Goal: Entertainment & Leisure: Browse casually

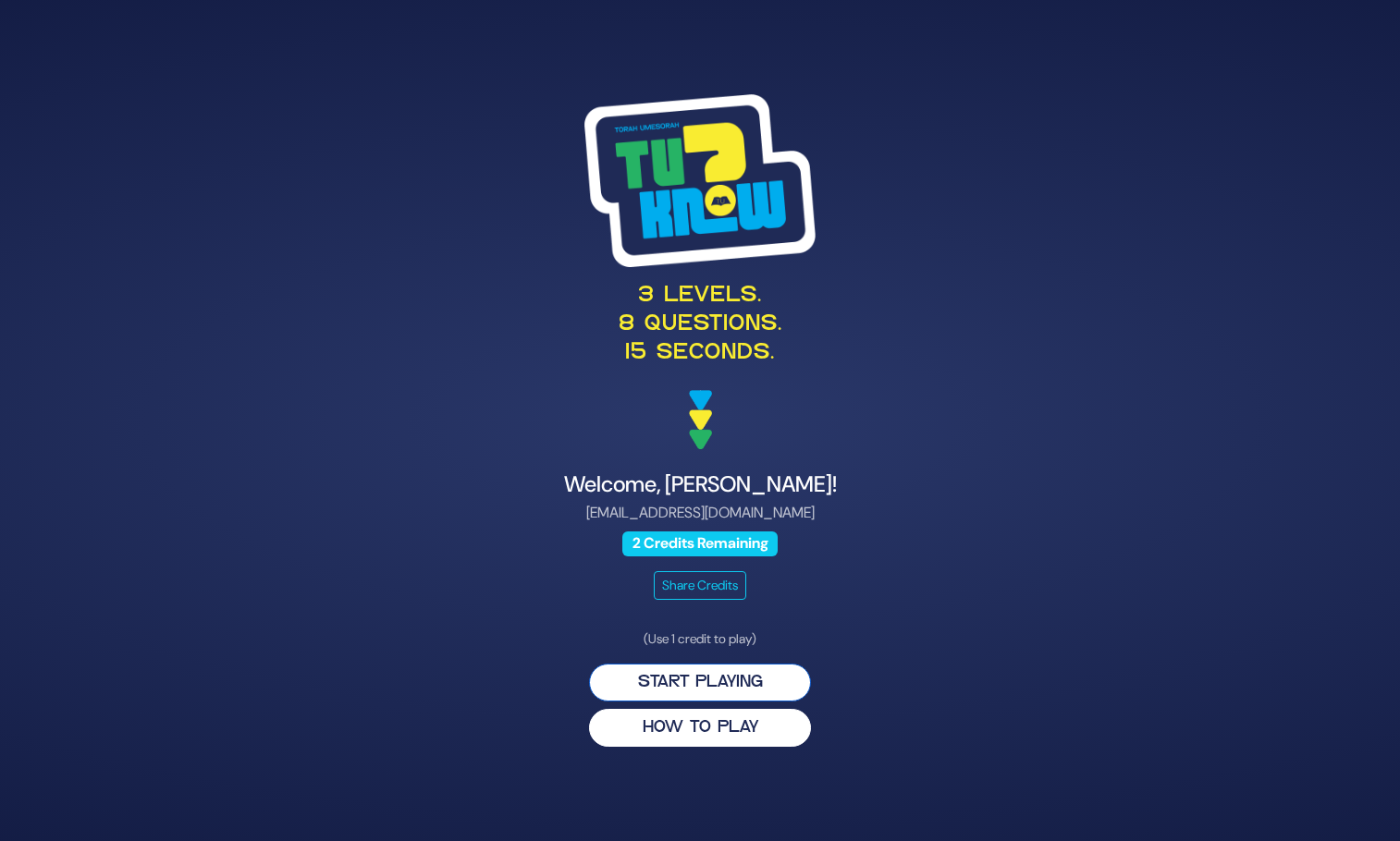
click at [700, 678] on button "Start Playing" at bounding box center [699, 683] width 222 height 38
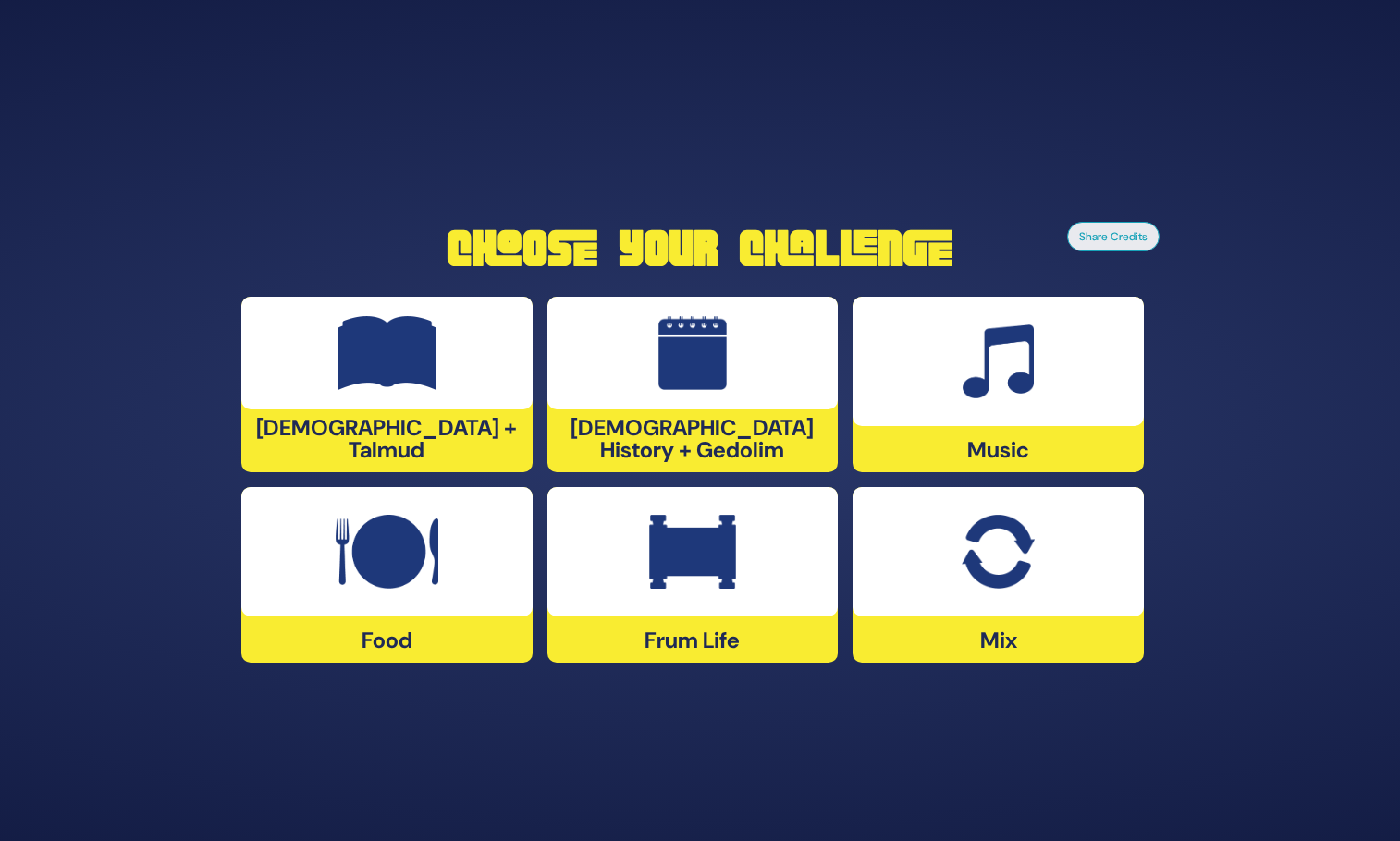
click at [421, 596] on div at bounding box center [387, 551] width 292 height 129
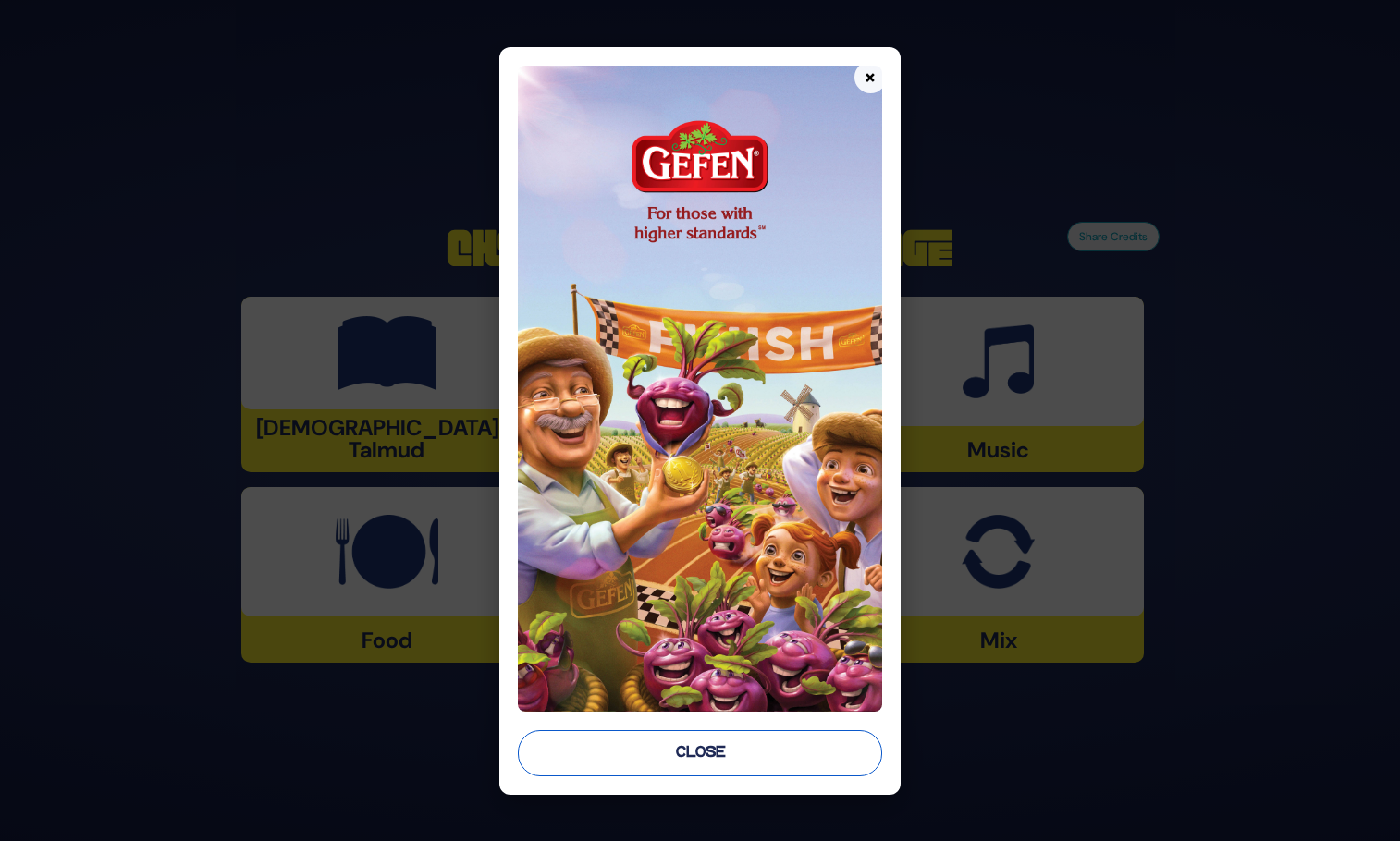
click at [699, 752] on button "Close" at bounding box center [699, 754] width 363 height 46
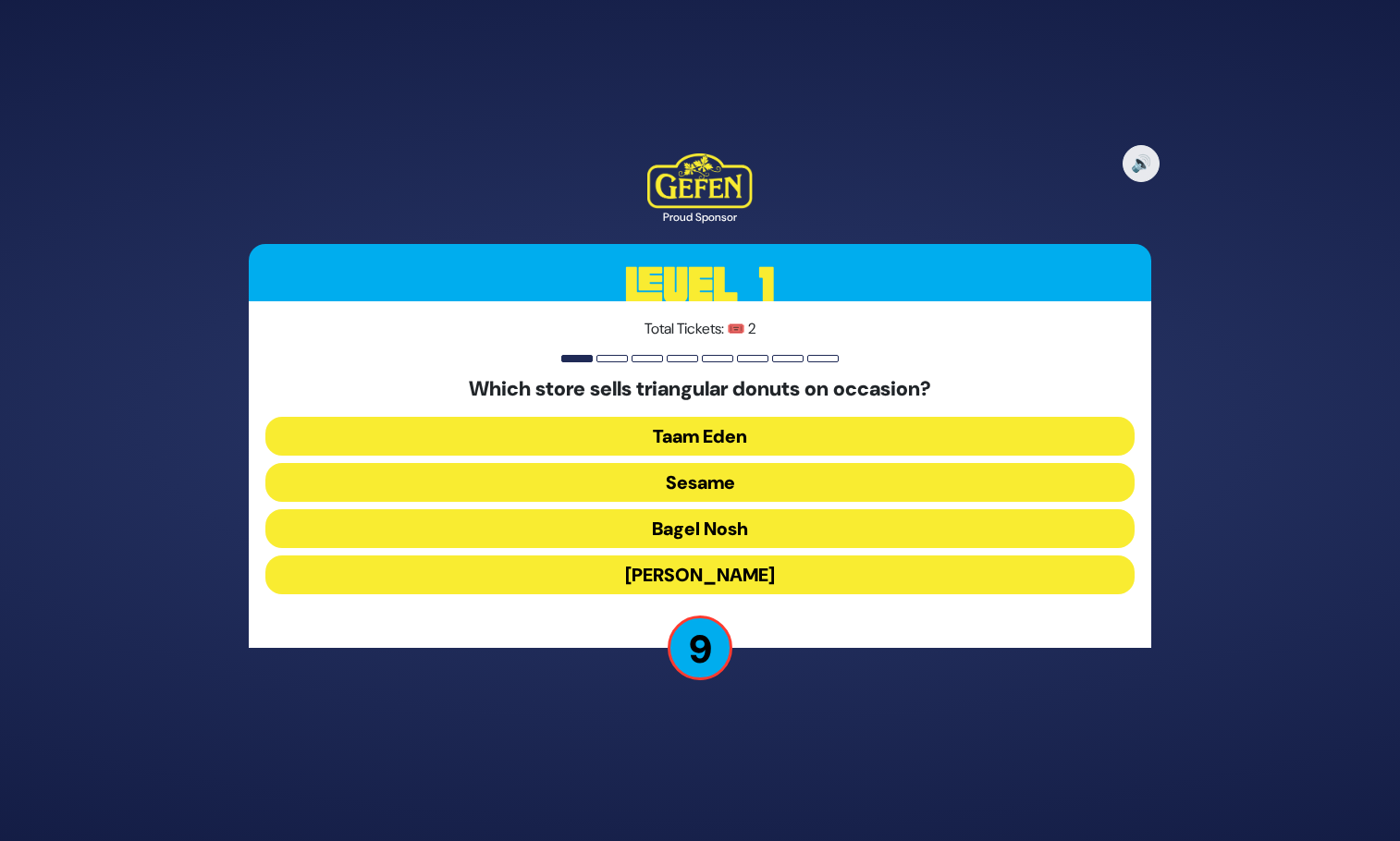
click at [697, 484] on button "Sesame" at bounding box center [700, 482] width 869 height 38
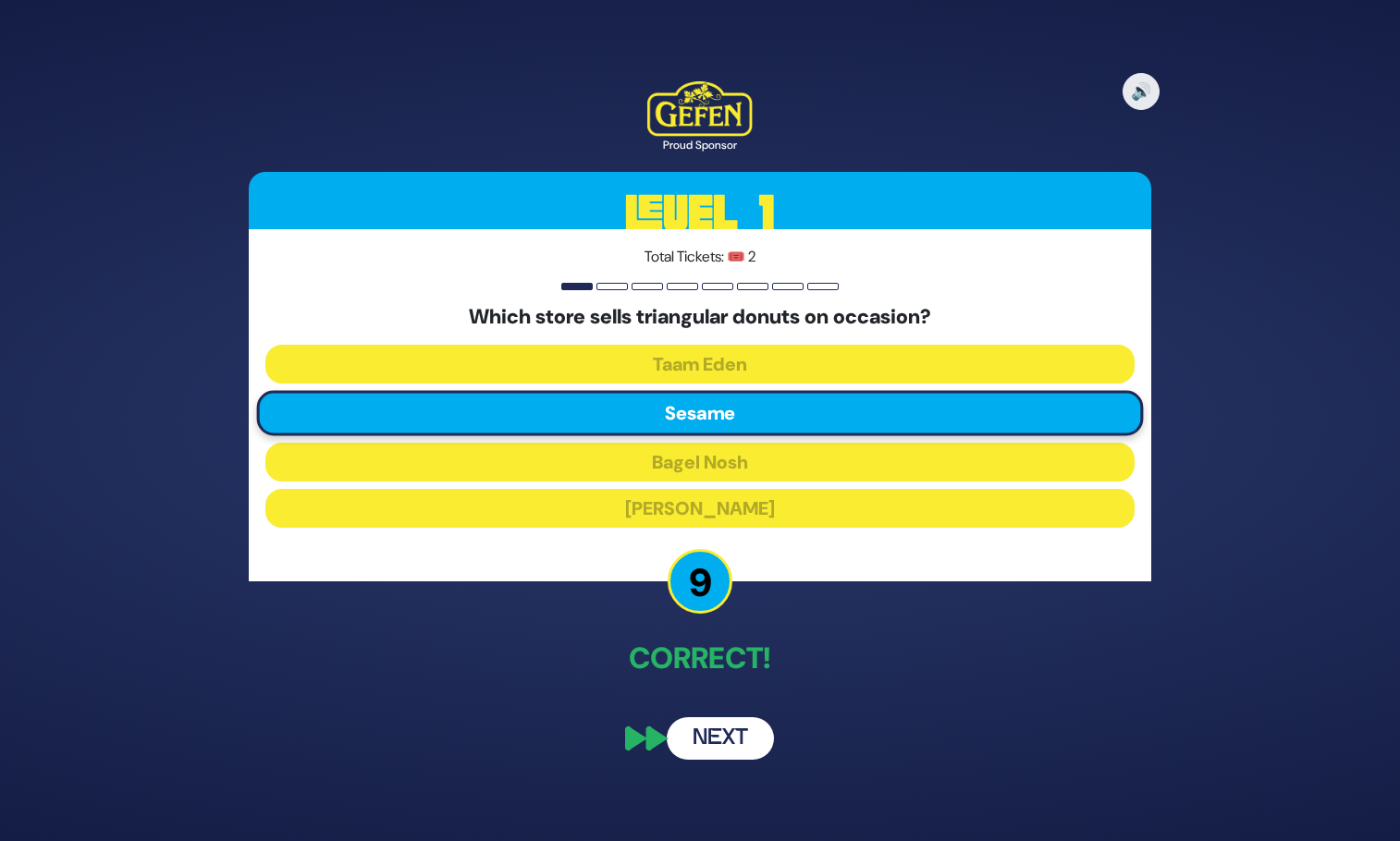
click at [727, 735] on button "Next" at bounding box center [720, 738] width 107 height 42
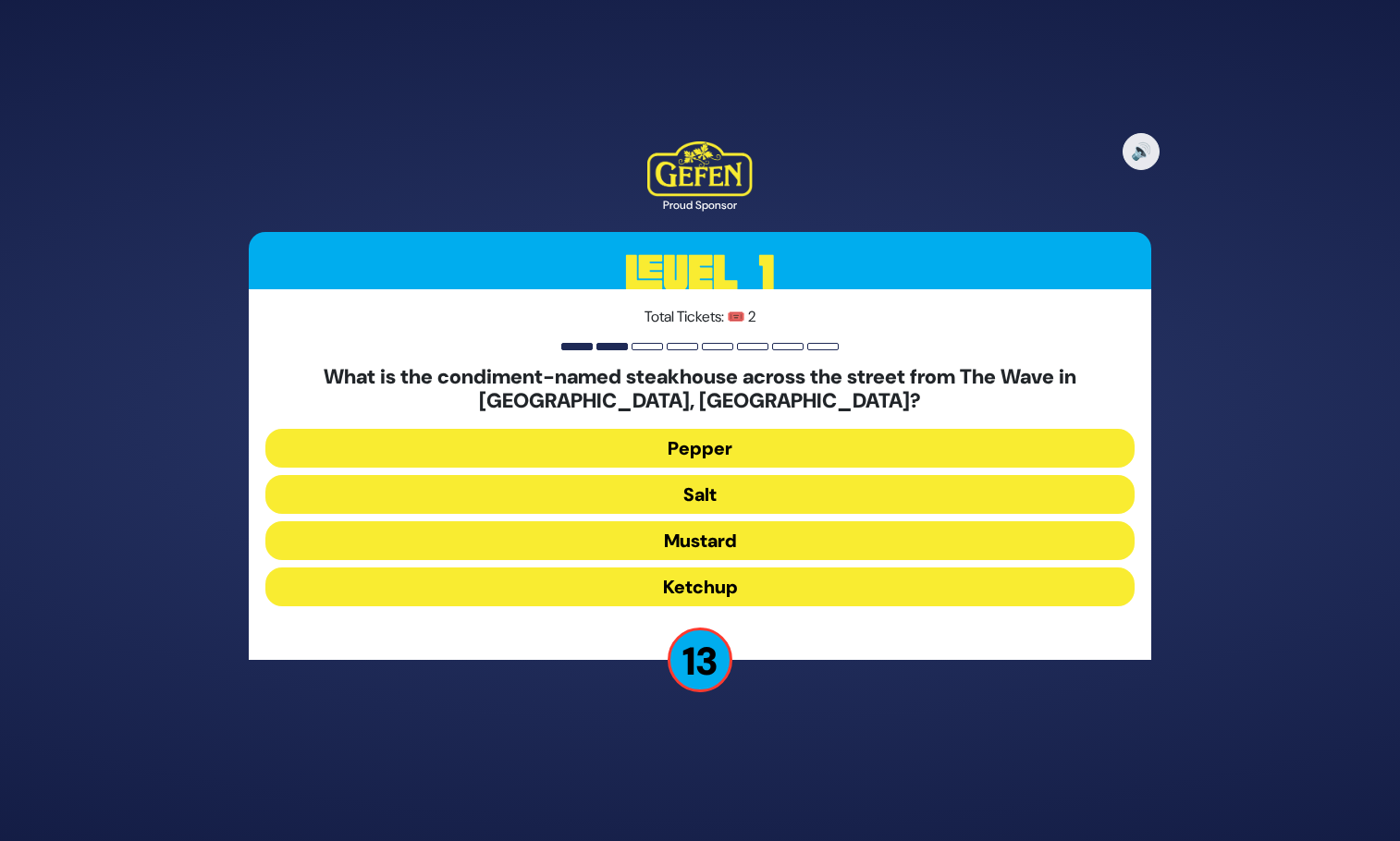
click at [722, 491] on button "Salt" at bounding box center [700, 495] width 869 height 38
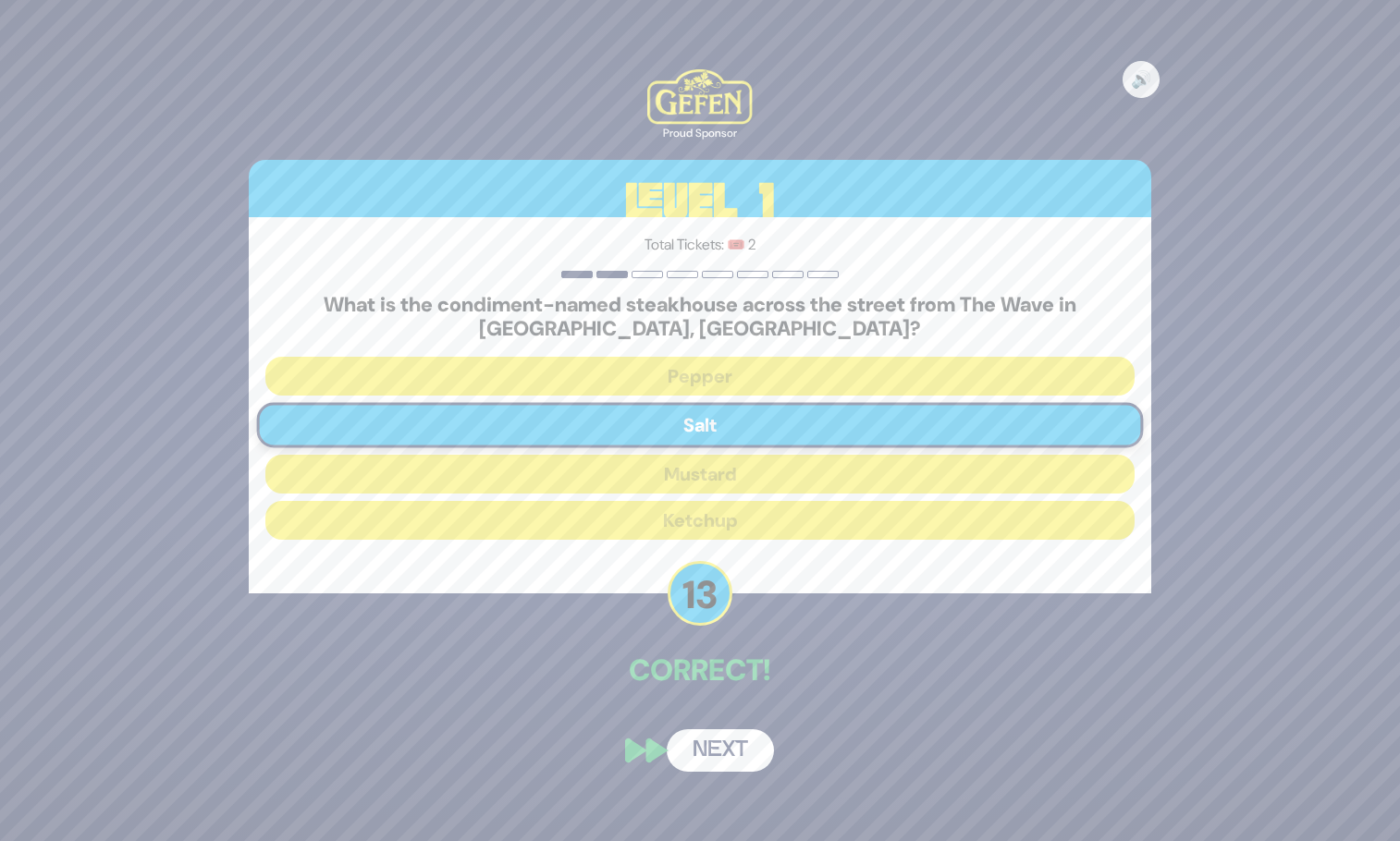
click at [710, 755] on button "Next" at bounding box center [720, 751] width 107 height 42
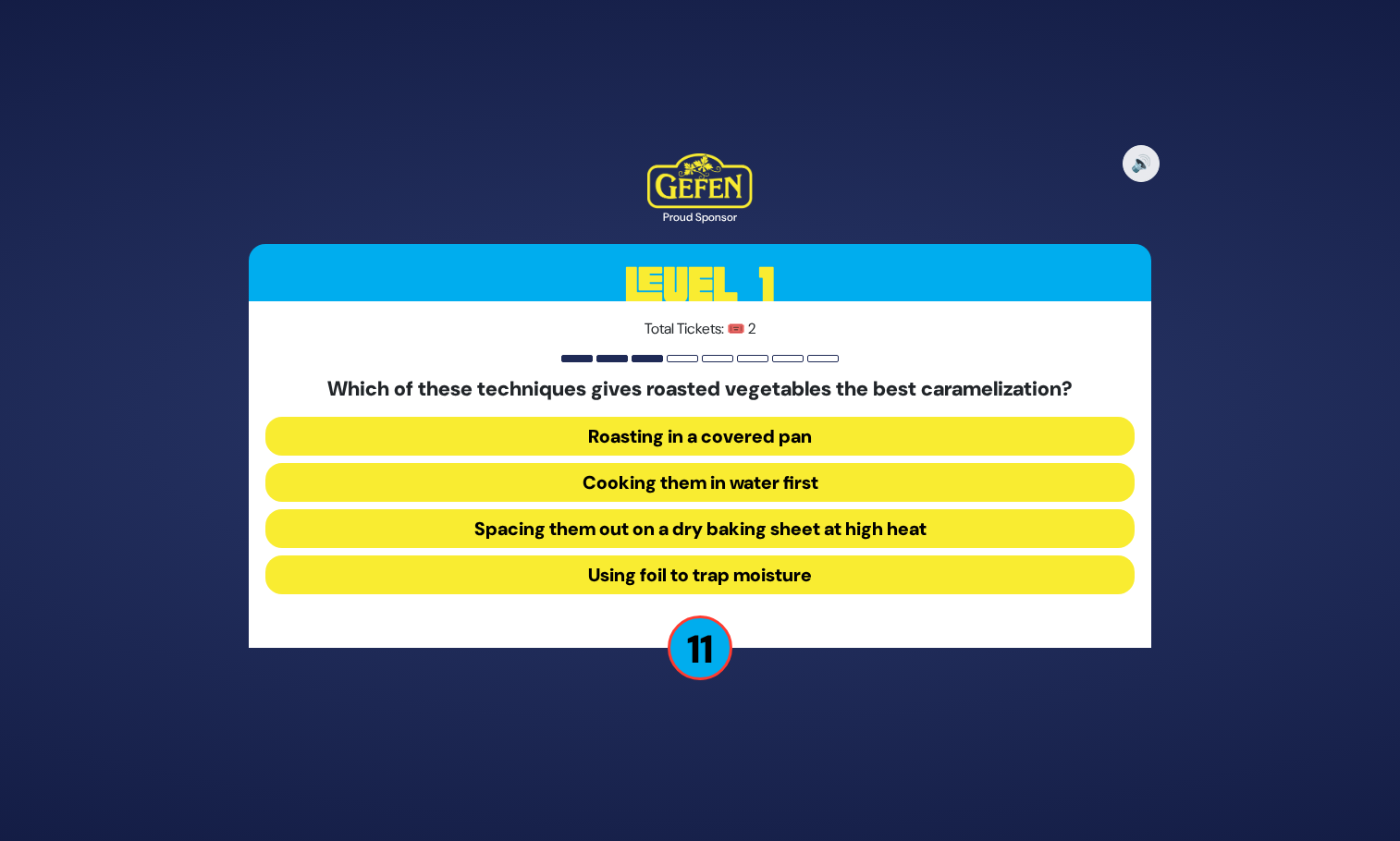
click at [705, 479] on button "Cooking them in water first" at bounding box center [700, 482] width 869 height 38
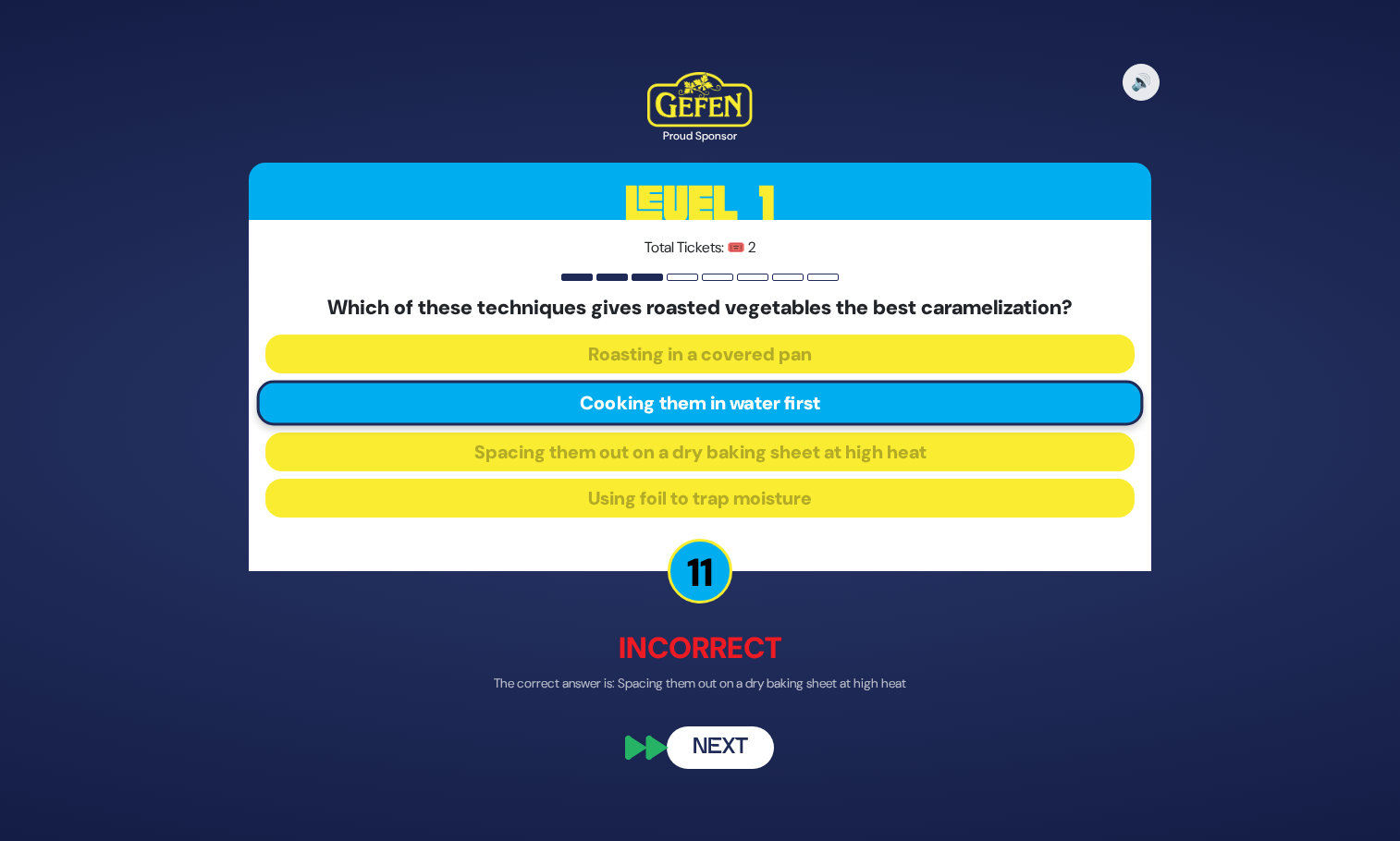
click at [724, 747] on button "Next" at bounding box center [720, 748] width 107 height 42
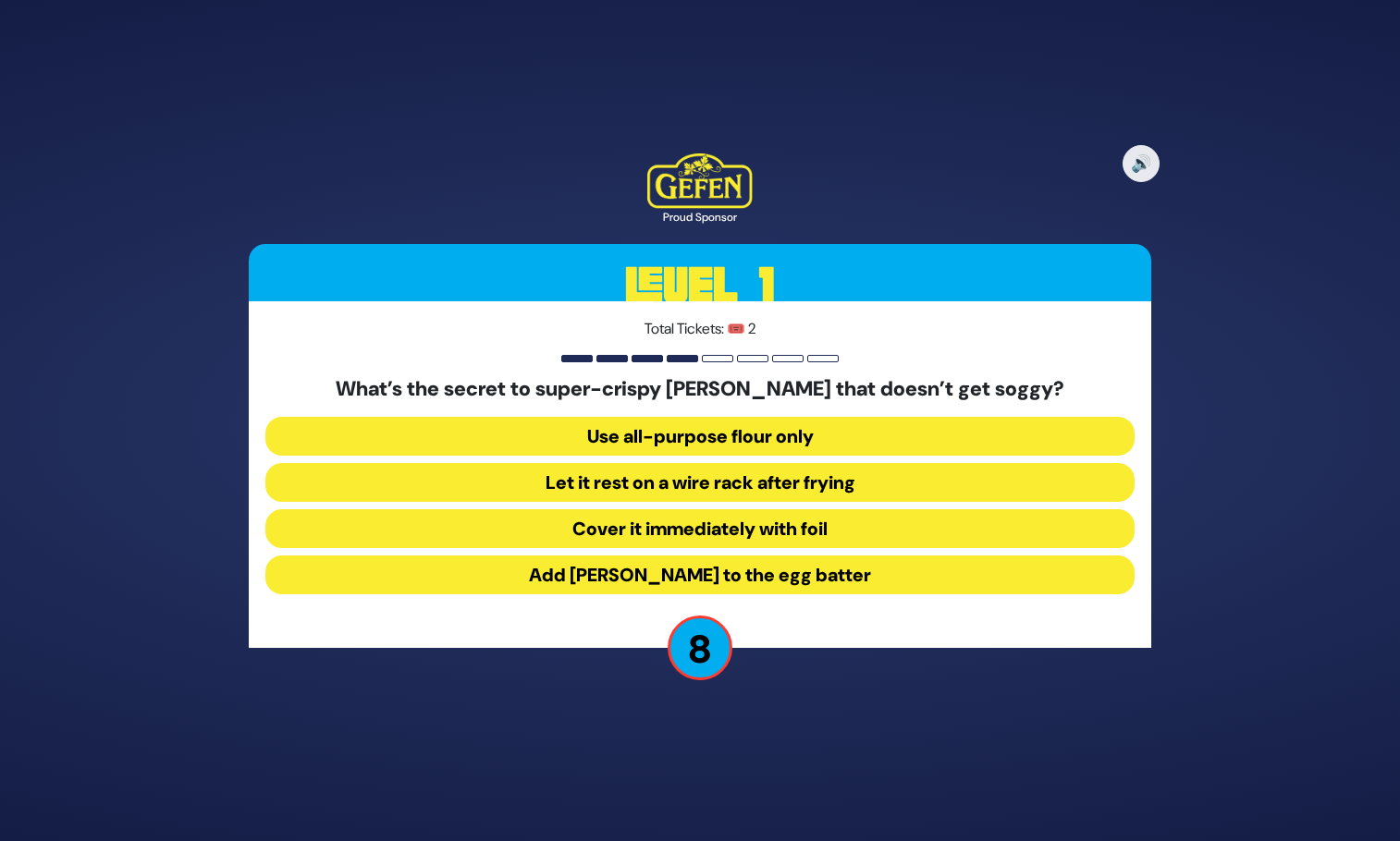
click at [713, 485] on button "Let it rest on a wire rack after frying" at bounding box center [700, 482] width 869 height 38
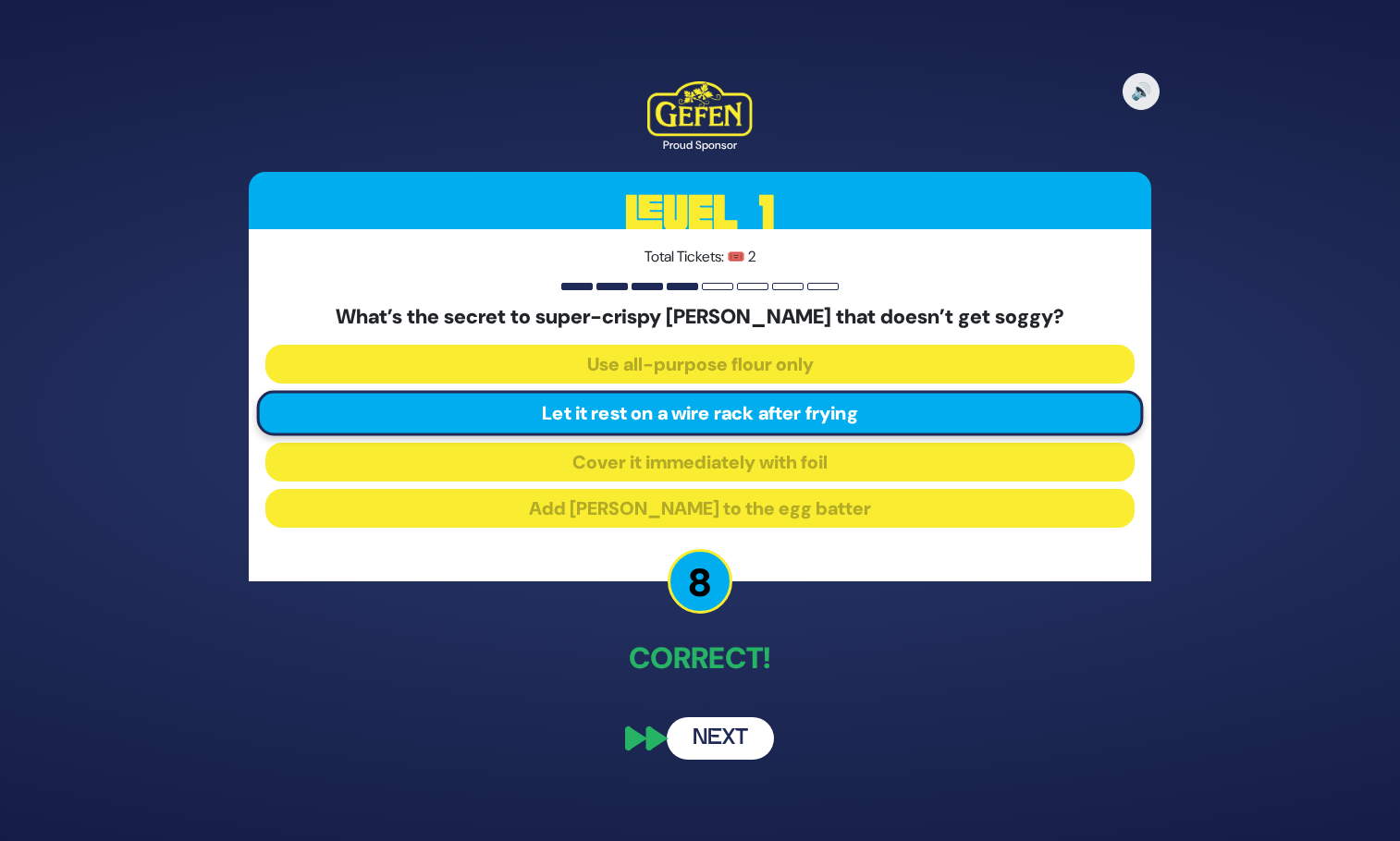
click at [733, 741] on button "Next" at bounding box center [720, 738] width 107 height 42
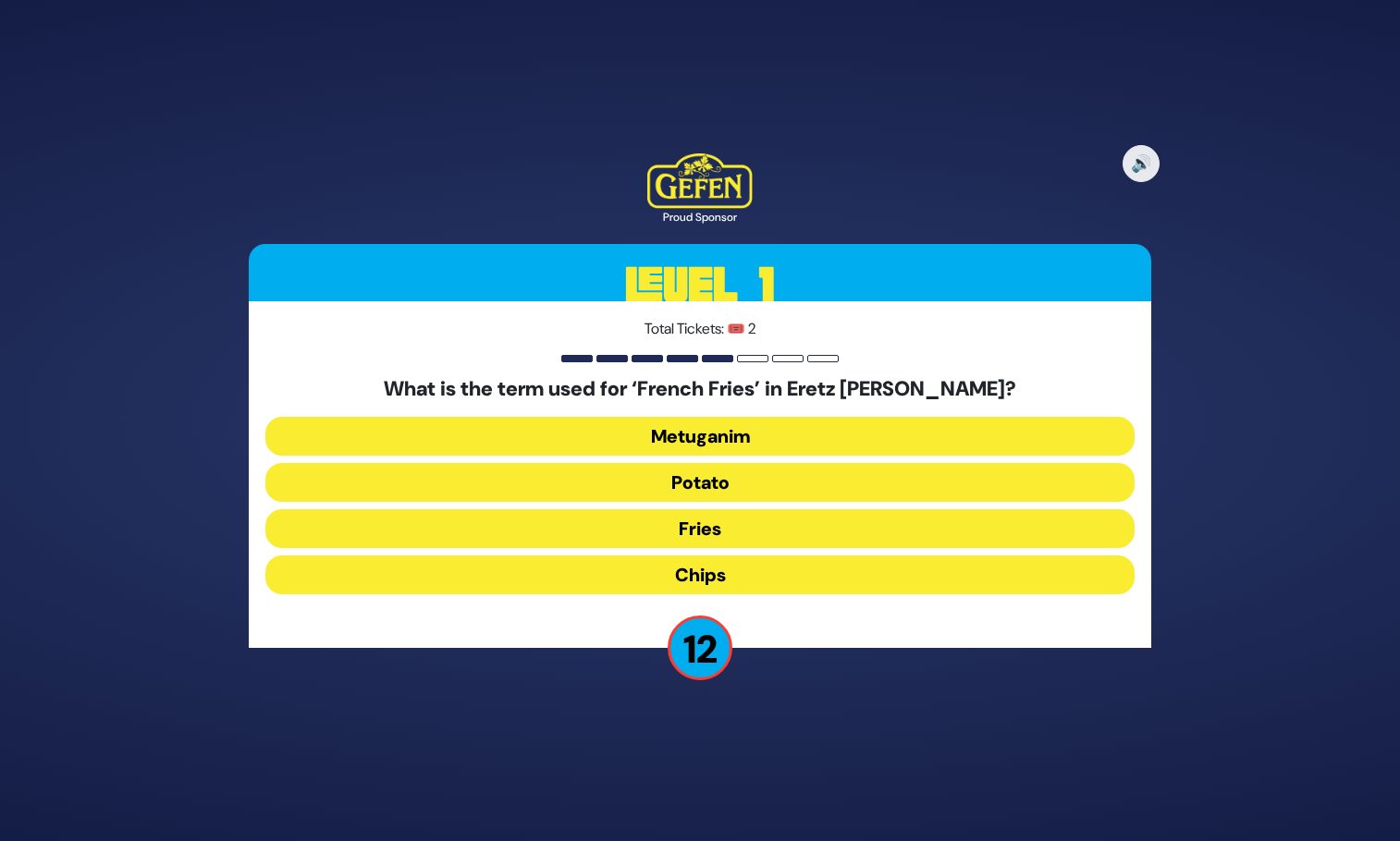
click at [714, 568] on button "Chips" at bounding box center [700, 574] width 869 height 38
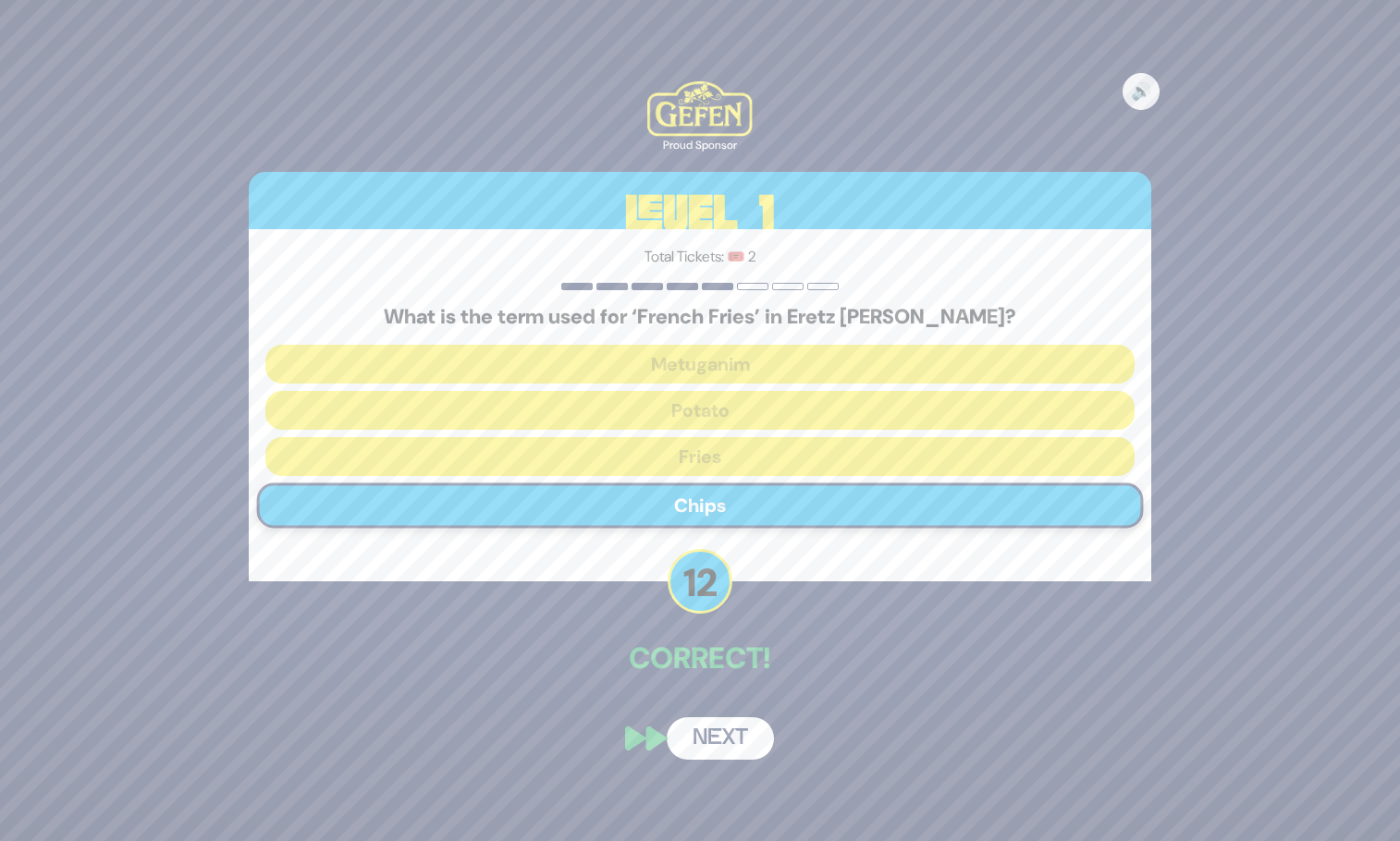
click at [717, 741] on button "Next" at bounding box center [720, 738] width 107 height 42
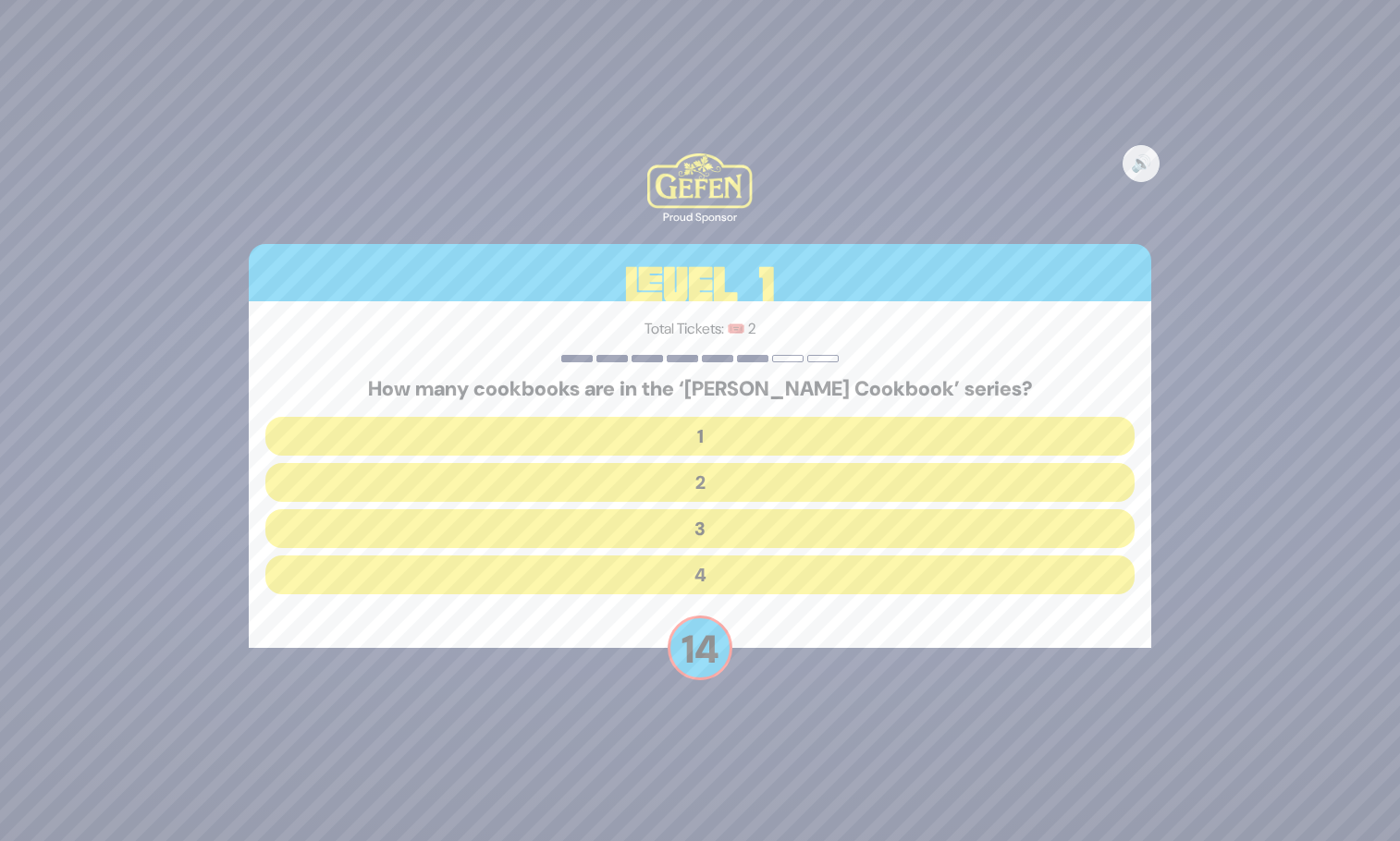
click at [718, 476] on button "2" at bounding box center [700, 482] width 869 height 38
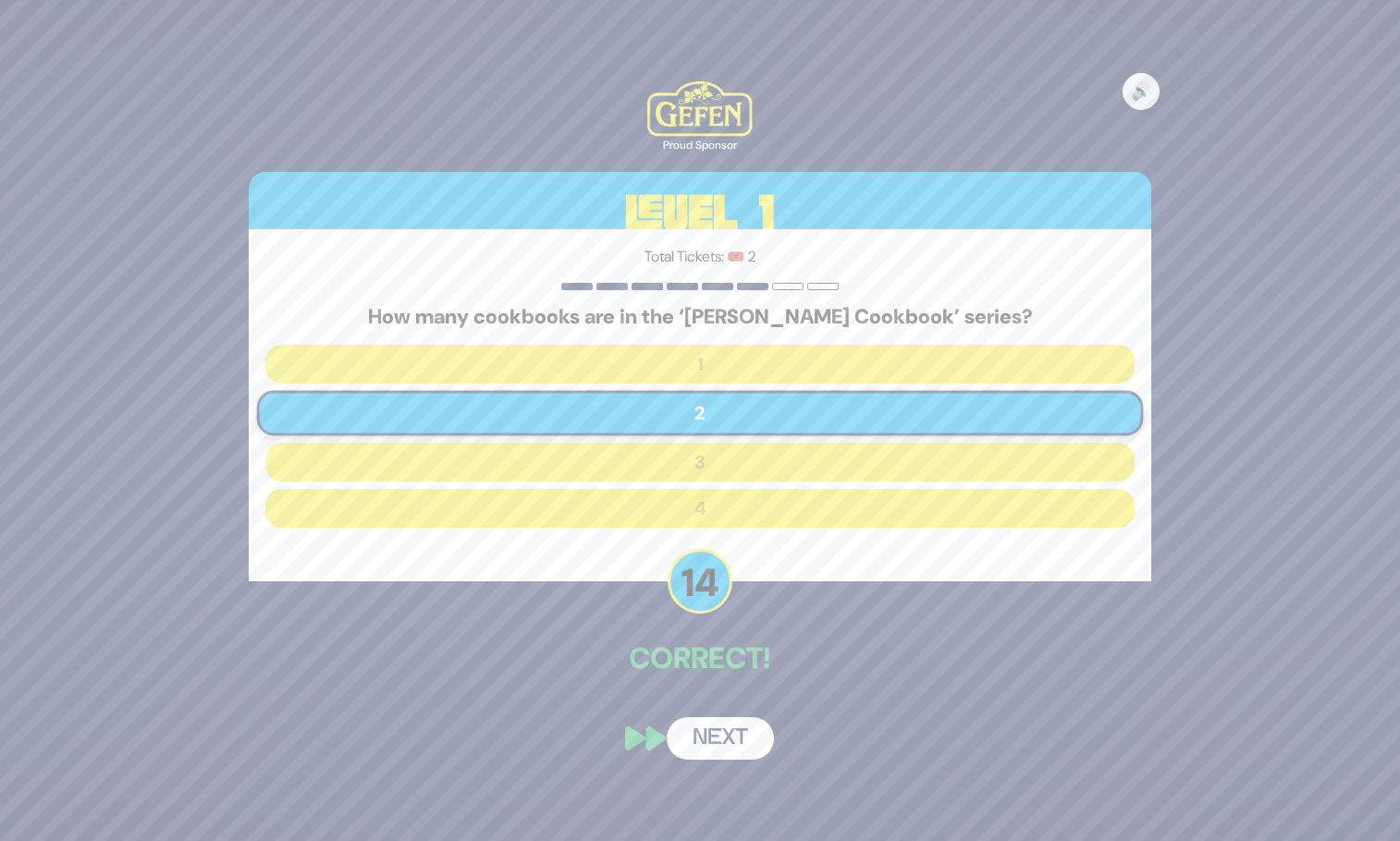
click at [722, 739] on button "Next" at bounding box center [720, 738] width 107 height 42
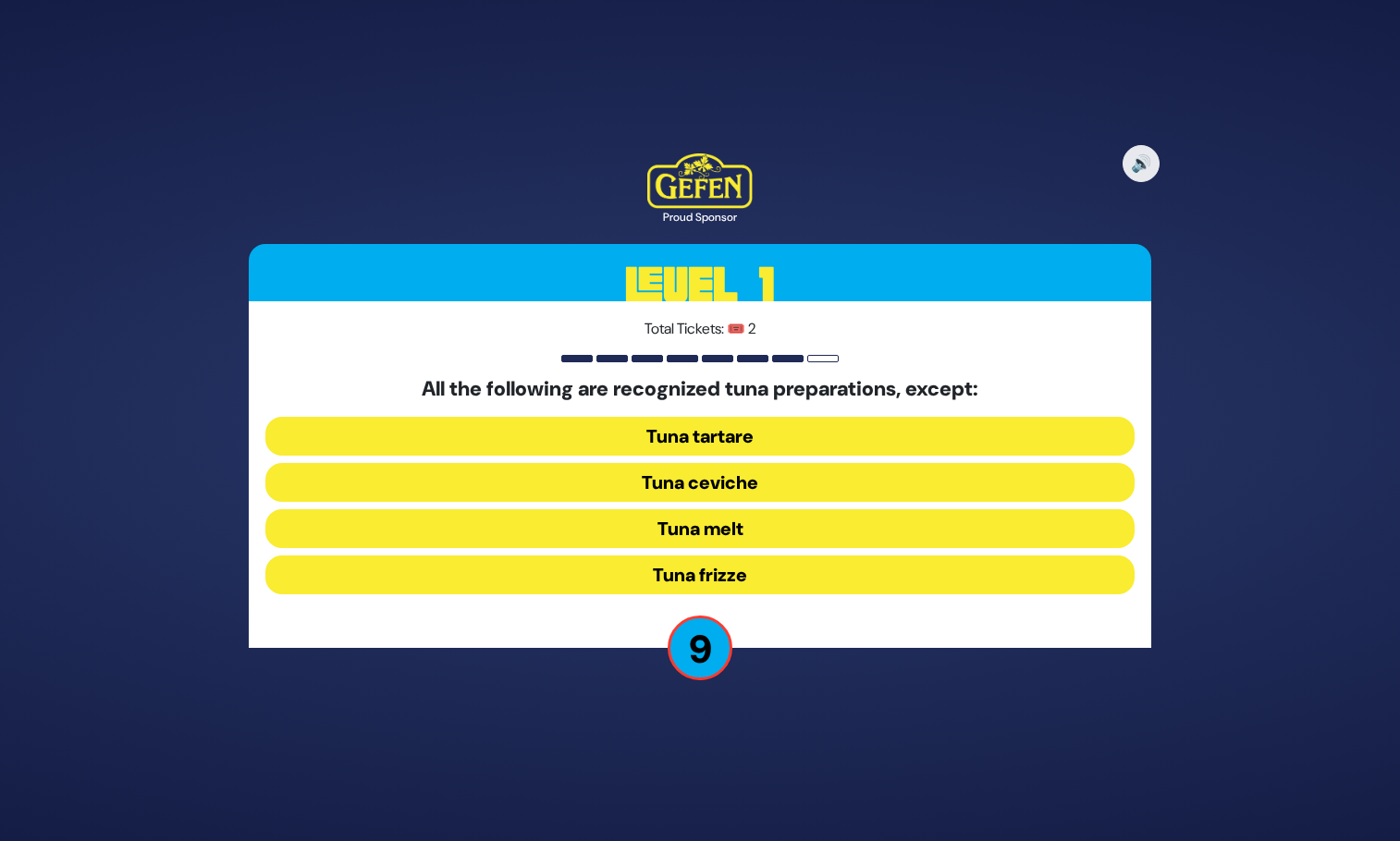
click at [765, 577] on button "Tuna frizze" at bounding box center [700, 574] width 869 height 38
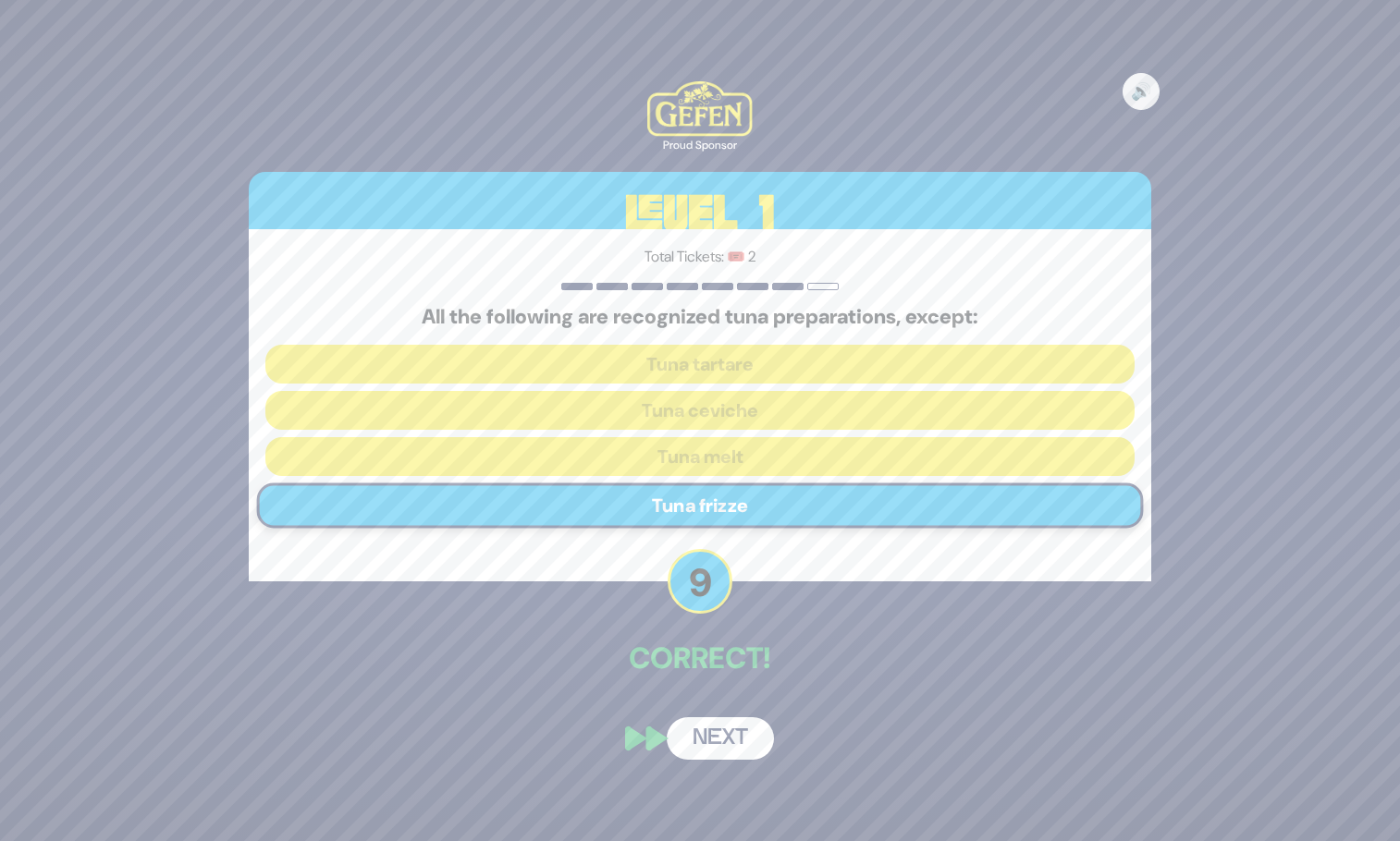
click at [699, 736] on button "Next" at bounding box center [720, 738] width 107 height 42
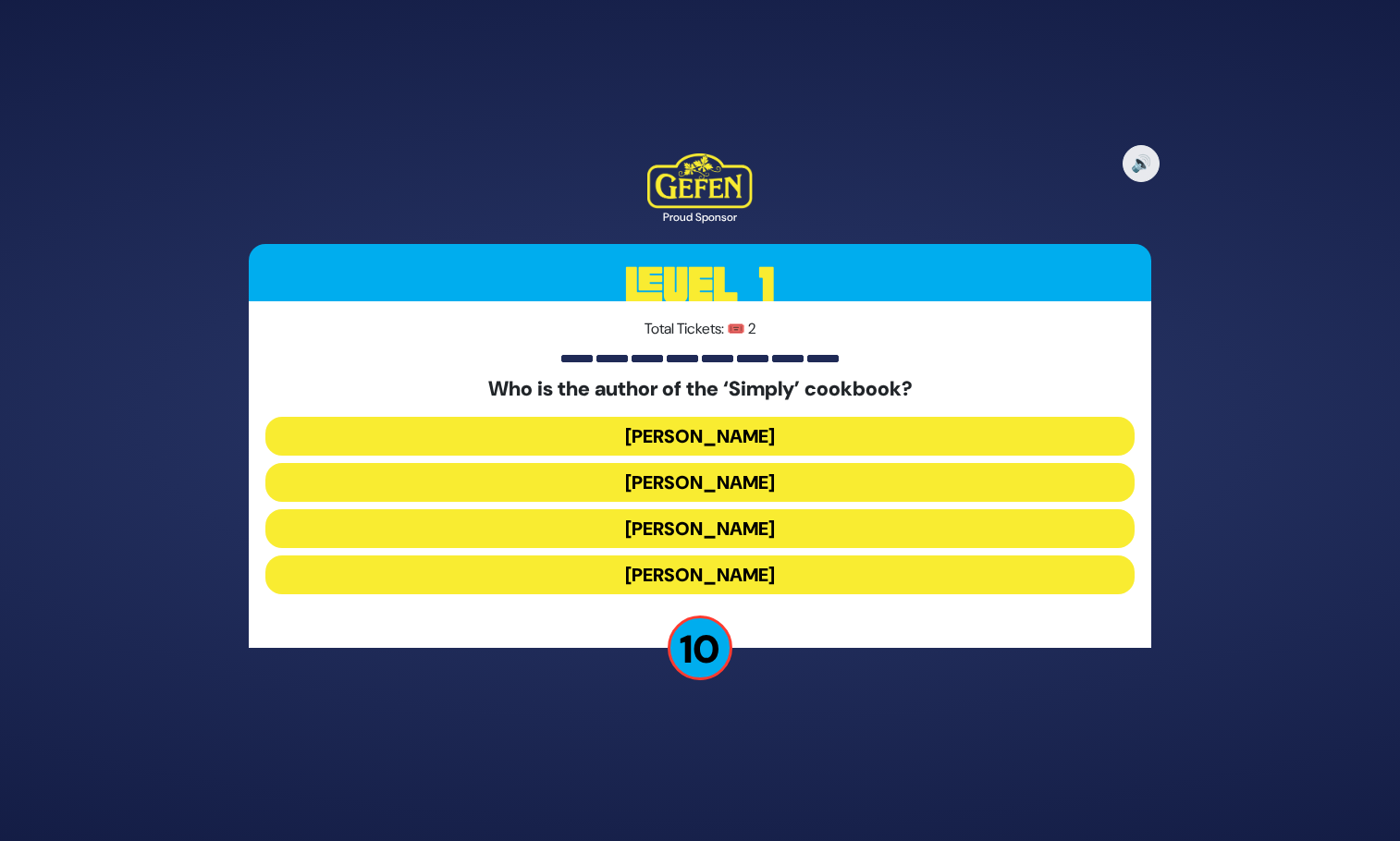
click at [705, 527] on button "[PERSON_NAME]" at bounding box center [700, 528] width 869 height 38
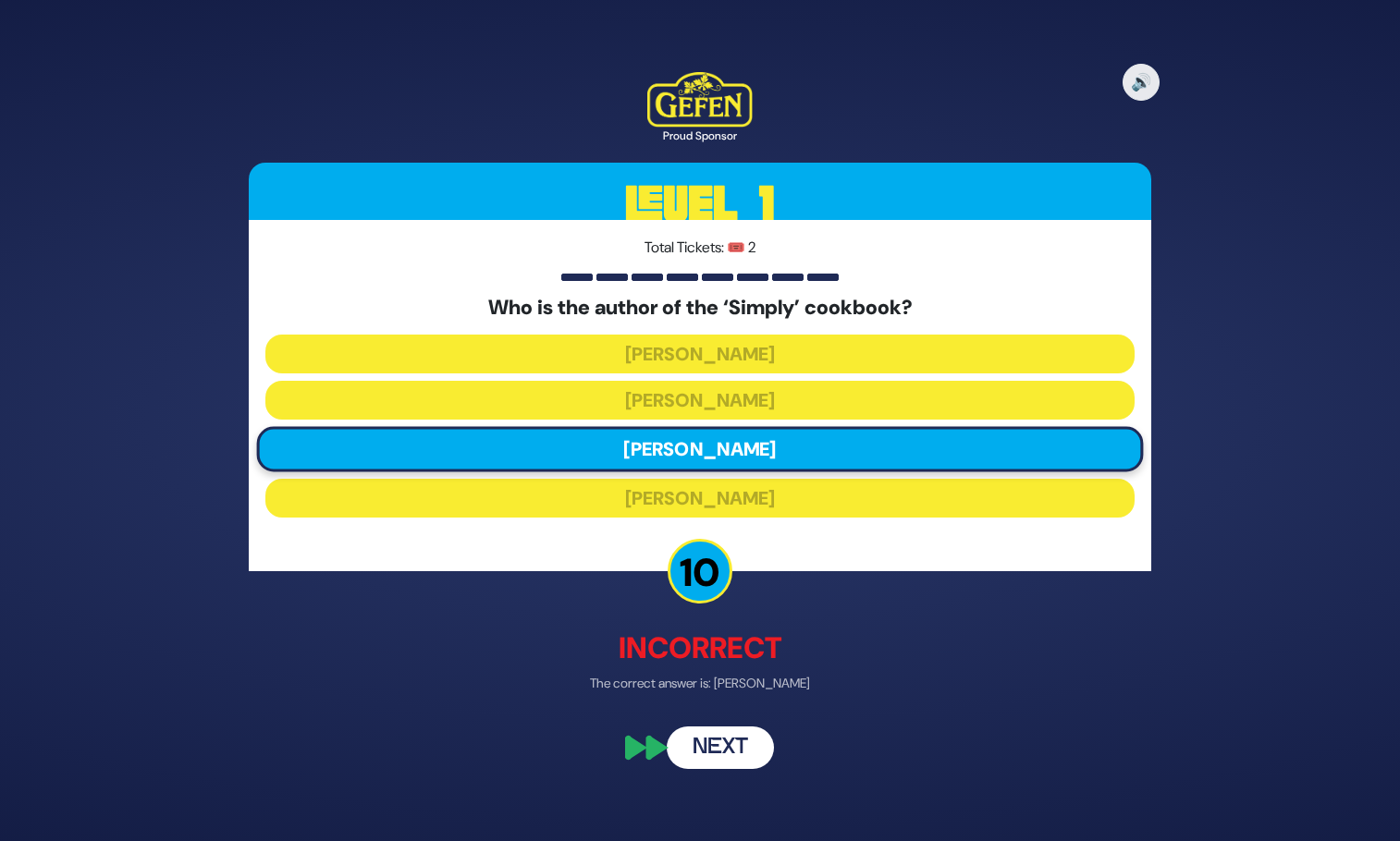
click at [715, 751] on button "Next" at bounding box center [720, 748] width 107 height 42
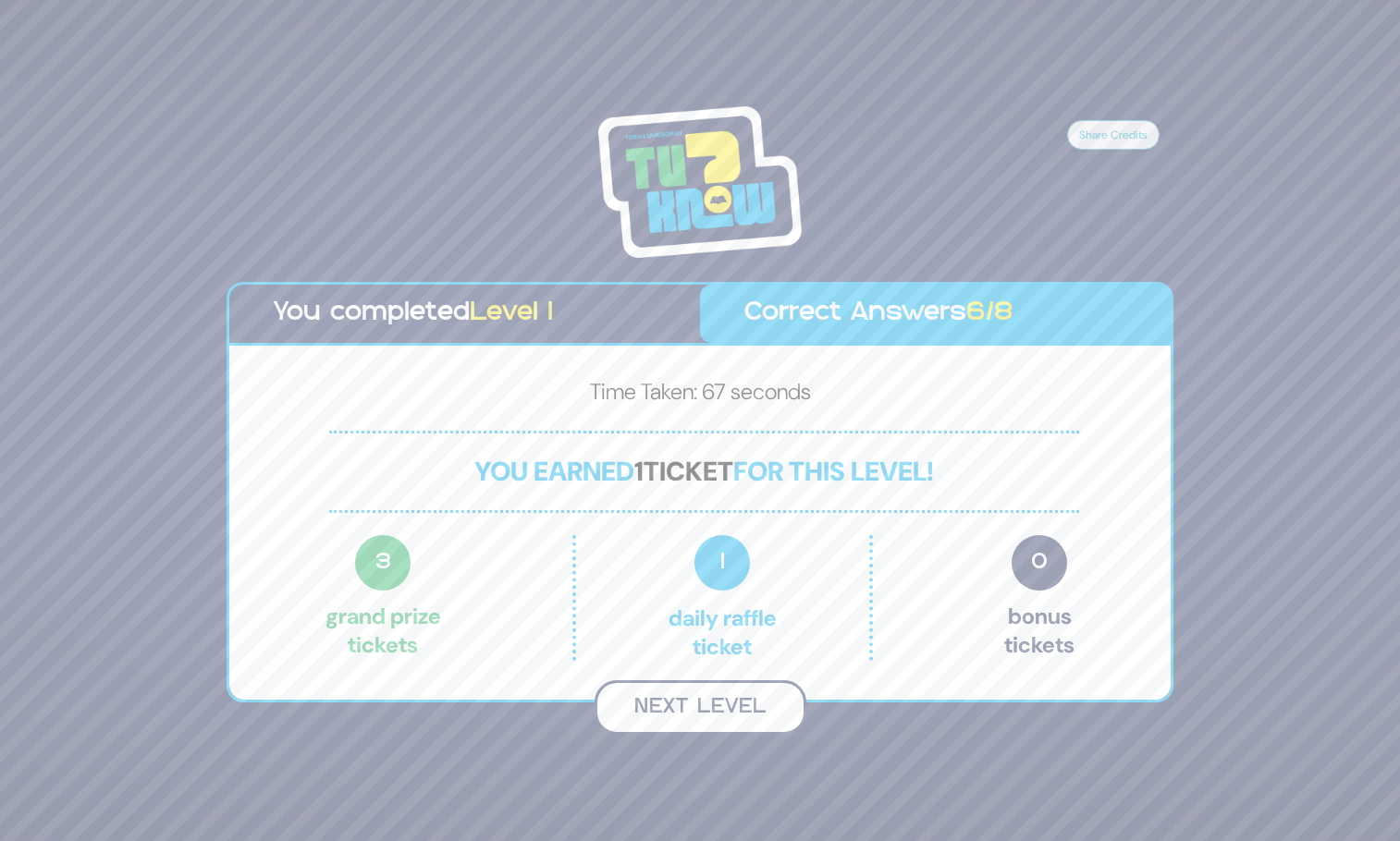
click at [680, 715] on button "Next Level" at bounding box center [700, 708] width 212 height 55
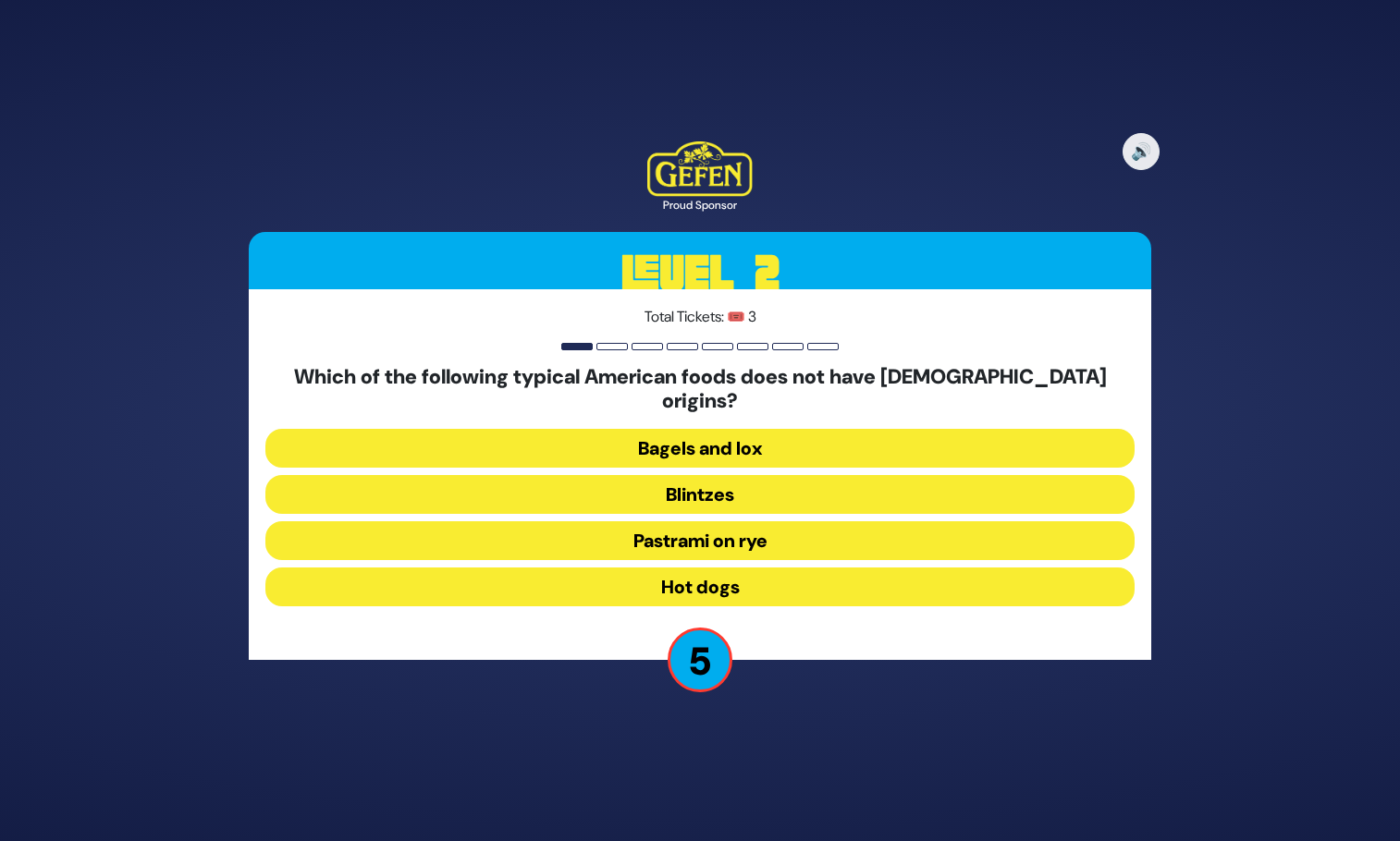
click at [730, 571] on button "Hot dogs" at bounding box center [700, 587] width 869 height 38
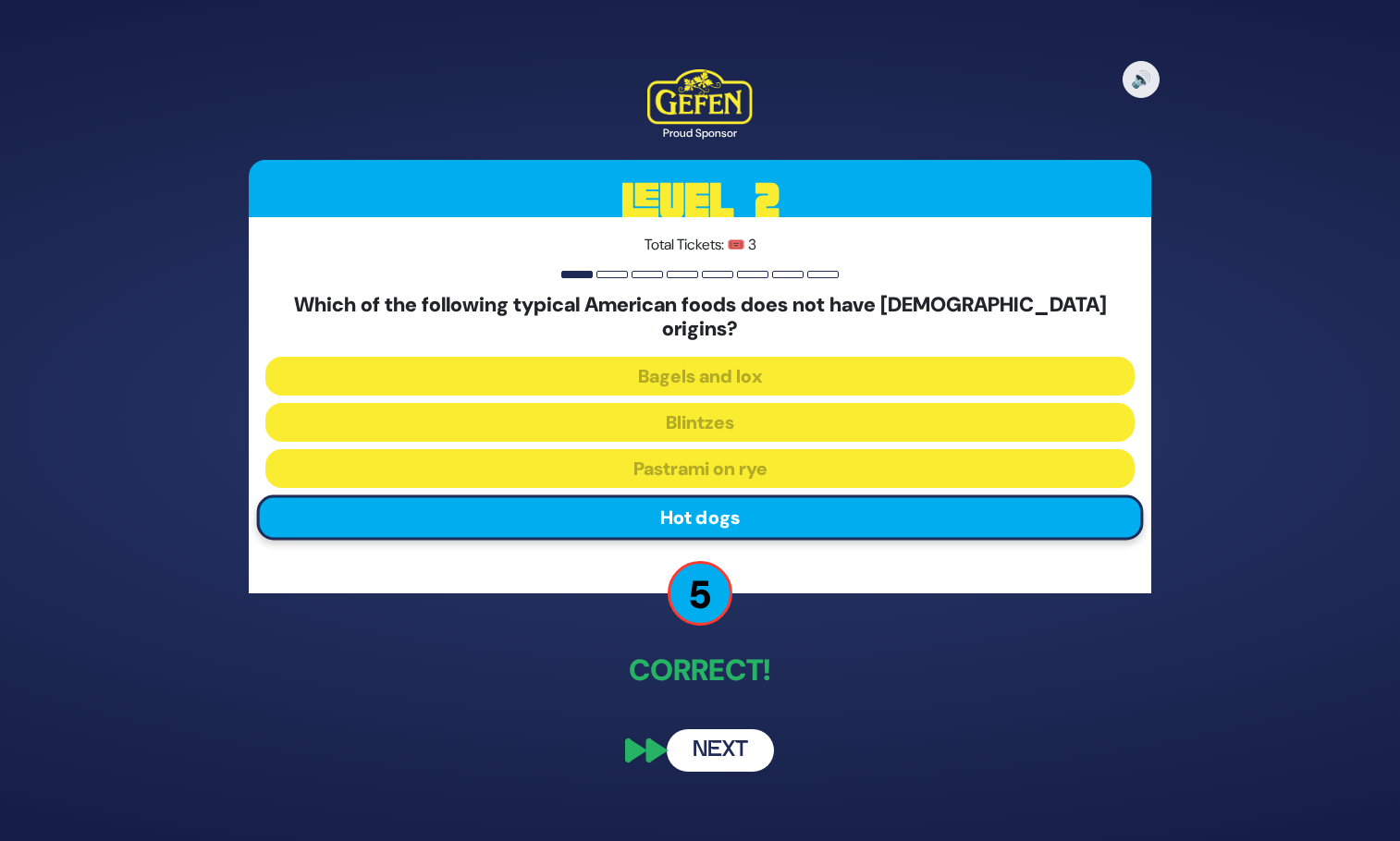
click at [717, 747] on button "Next" at bounding box center [720, 751] width 107 height 42
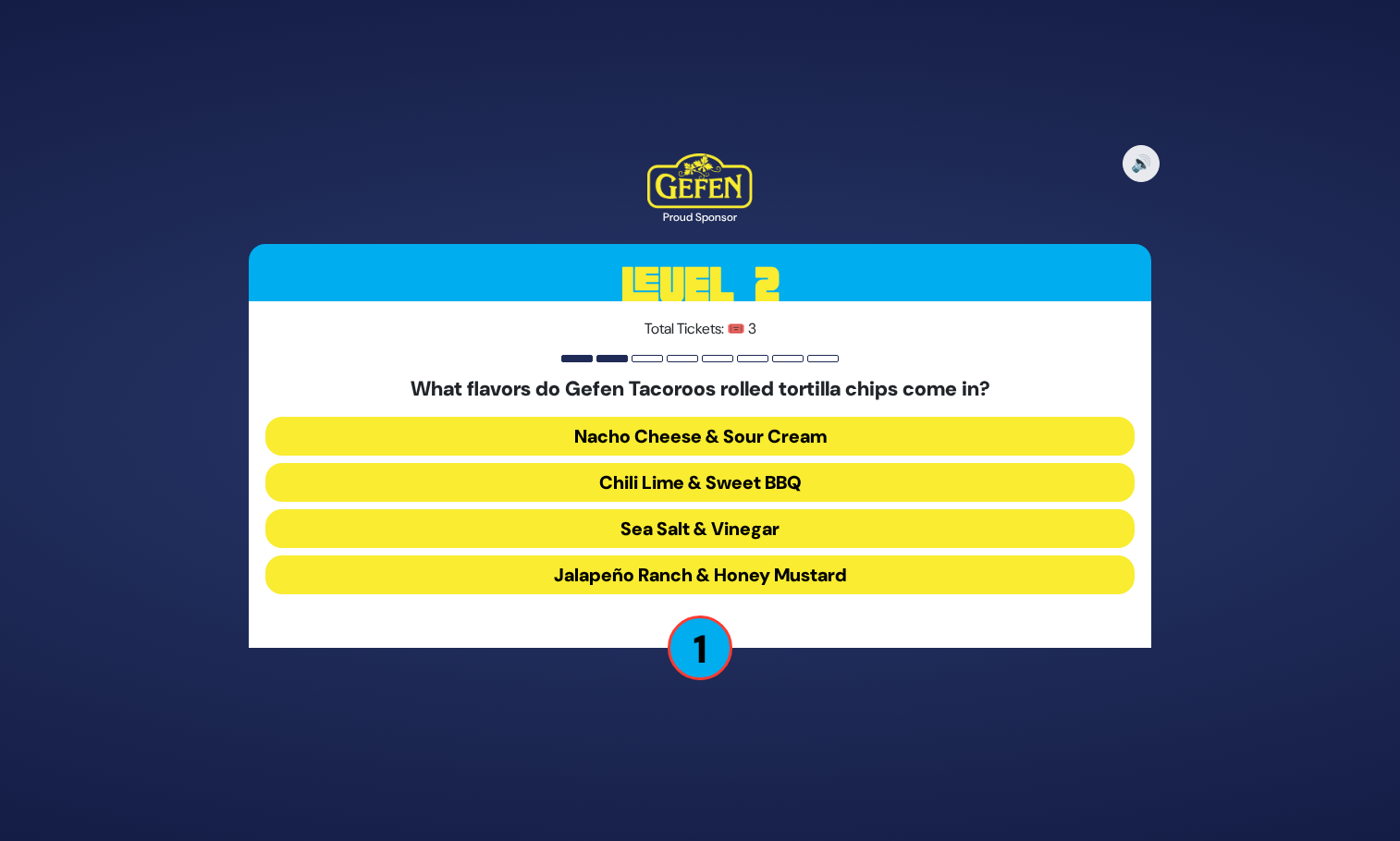
click at [741, 526] on button "Sea Salt & Vinegar" at bounding box center [700, 528] width 869 height 38
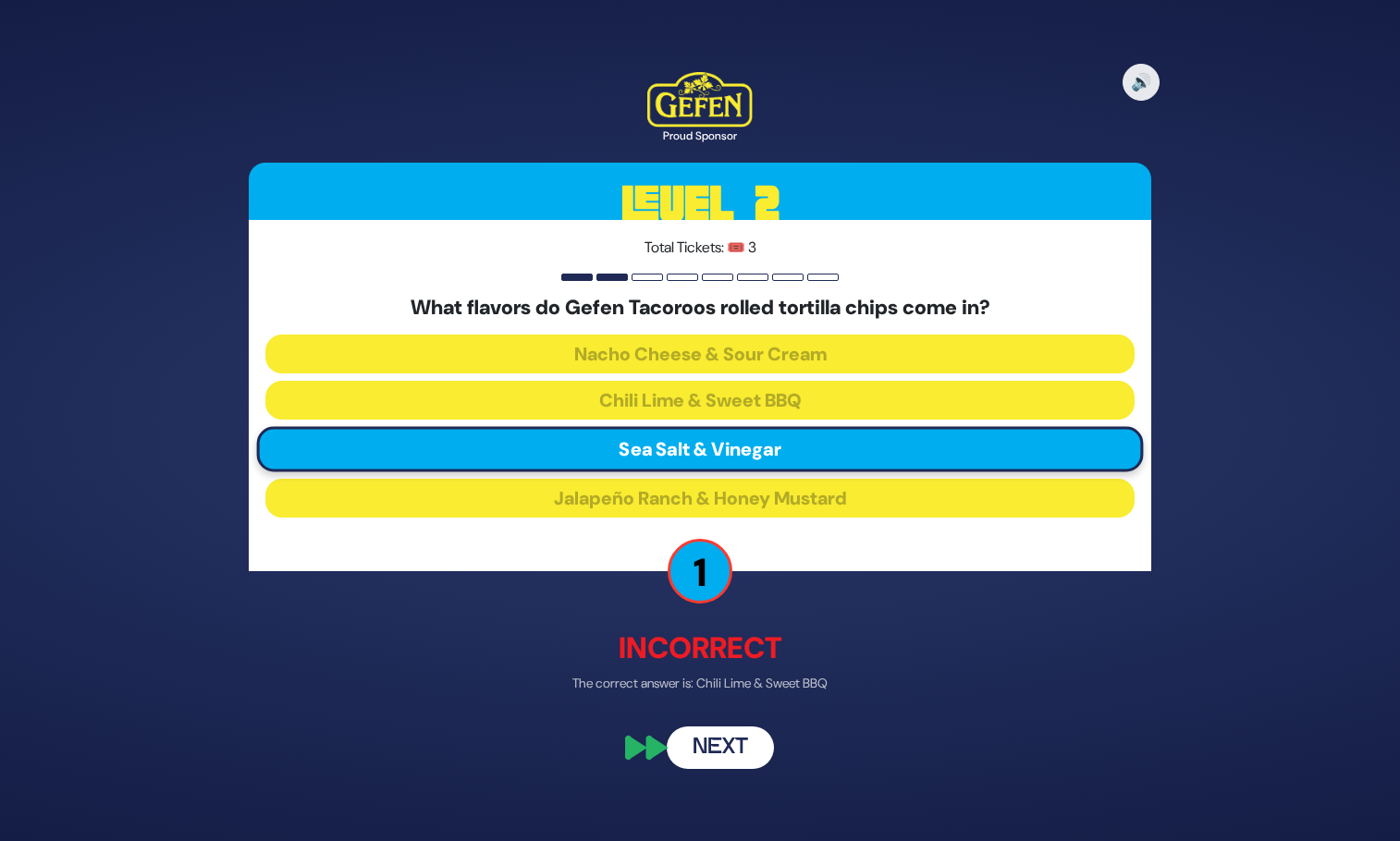
click at [712, 753] on button "Next" at bounding box center [720, 748] width 107 height 42
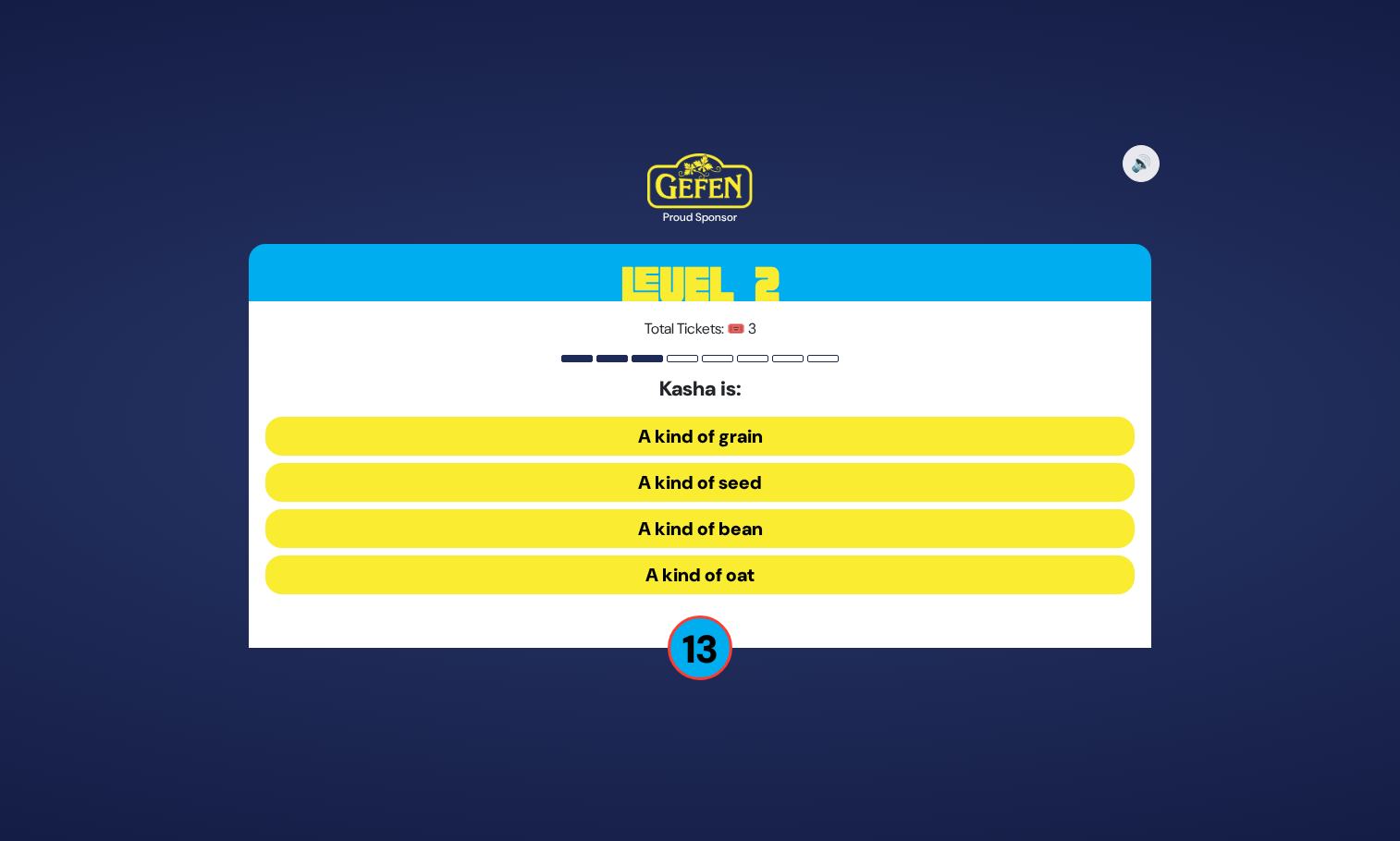
click at [787, 432] on button "A kind of grain" at bounding box center [700, 436] width 869 height 38
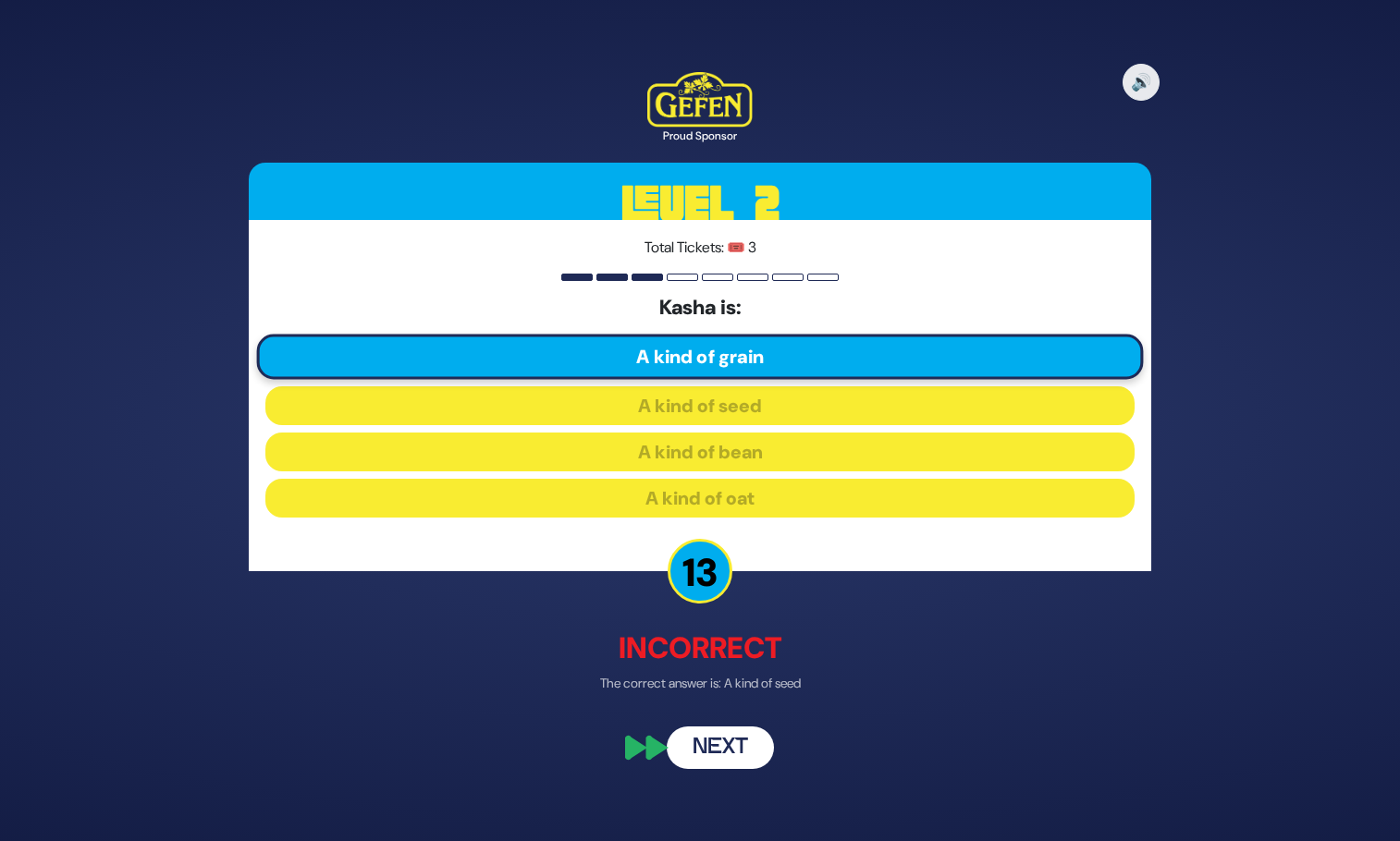
click at [716, 740] on button "Next" at bounding box center [720, 748] width 107 height 42
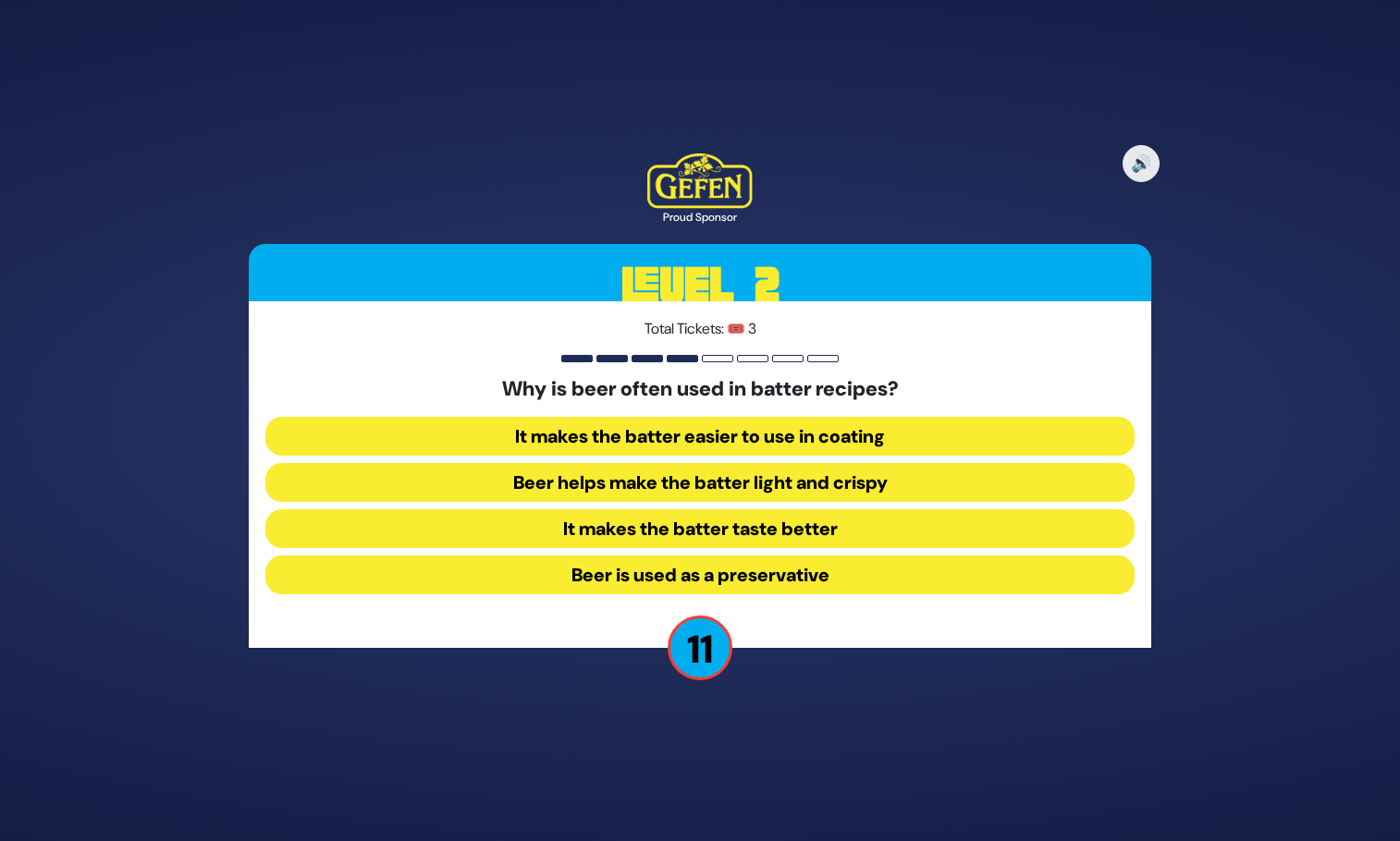
click at [757, 536] on button "It makes the batter taste better" at bounding box center [700, 528] width 869 height 38
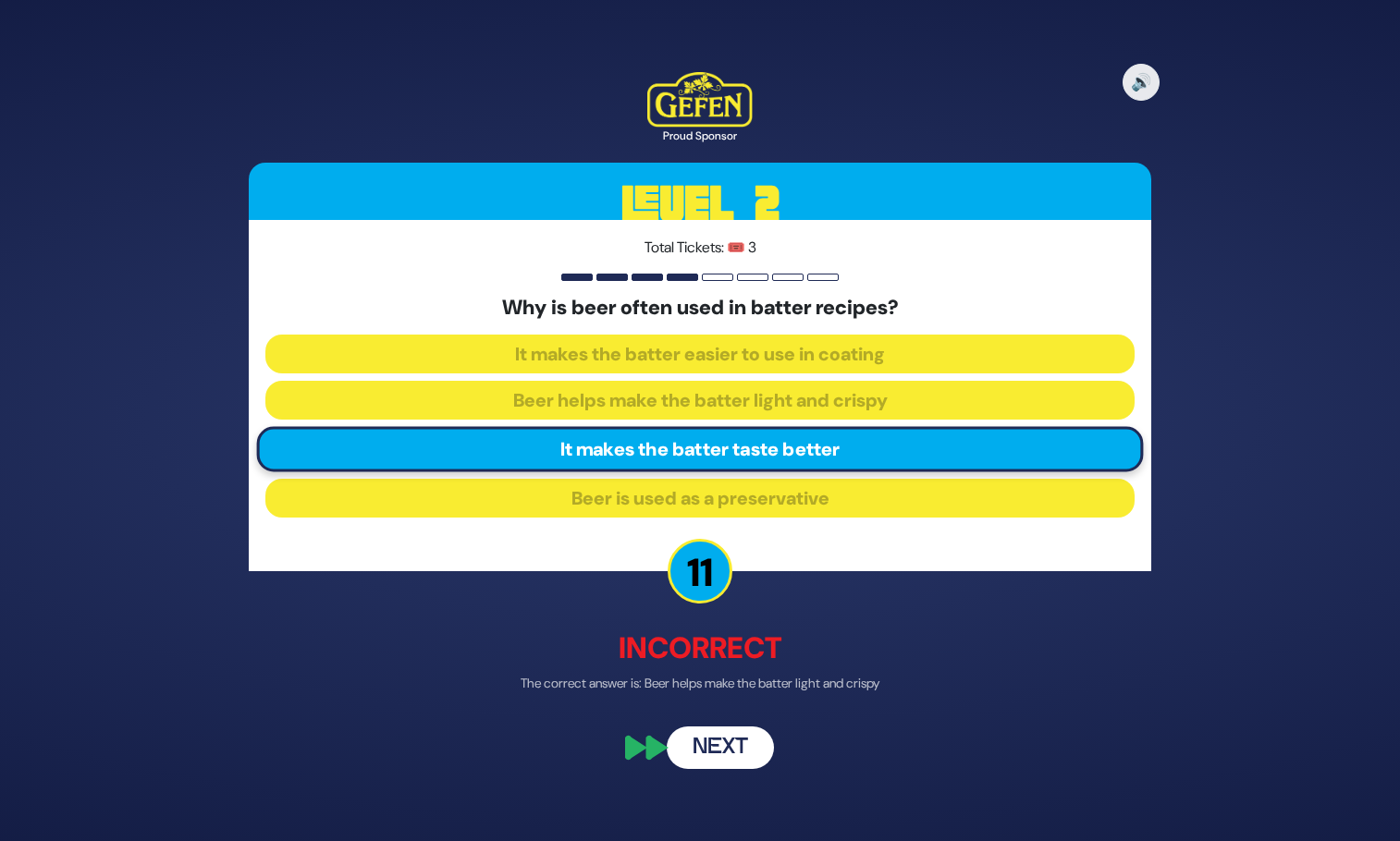
click at [705, 759] on button "Next" at bounding box center [720, 748] width 107 height 42
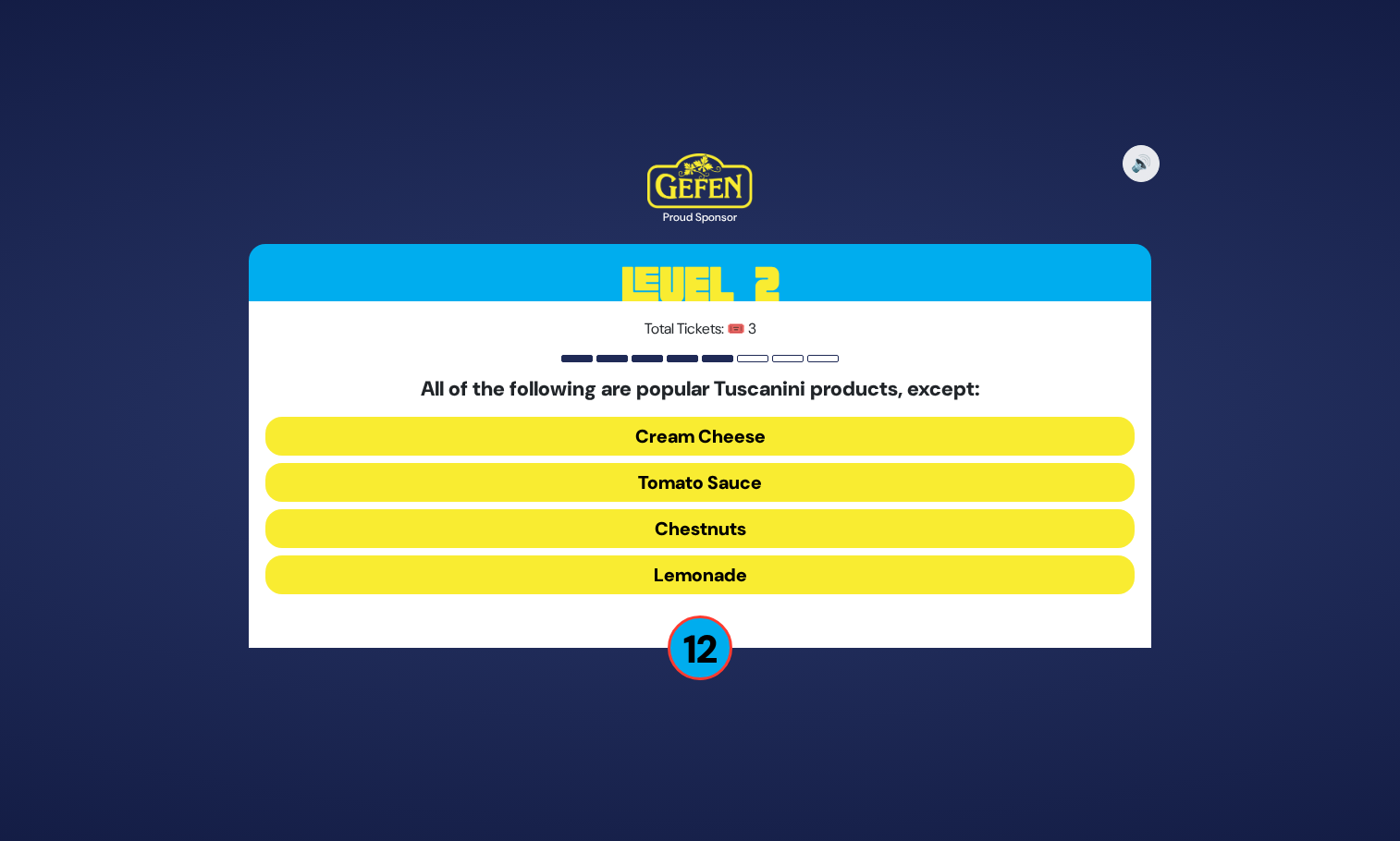
click at [765, 431] on button "Cream Cheese" at bounding box center [700, 436] width 869 height 38
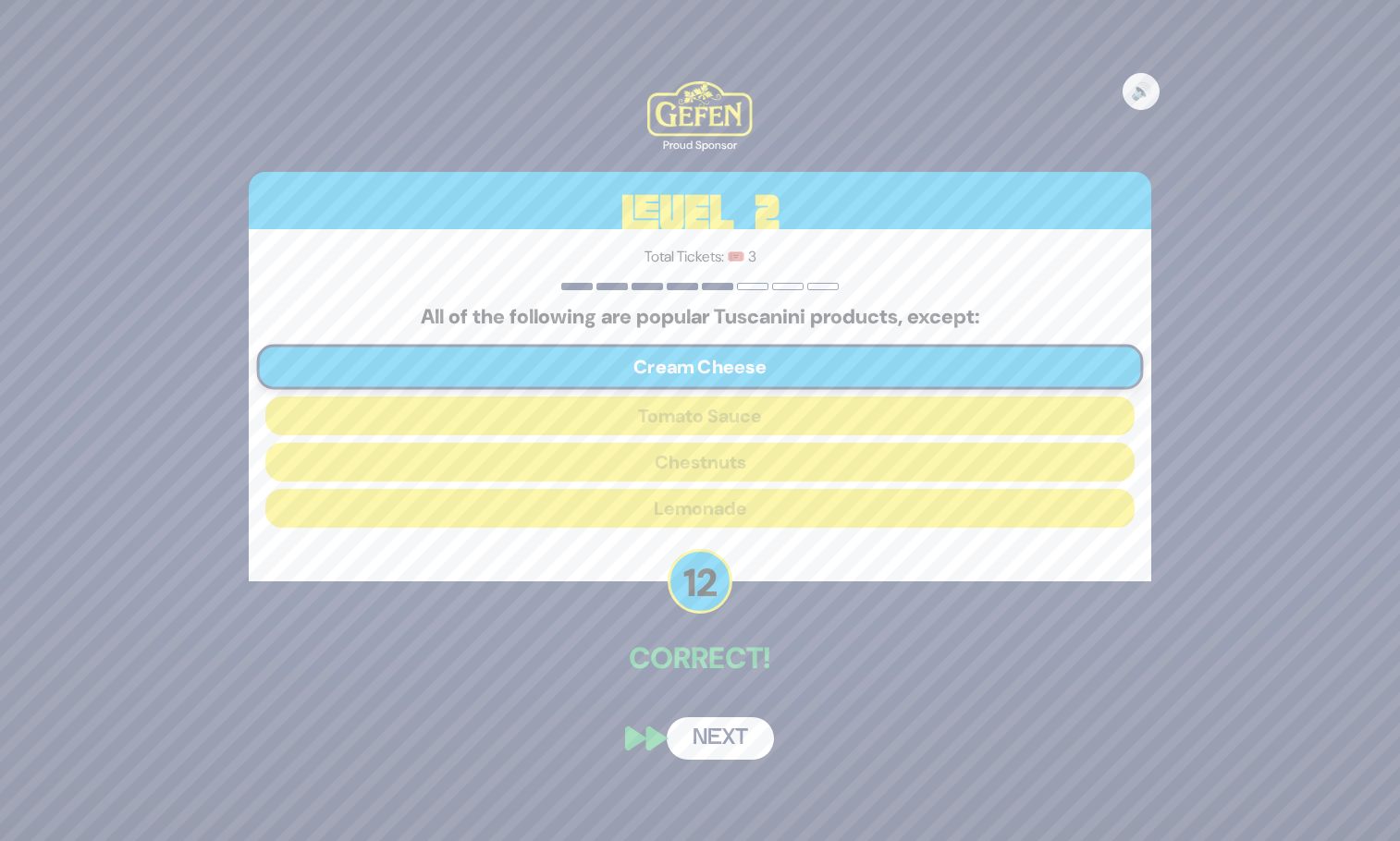
click at [730, 738] on button "Next" at bounding box center [720, 738] width 107 height 42
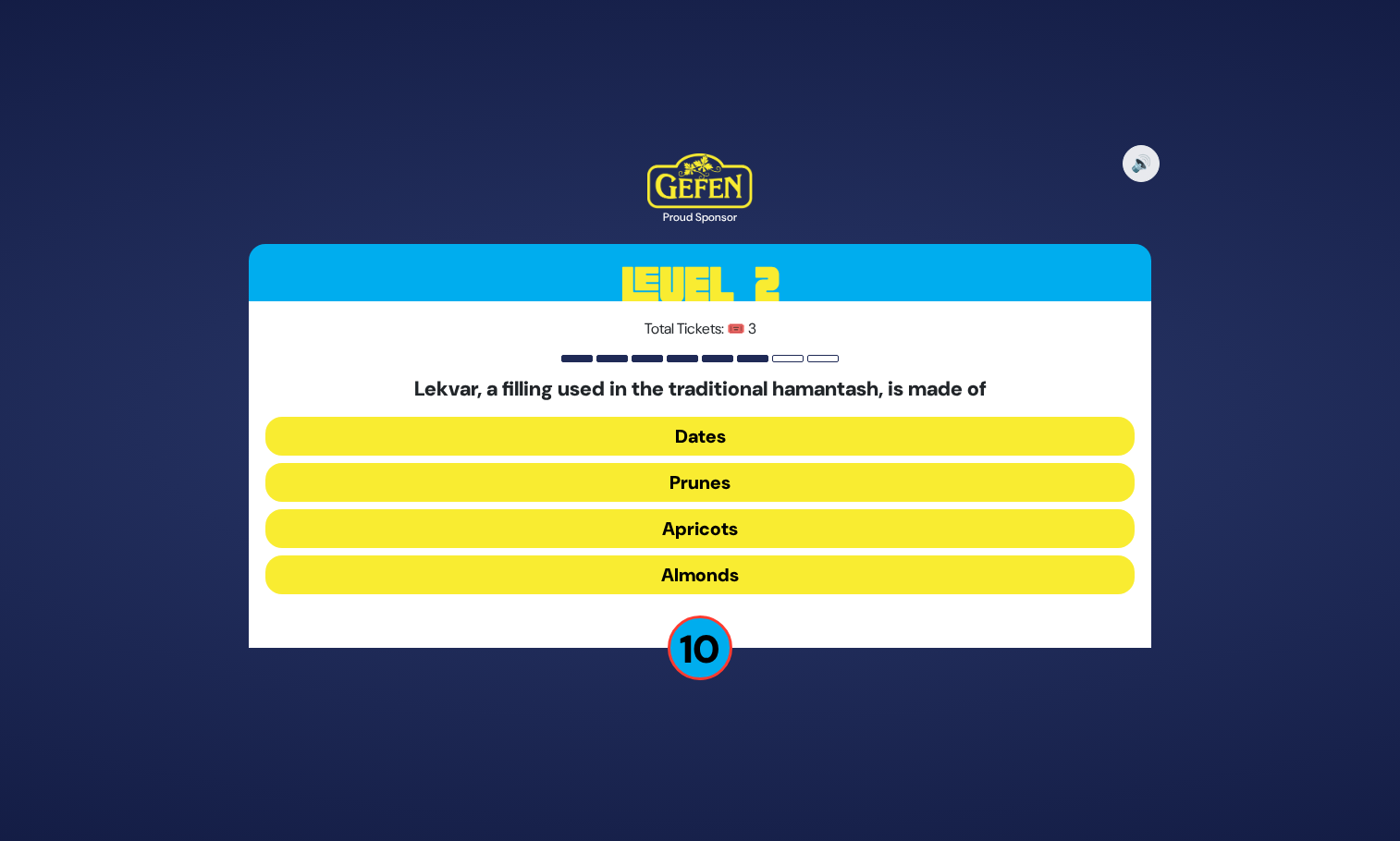
click at [708, 489] on button "Prunes" at bounding box center [700, 482] width 869 height 38
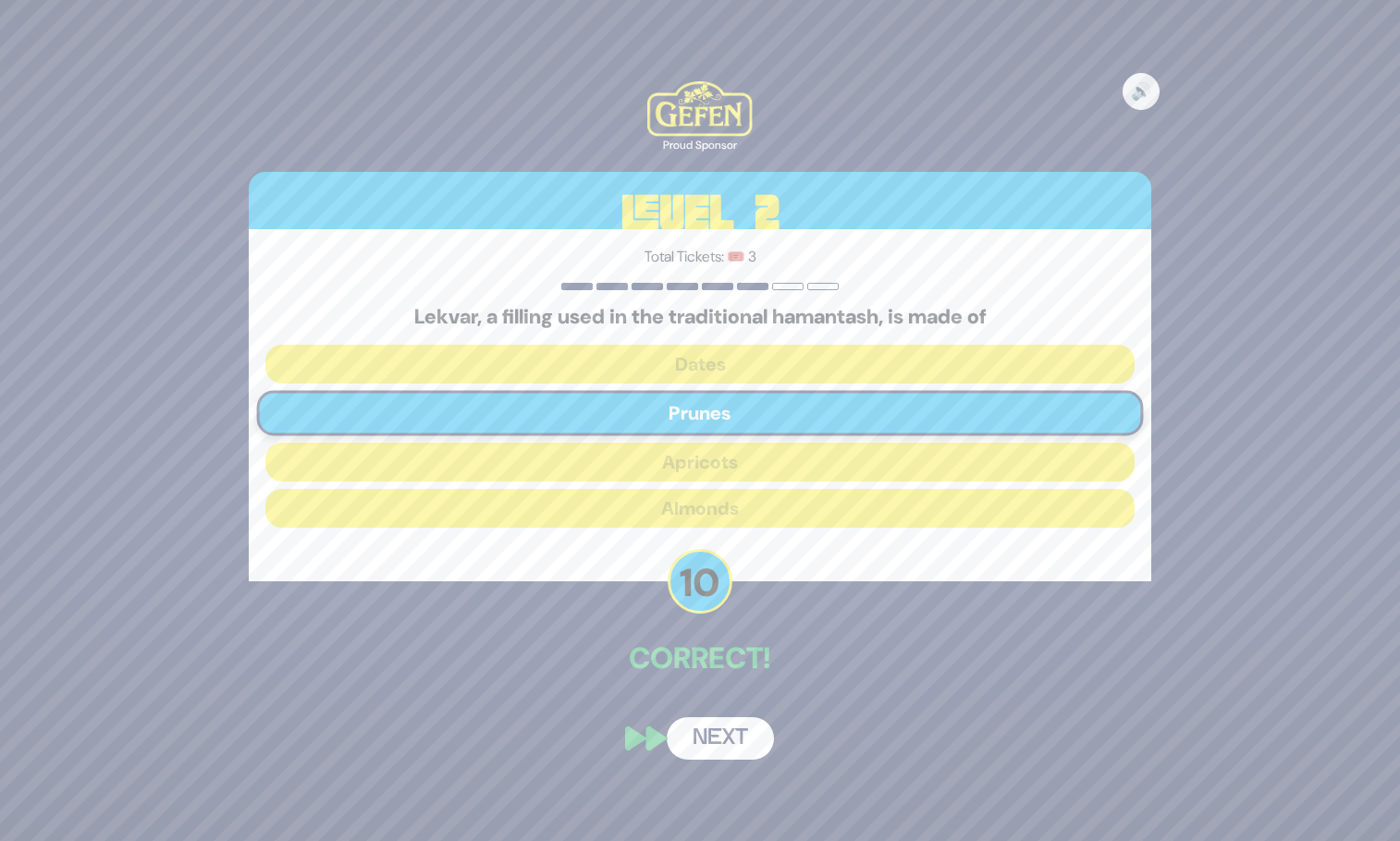
click at [721, 732] on button "Next" at bounding box center [720, 738] width 107 height 42
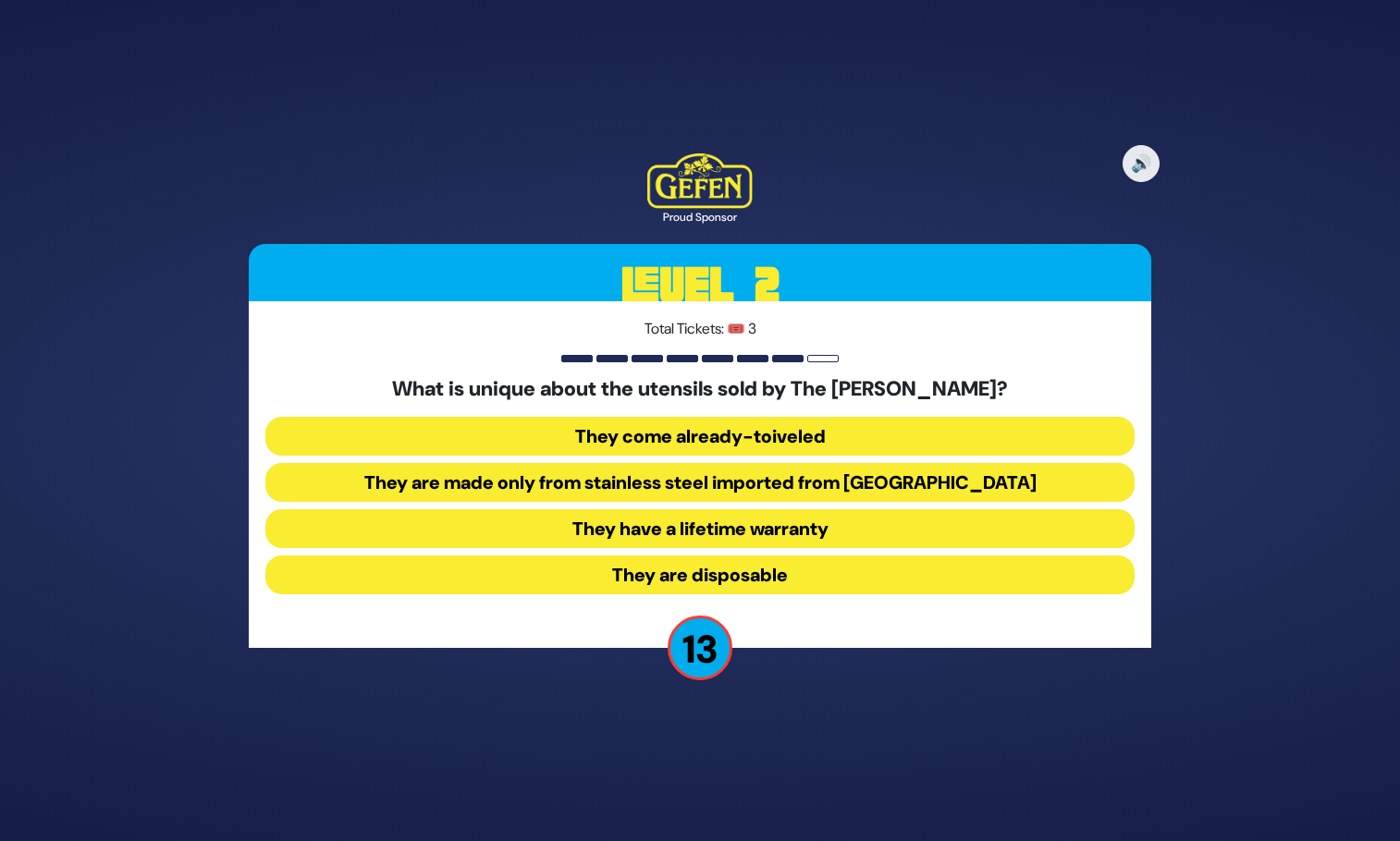
click at [735, 439] on button "They come already-toiveled" at bounding box center [700, 436] width 869 height 38
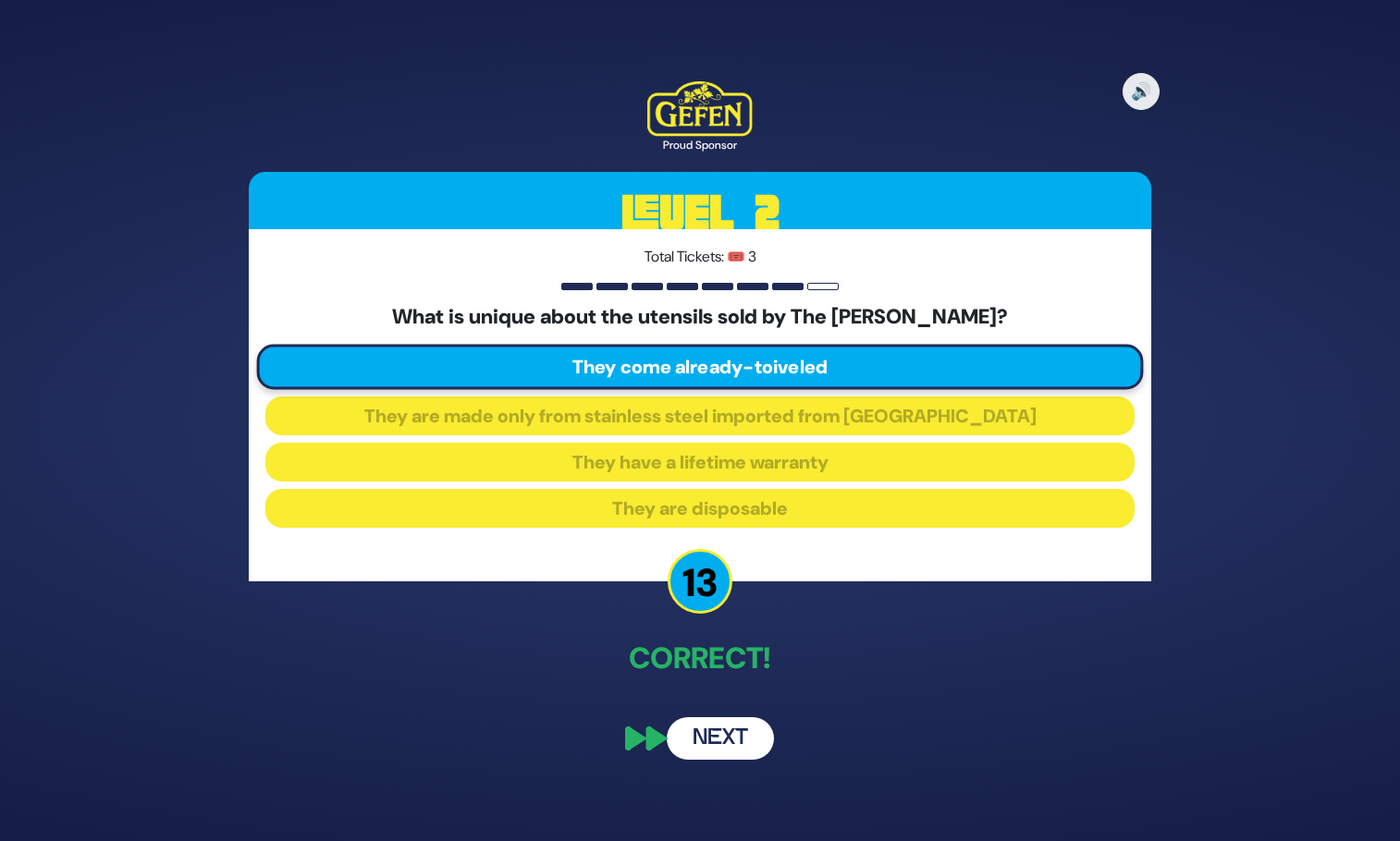
click at [716, 748] on button "Next" at bounding box center [720, 738] width 107 height 42
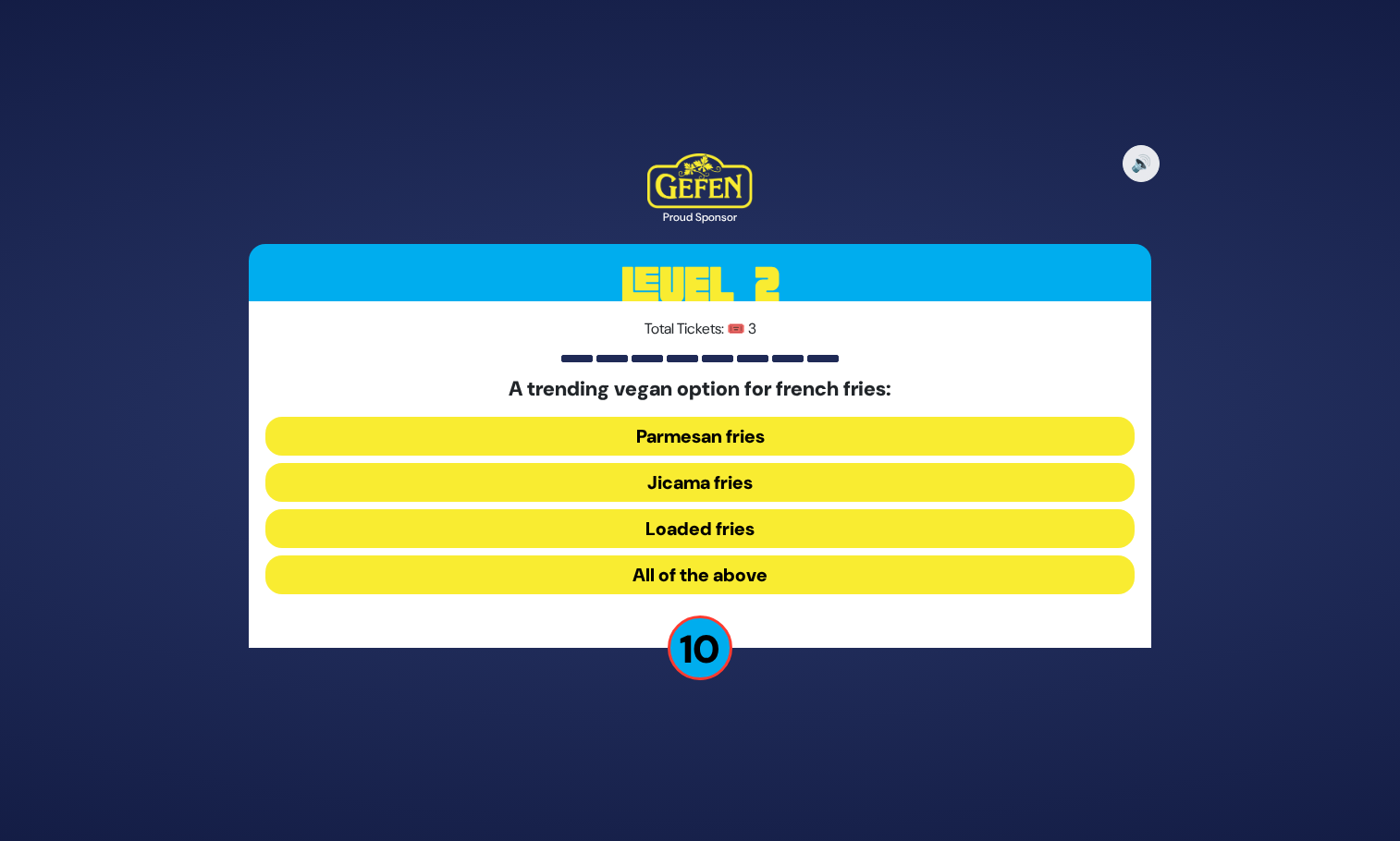
click at [738, 575] on button "All of the above" at bounding box center [700, 574] width 869 height 38
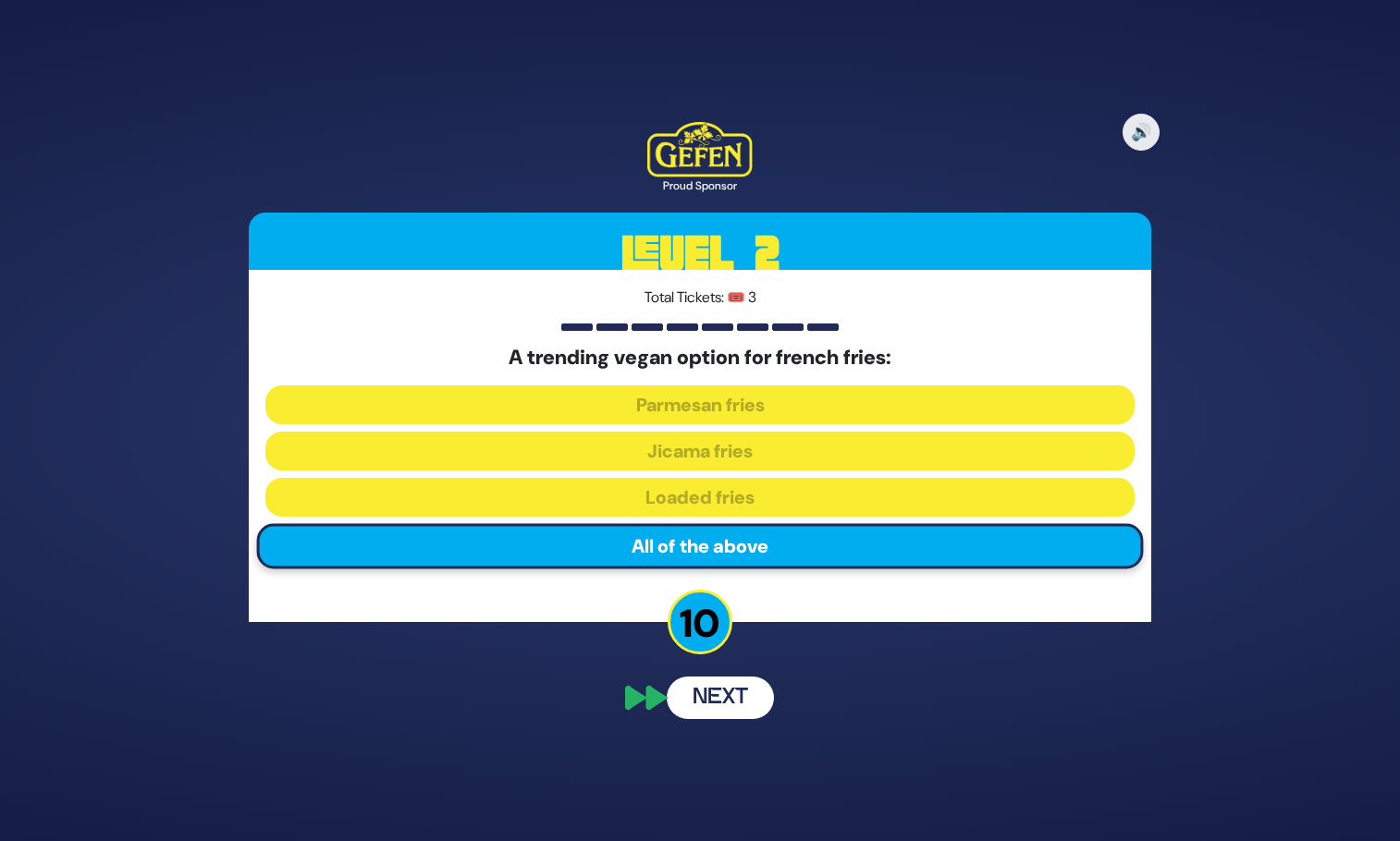
click at [728, 694] on div "🔊 Proud Sponsor Level 2 Total Tickets: 🎟️ 3 A trending vegan option for french …" at bounding box center [699, 420] width 946 height 641
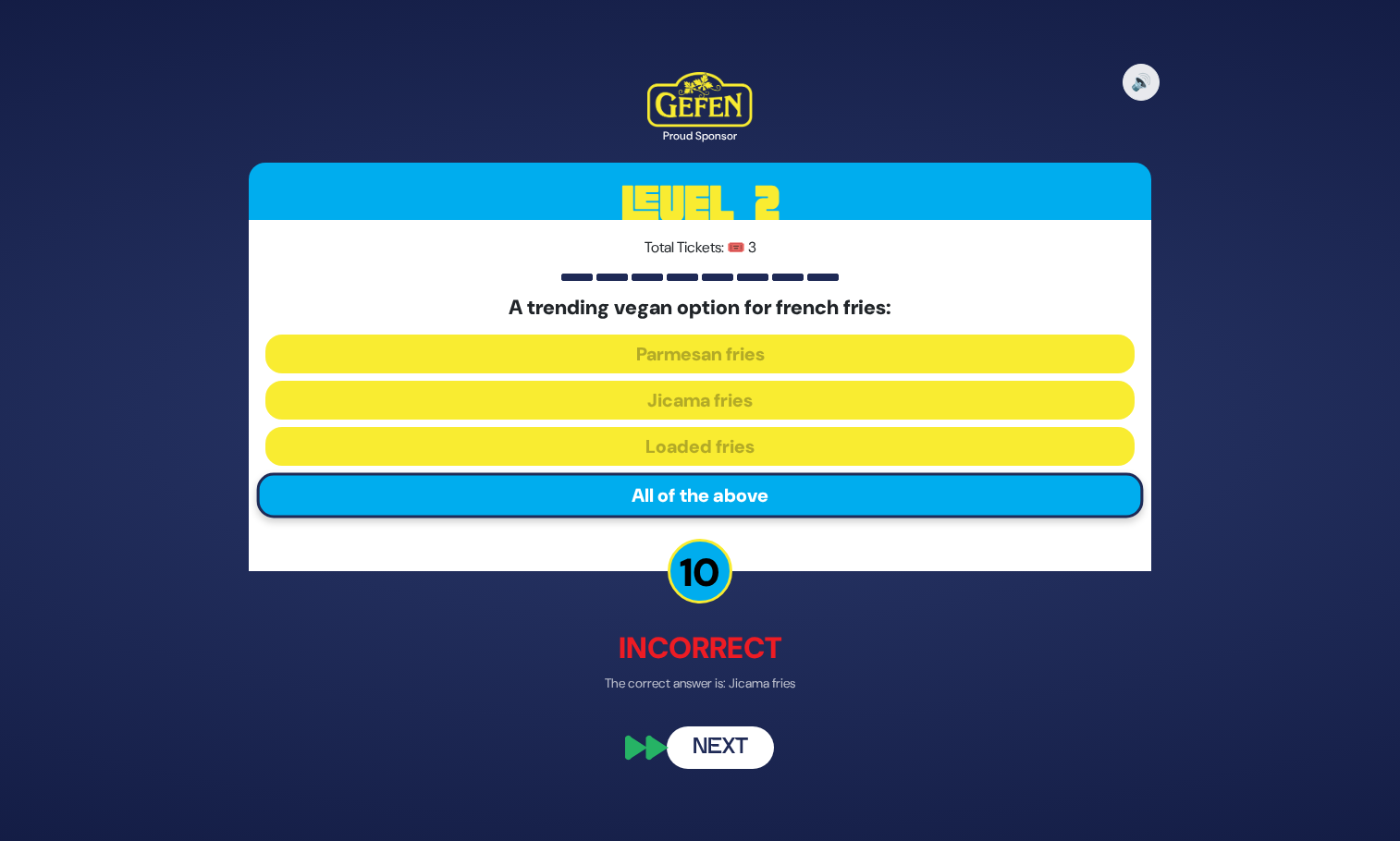
click at [720, 760] on button "Next" at bounding box center [720, 748] width 107 height 42
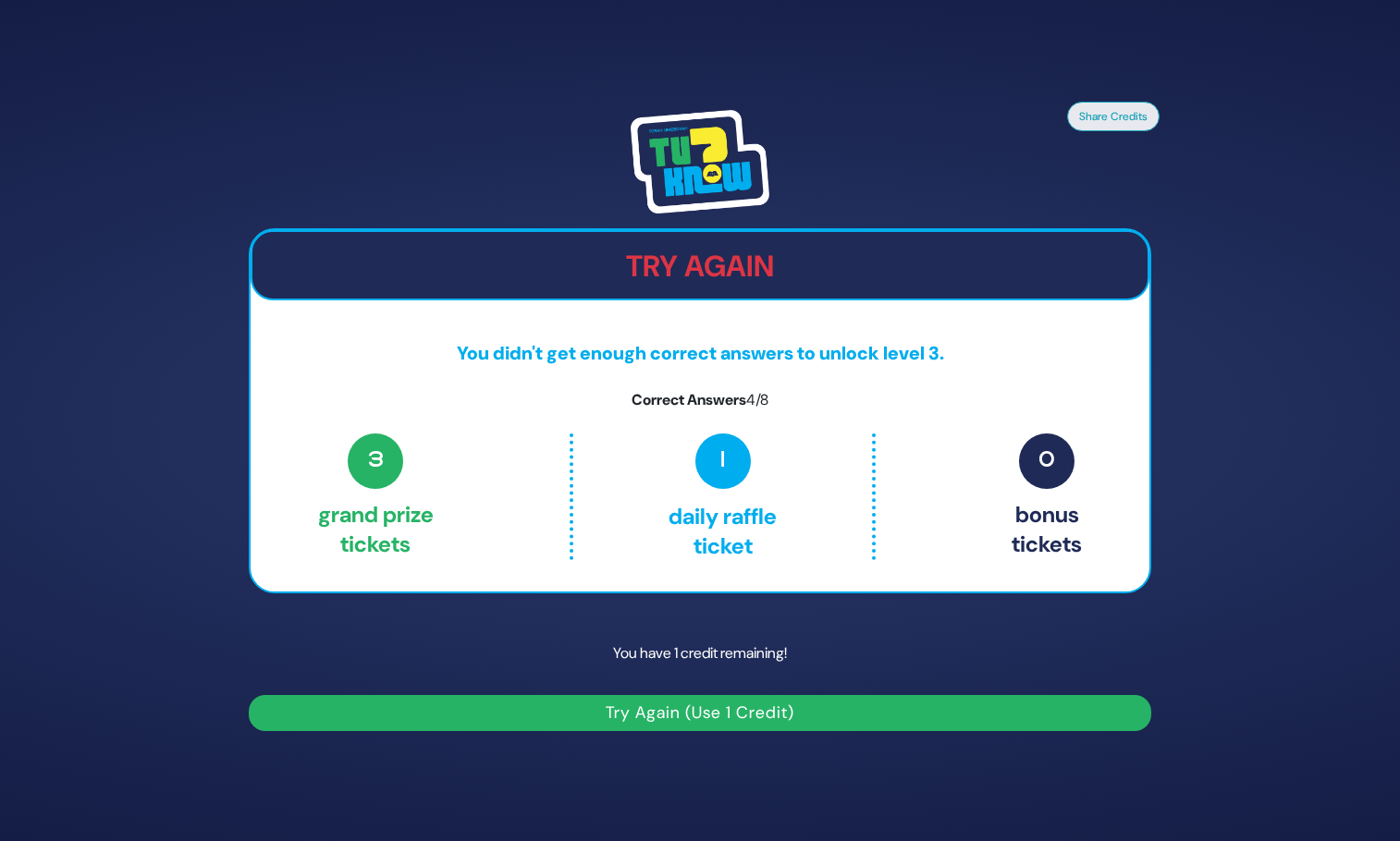
click at [729, 716] on button "Try Again (Use 1 Credit)" at bounding box center [699, 713] width 902 height 36
click at [786, 709] on button "Try Again (Use 1 Credit)" at bounding box center [699, 713] width 902 height 36
click at [684, 272] on h2 "Try Again" at bounding box center [699, 266] width 895 height 35
click at [1047, 466] on span "0" at bounding box center [1047, 461] width 56 height 56
click at [716, 707] on button "Try Again (Use 1 Credit)" at bounding box center [699, 713] width 902 height 36
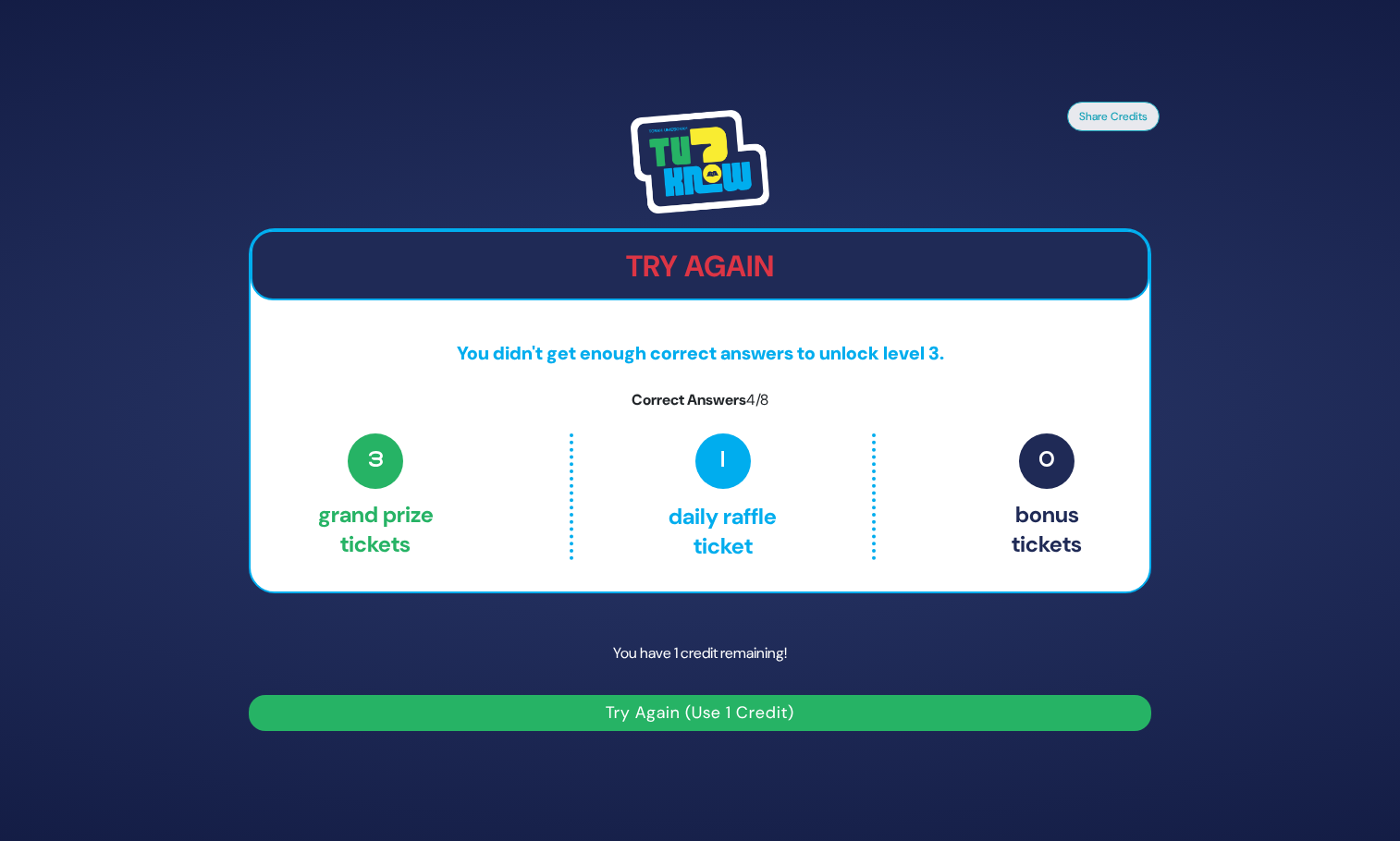
click at [712, 643] on p "You have 1 credit remaining!" at bounding box center [699, 654] width 902 height 54
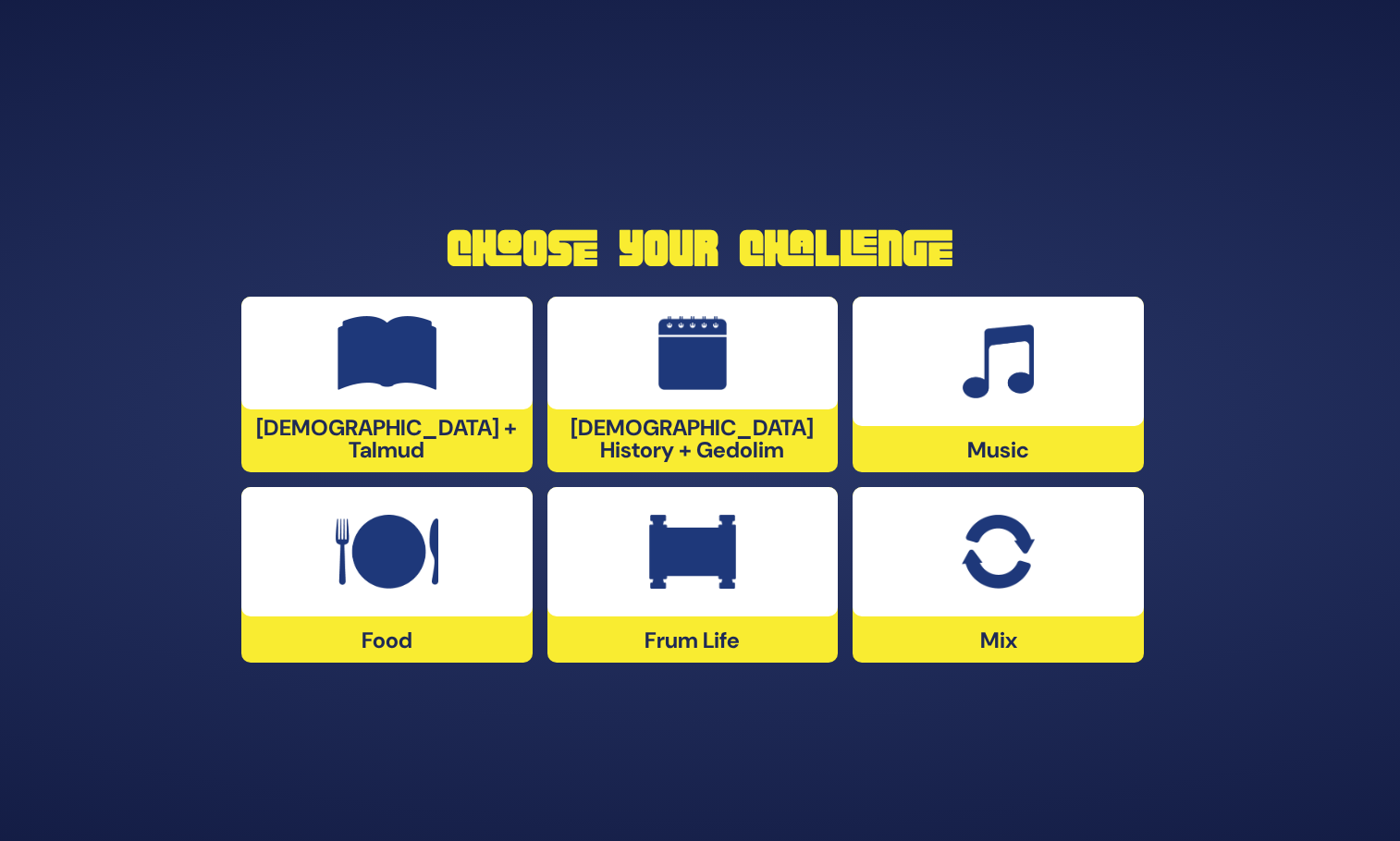
click at [928, 406] on div at bounding box center [998, 362] width 292 height 129
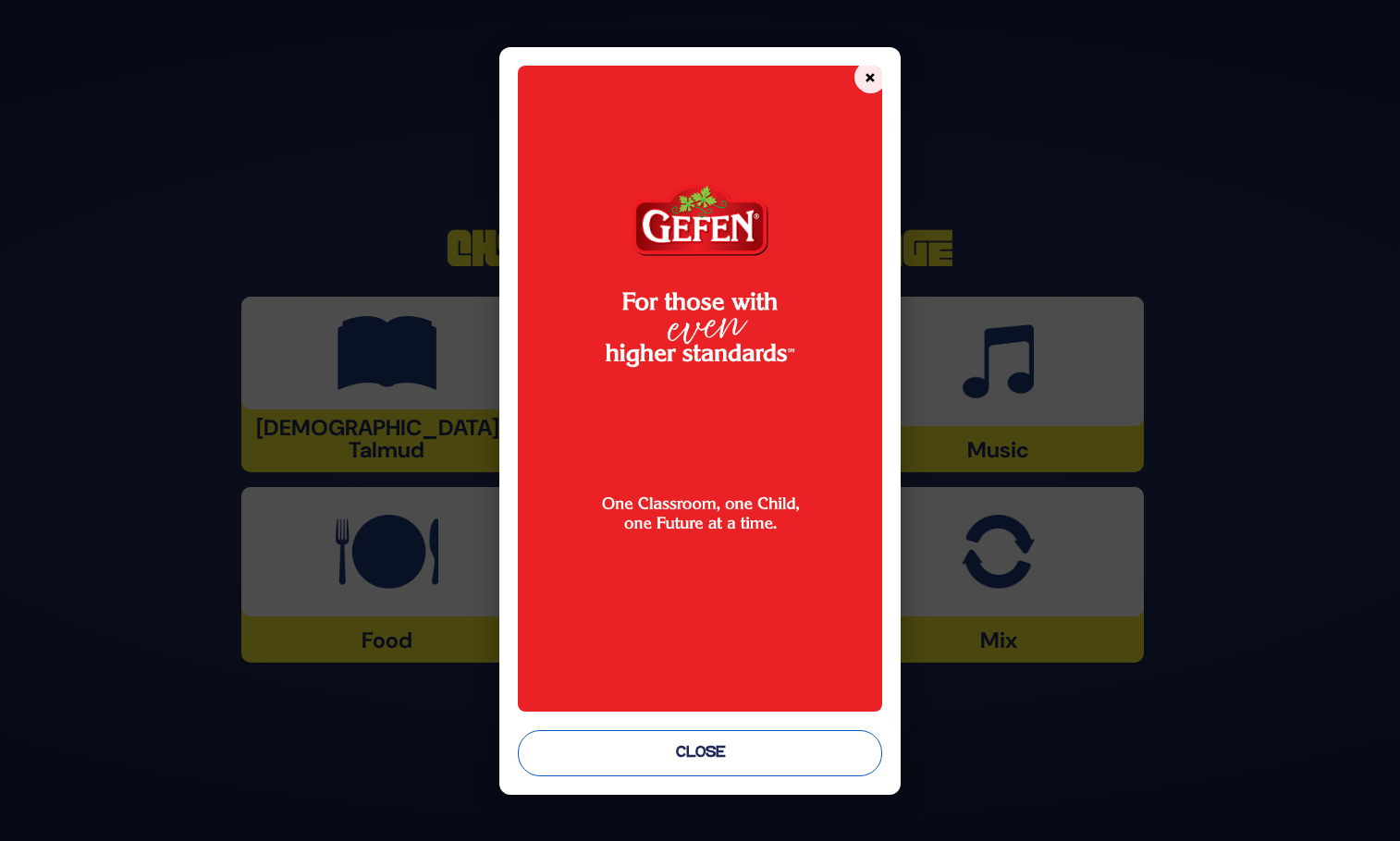
click at [709, 754] on button "Close" at bounding box center [699, 754] width 363 height 46
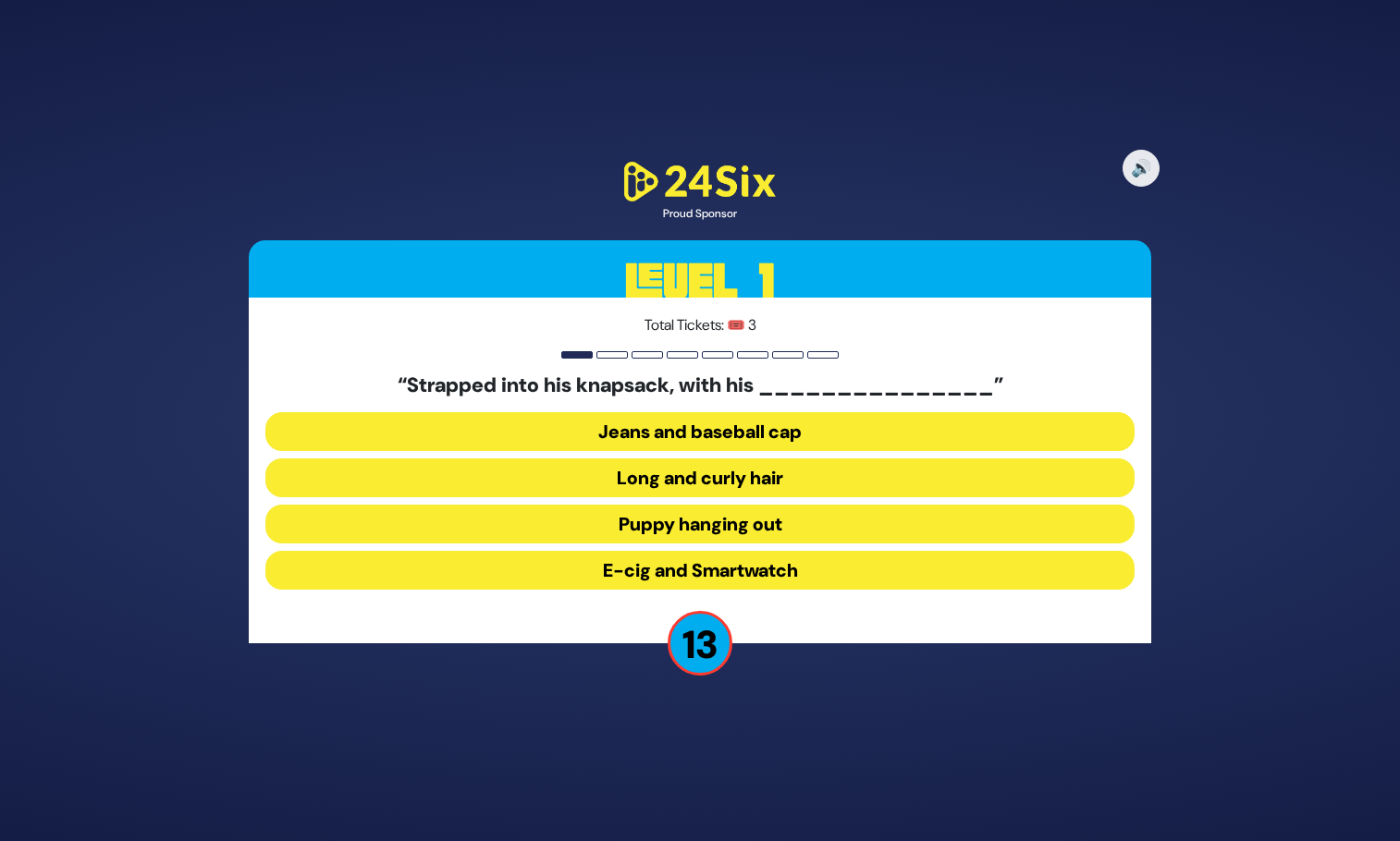
click at [706, 478] on button "Long and curly hair" at bounding box center [700, 478] width 869 height 38
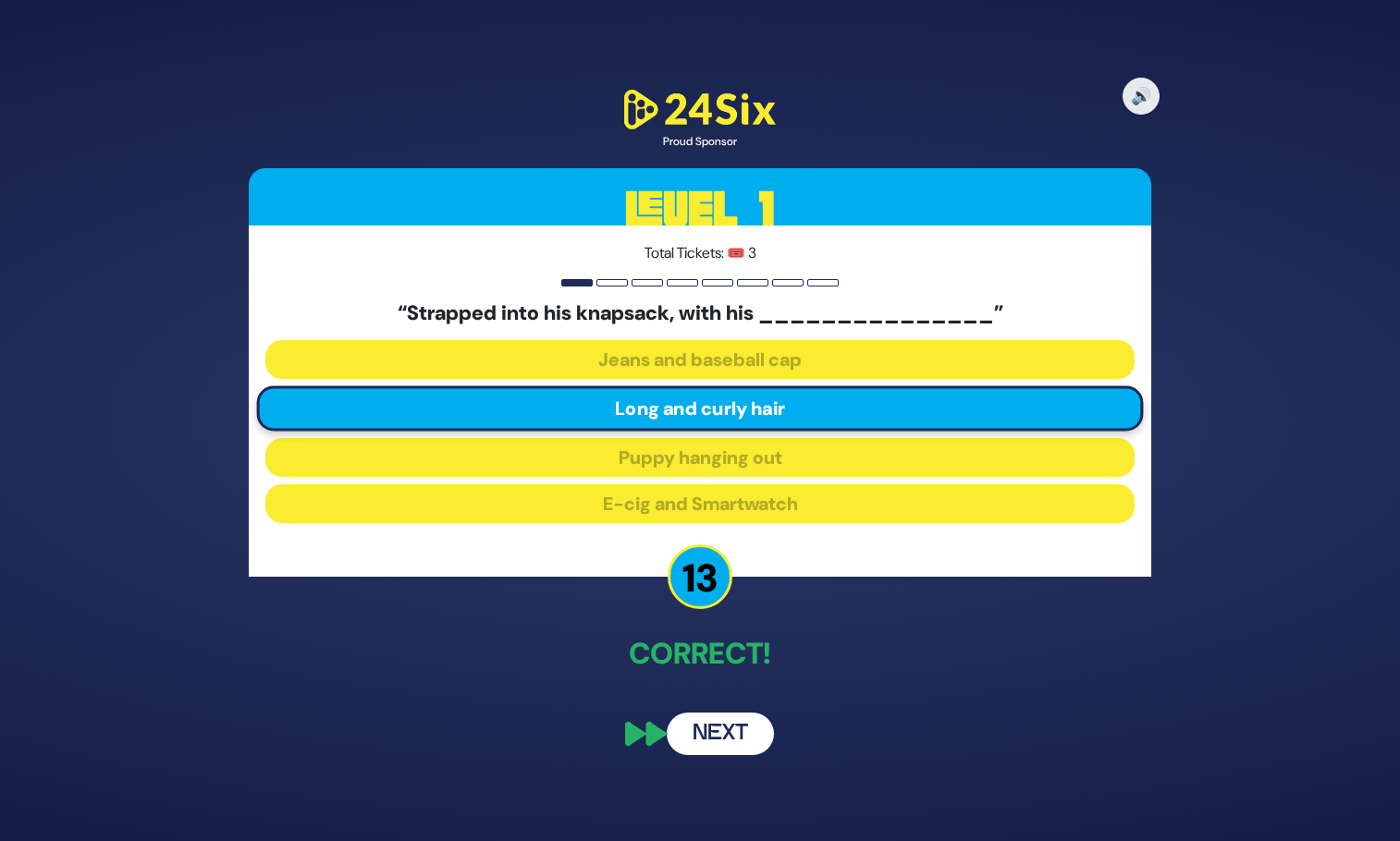
click at [718, 739] on button "Next" at bounding box center [720, 734] width 107 height 42
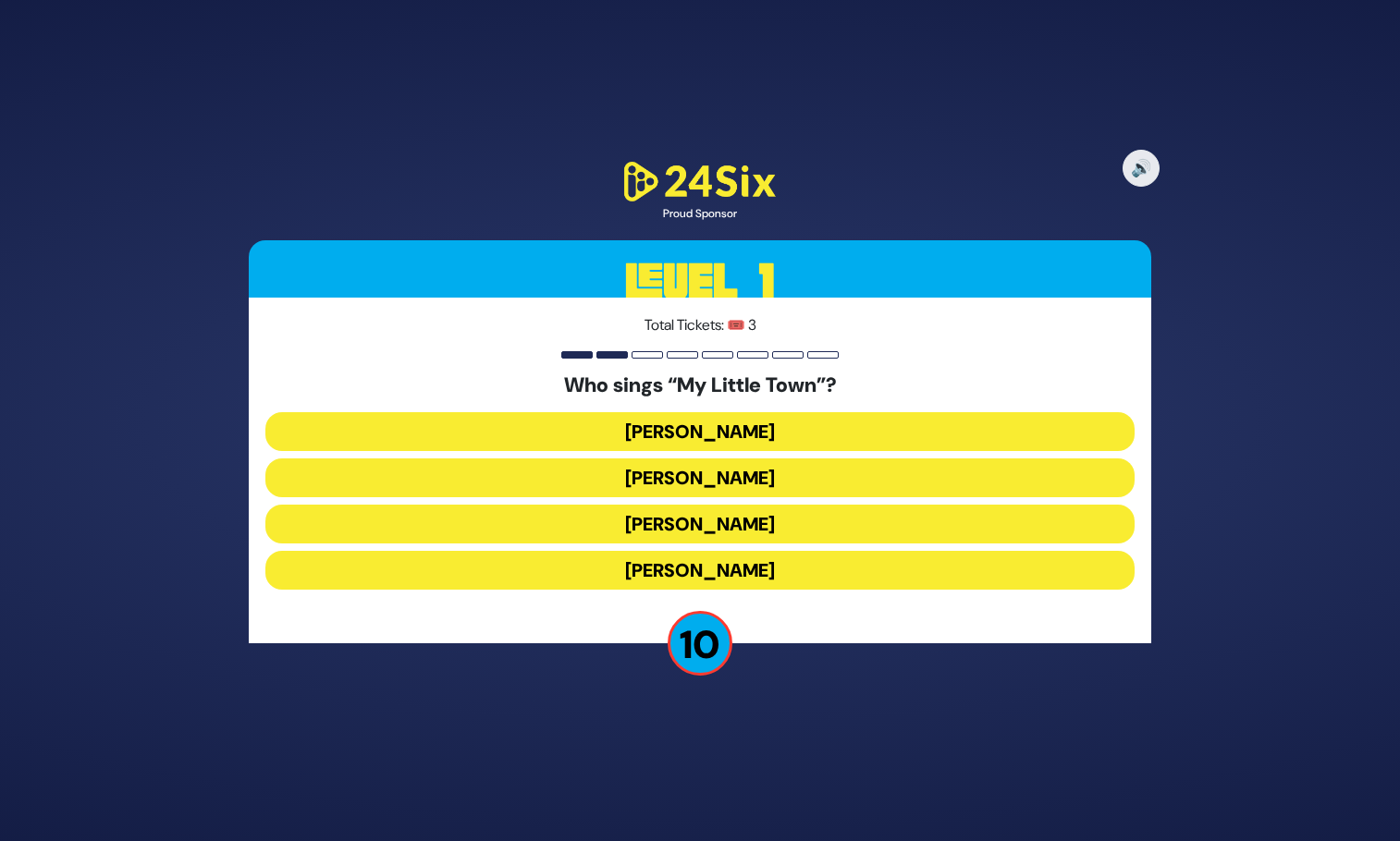
click at [741, 476] on button "Avraham Fried" at bounding box center [700, 478] width 869 height 38
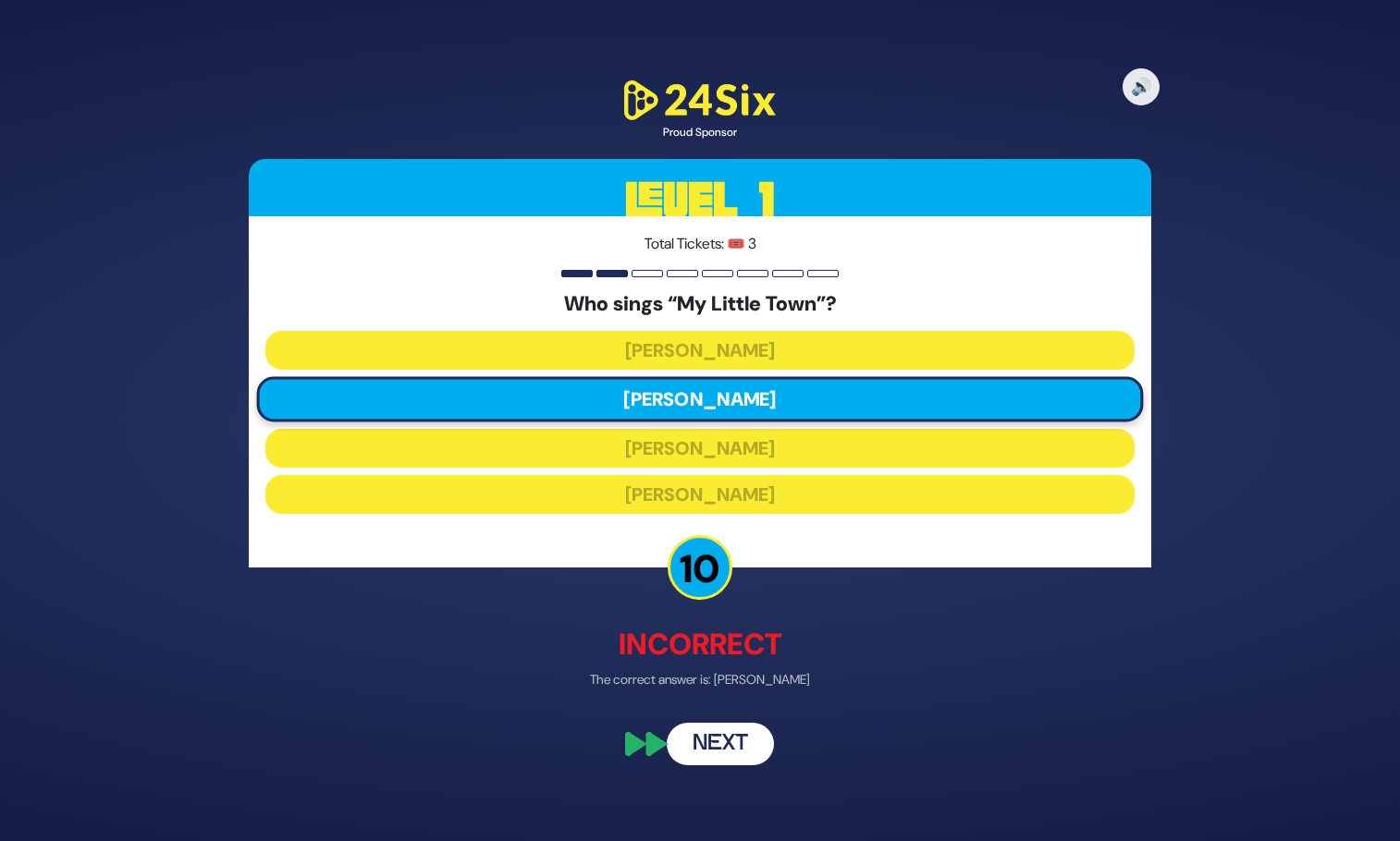
click at [734, 751] on button "Next" at bounding box center [720, 743] width 107 height 42
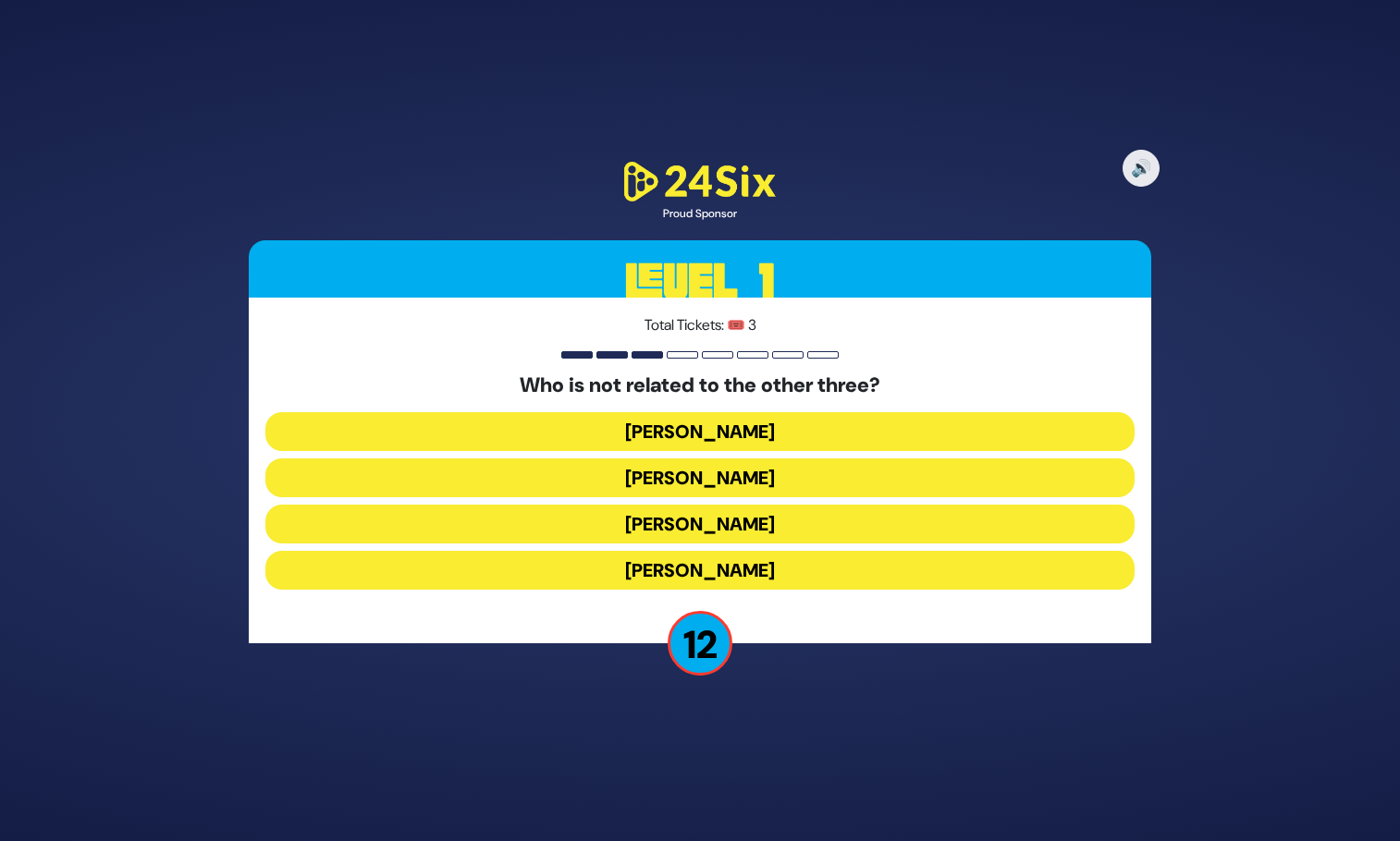
click at [692, 569] on button "Shie Fried" at bounding box center [700, 571] width 869 height 38
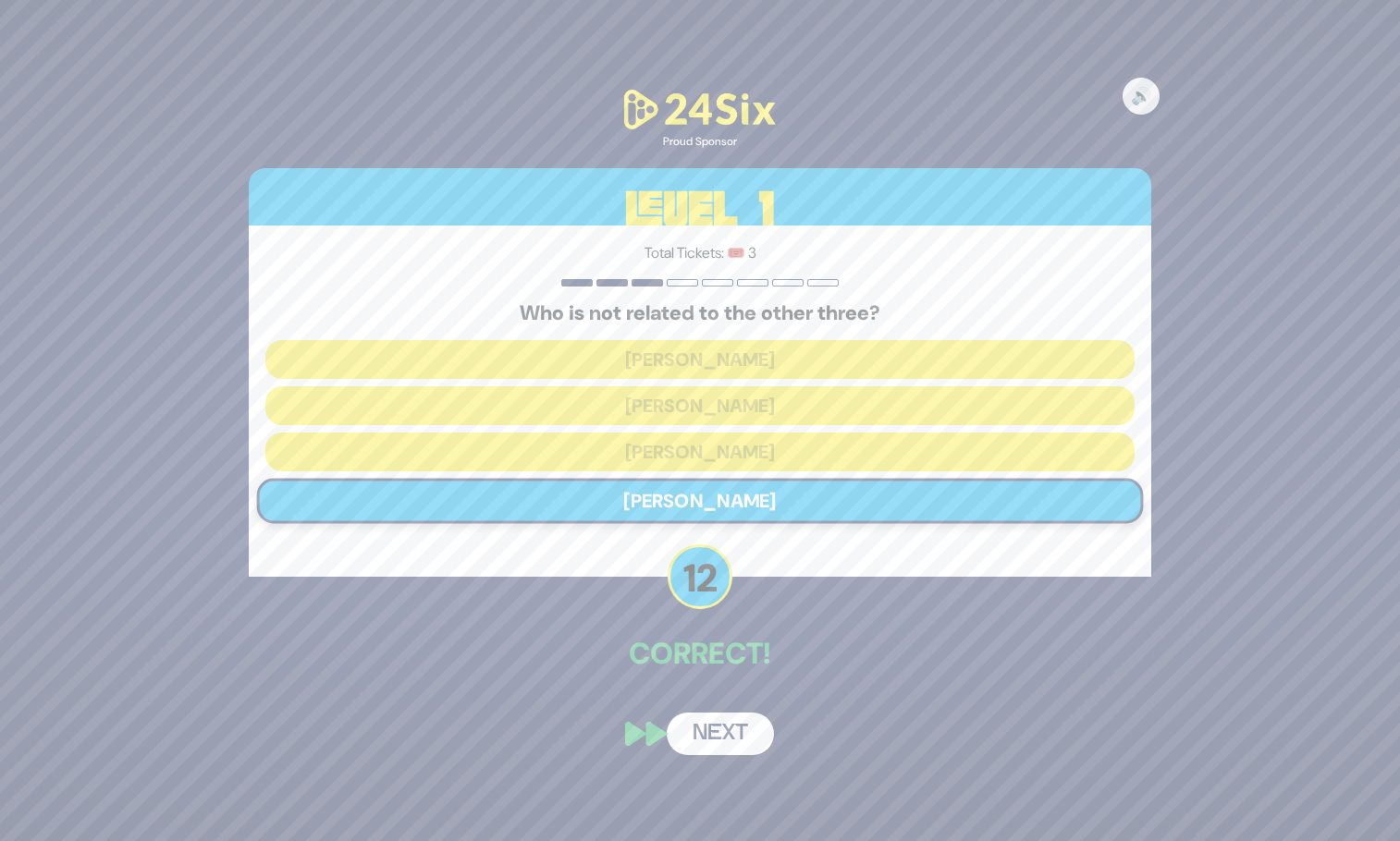
click at [721, 746] on button "Next" at bounding box center [720, 734] width 107 height 42
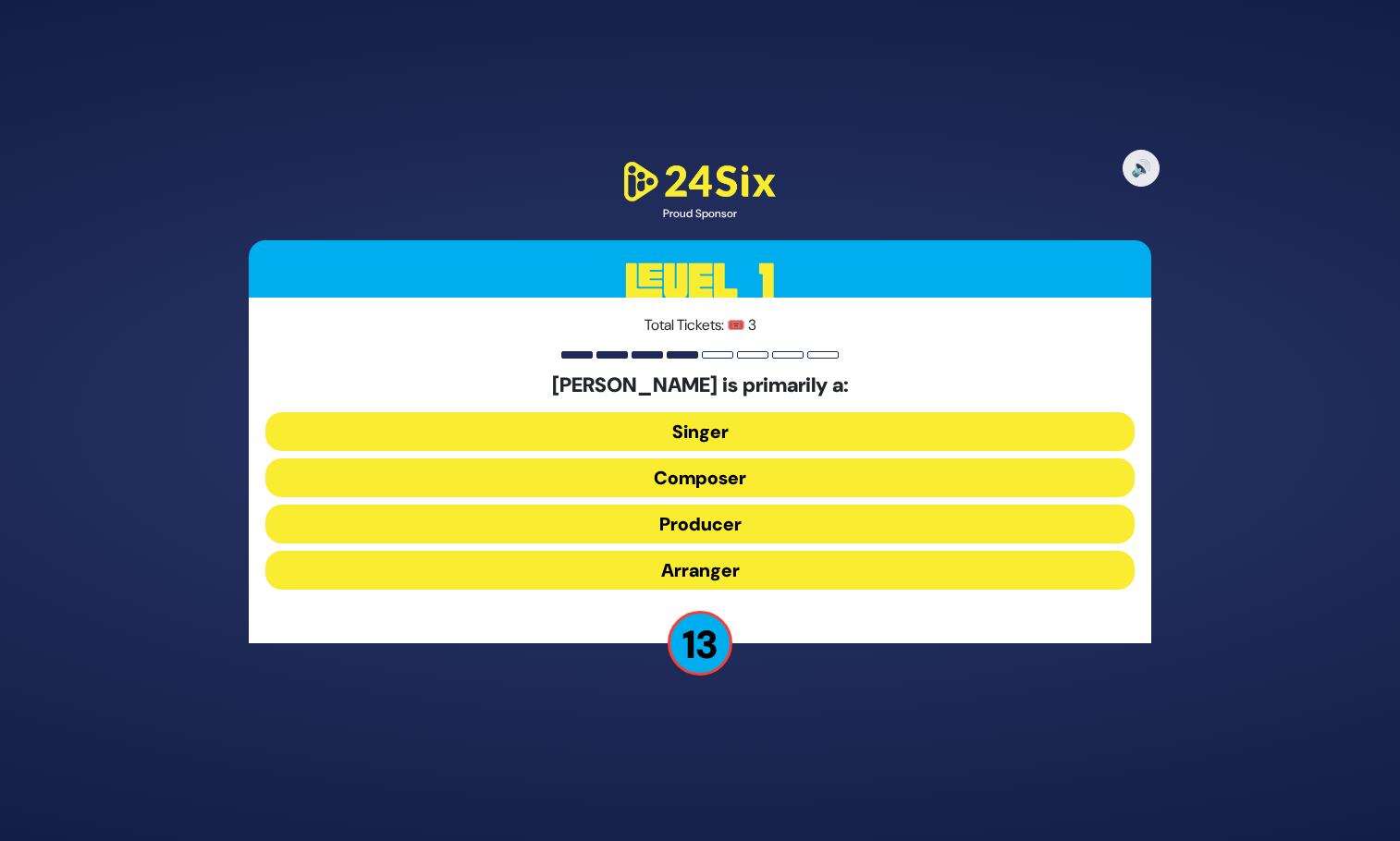
click at [730, 478] on button "Composer" at bounding box center [700, 478] width 869 height 38
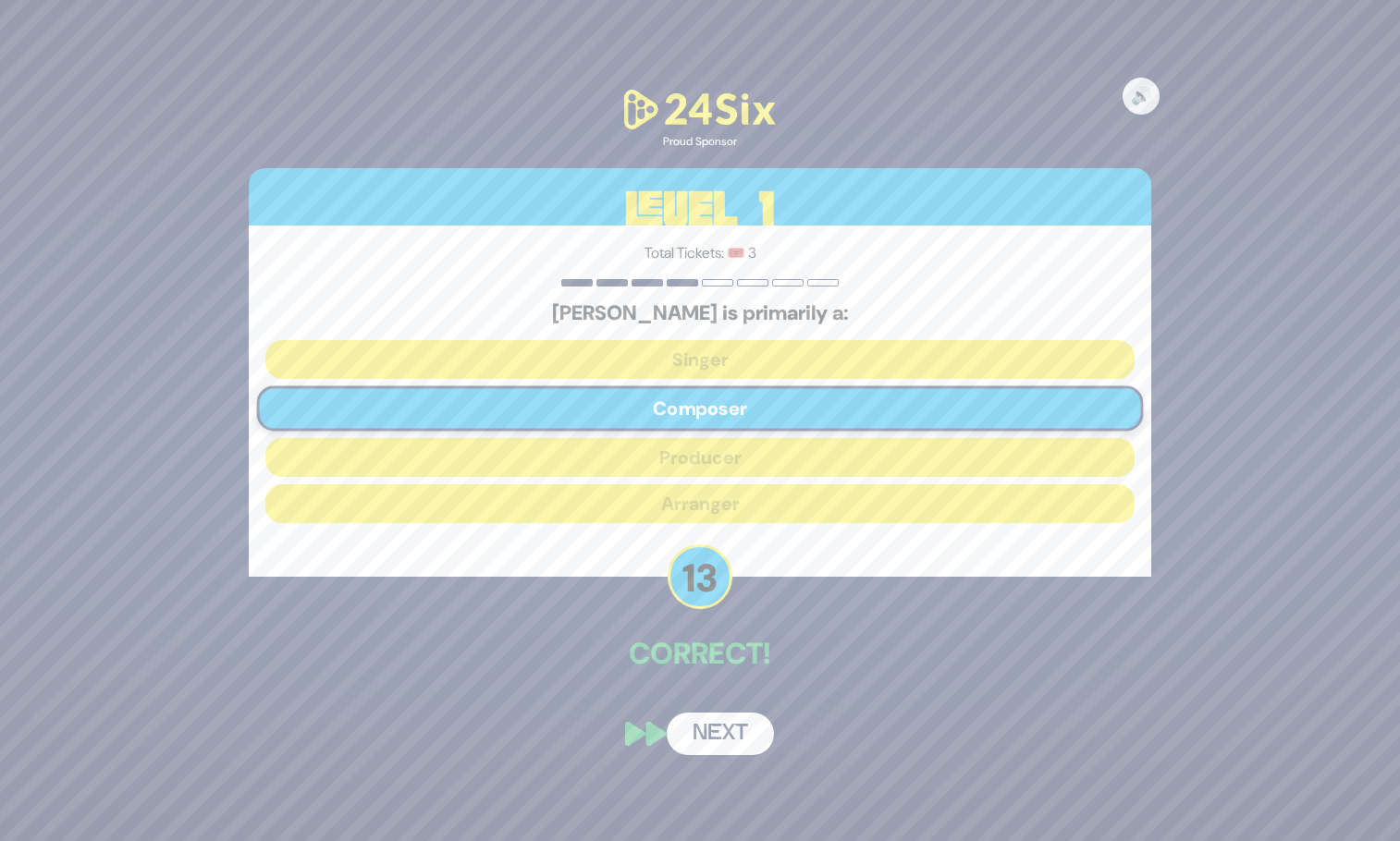
click at [732, 729] on button "Next" at bounding box center [720, 734] width 107 height 42
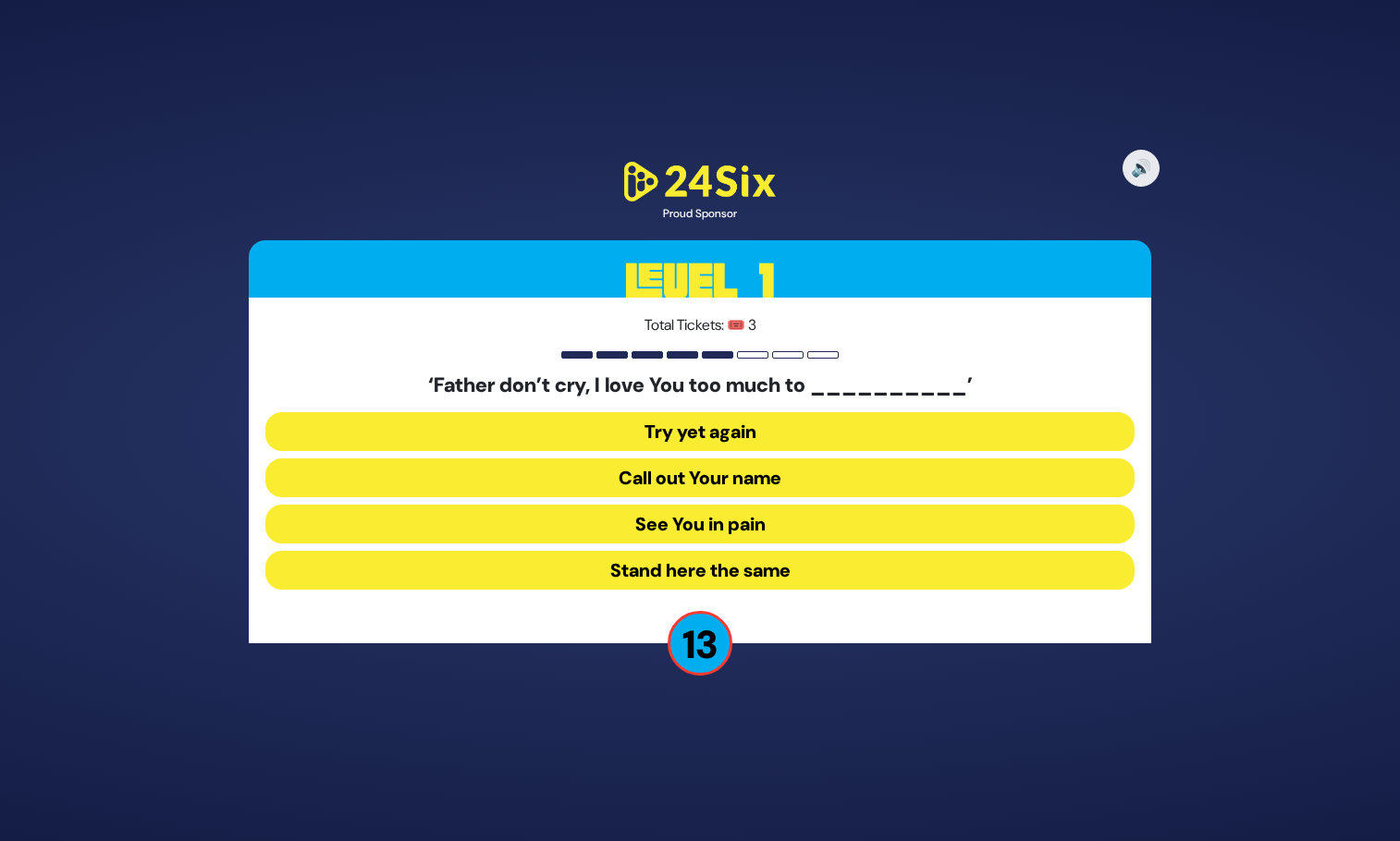
click at [729, 521] on button "See You in pain" at bounding box center [700, 524] width 869 height 38
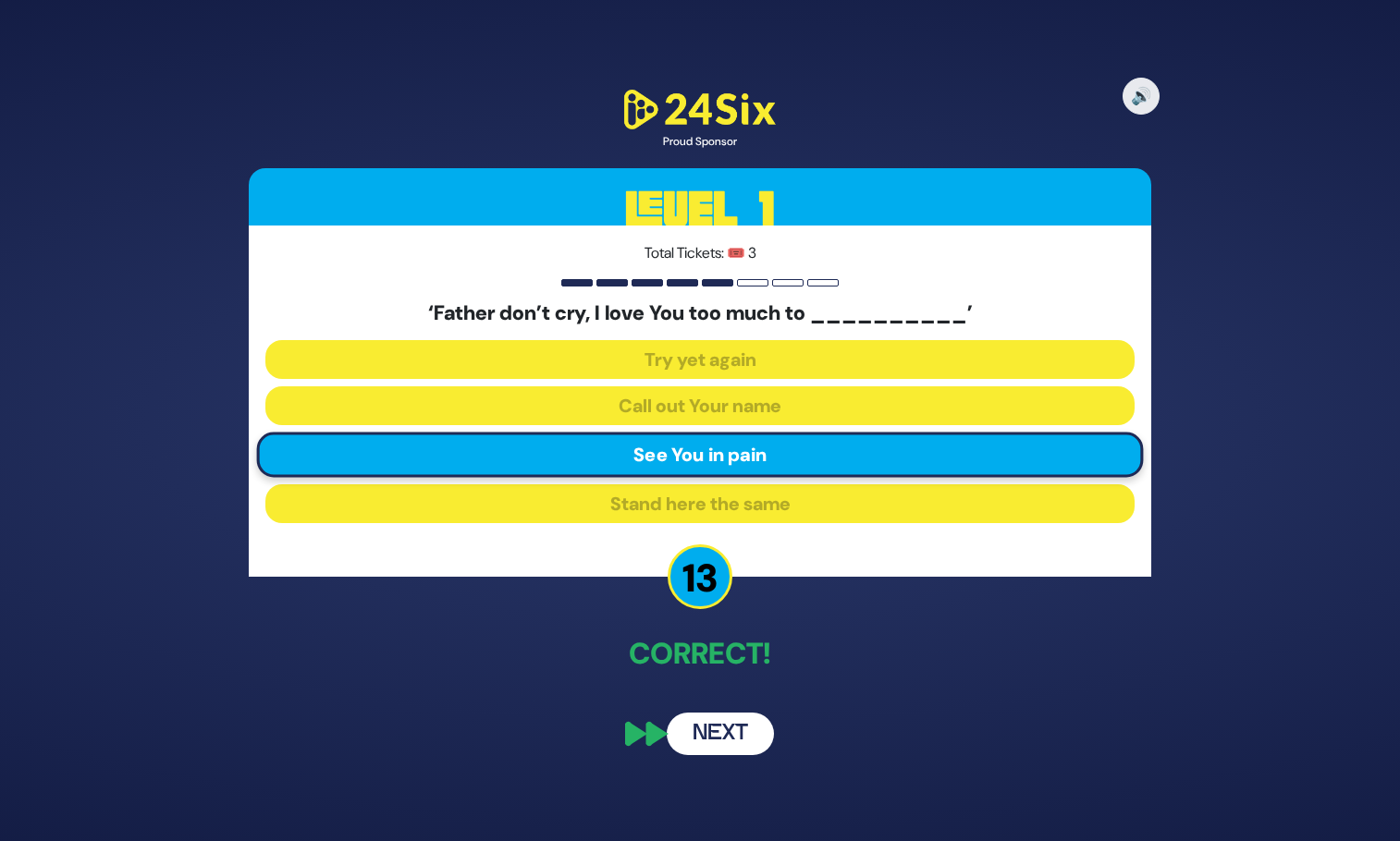
click at [716, 736] on button "Next" at bounding box center [720, 734] width 107 height 42
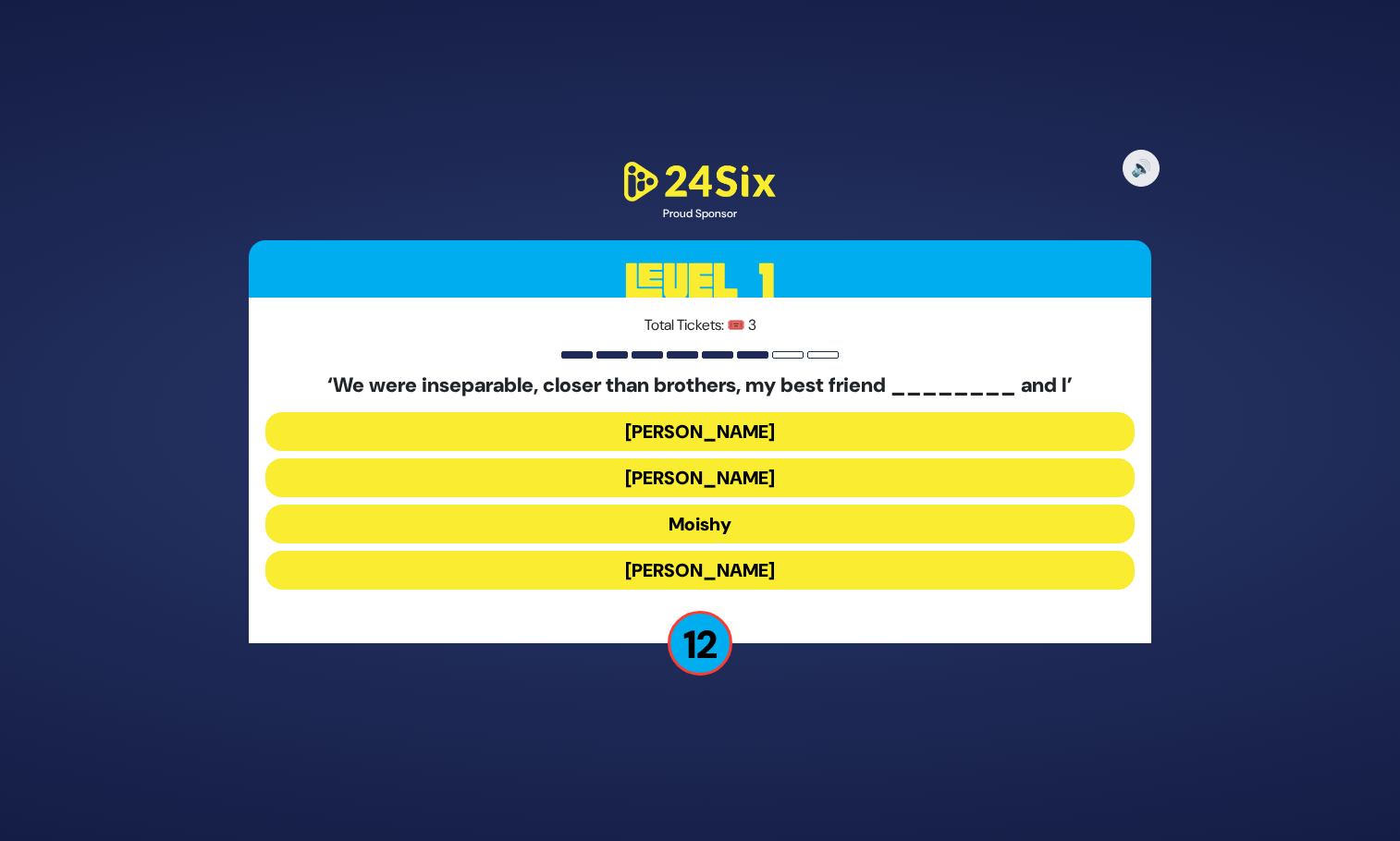
click at [707, 572] on button "Sammy" at bounding box center [700, 571] width 869 height 38
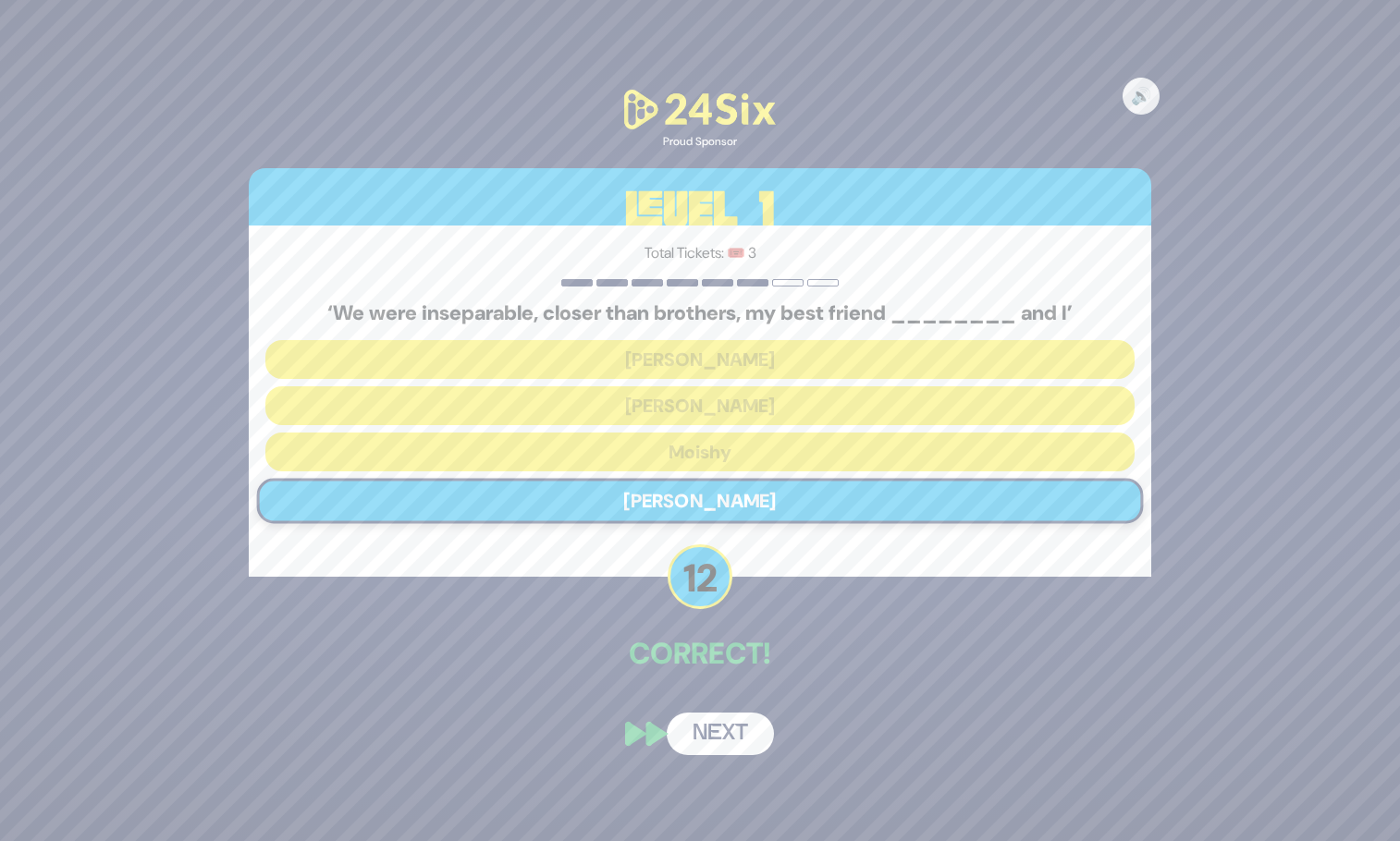
click at [713, 737] on button "Next" at bounding box center [720, 734] width 107 height 42
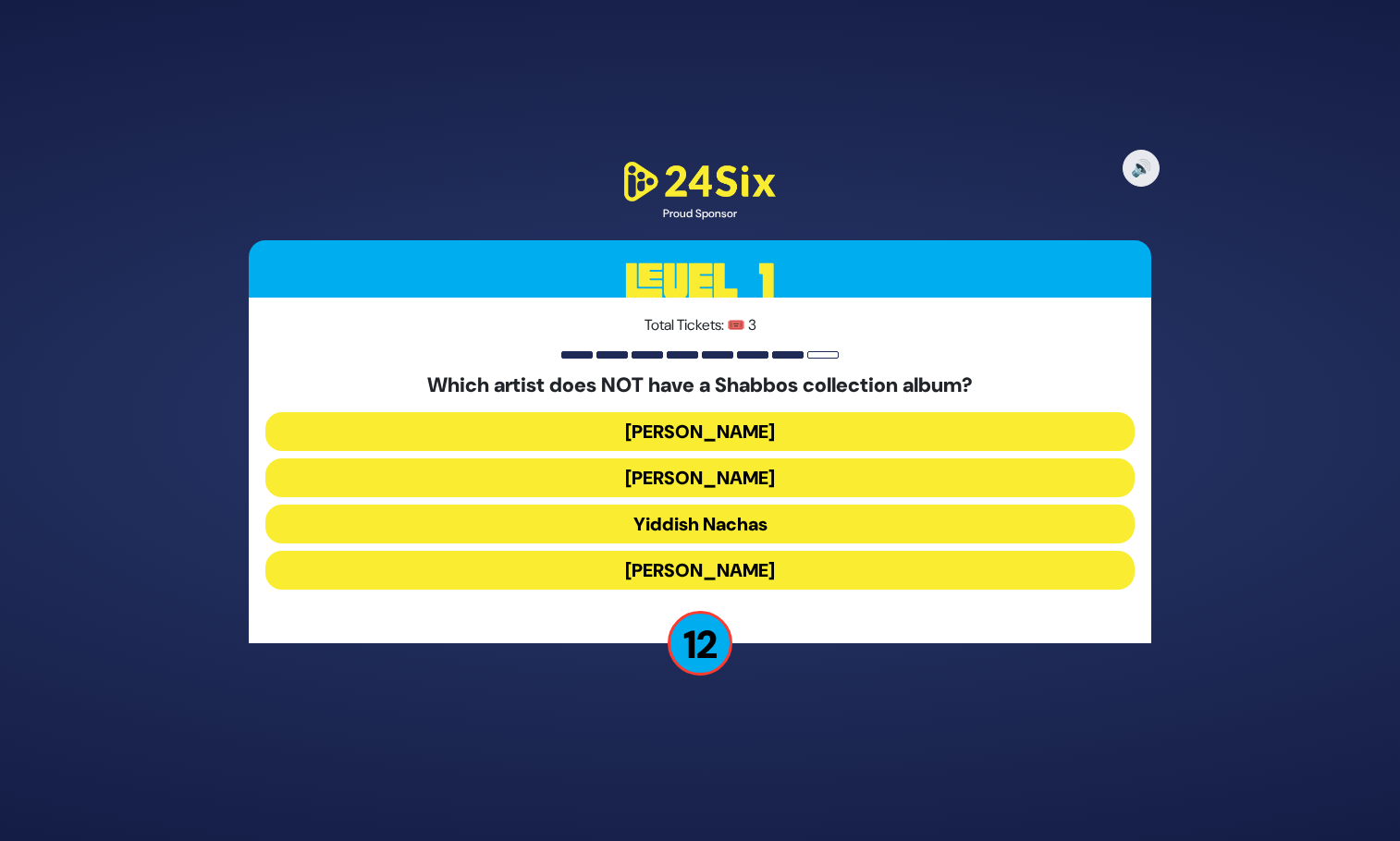
click at [783, 566] on button "Yaakov Shwekey" at bounding box center [700, 571] width 869 height 38
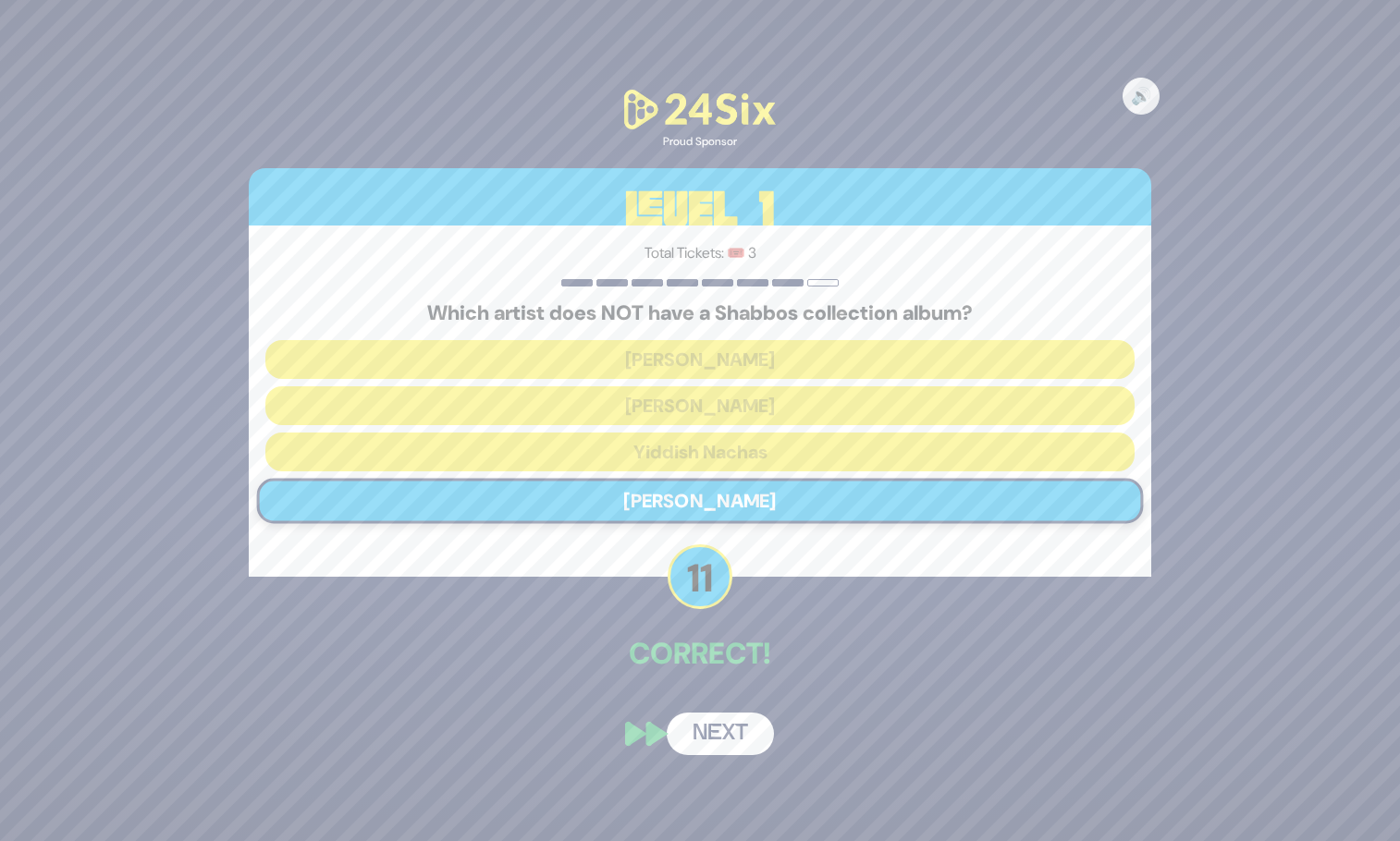
click at [711, 740] on button "Next" at bounding box center [720, 734] width 107 height 42
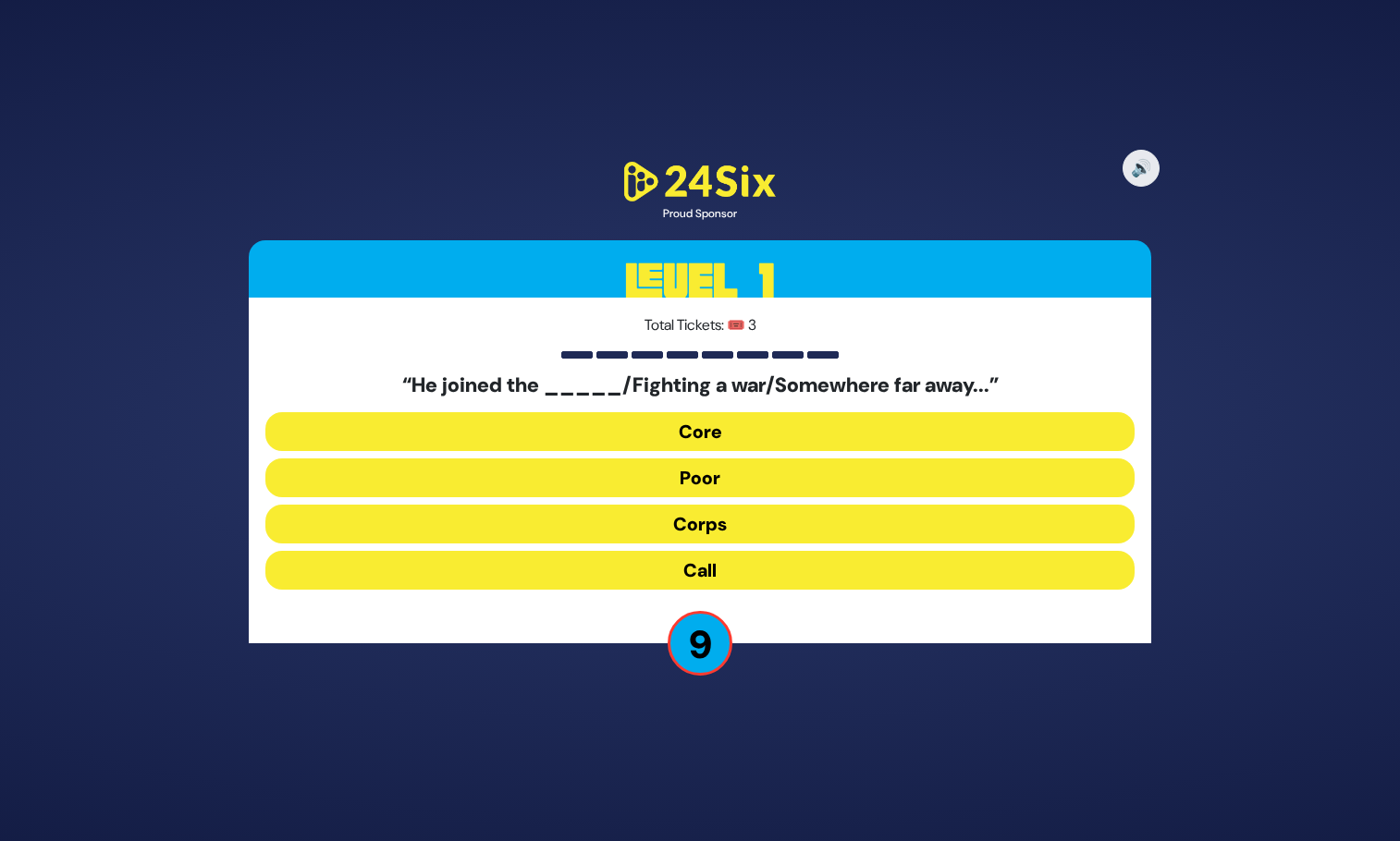
click at [716, 569] on button "Call" at bounding box center [700, 571] width 869 height 38
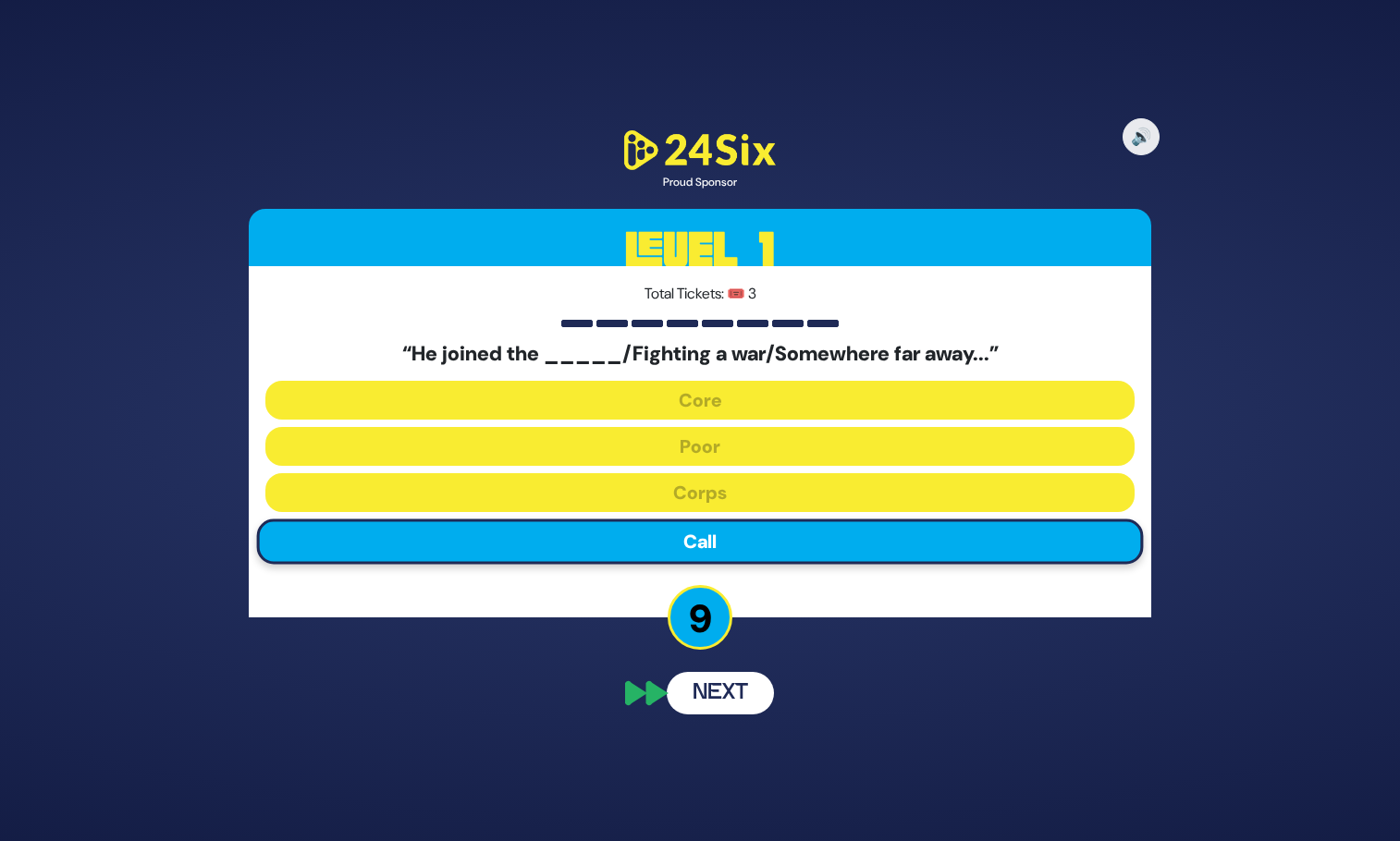
click at [727, 696] on div "🔊 Proud Sponsor Level 1 Total Tickets: 🎟️ 3 “He joined the _____/Fighting a war…" at bounding box center [699, 421] width 946 height 633
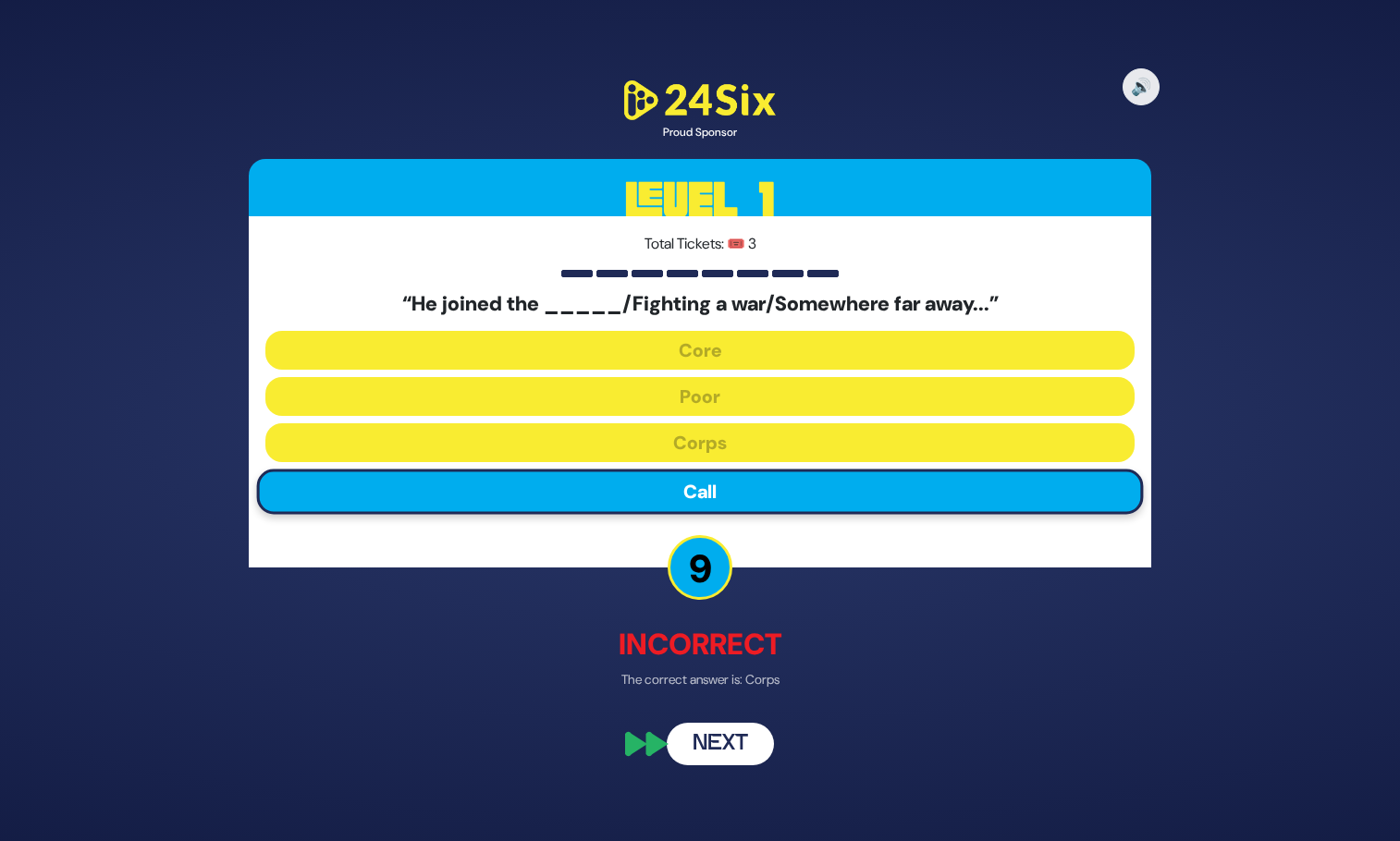
click at [712, 747] on button "Next" at bounding box center [720, 743] width 107 height 42
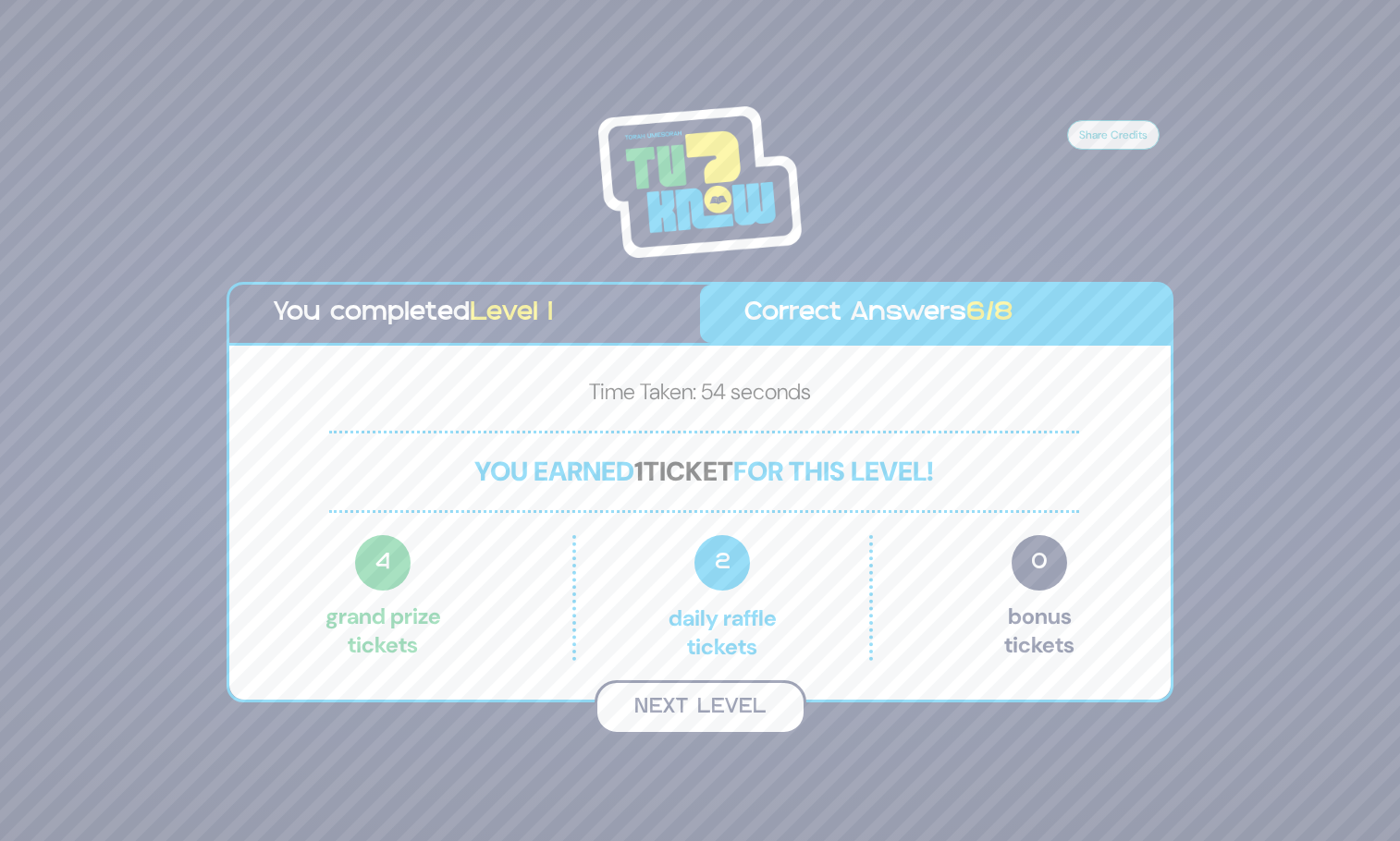
click at [725, 706] on button "Next Level" at bounding box center [700, 708] width 212 height 55
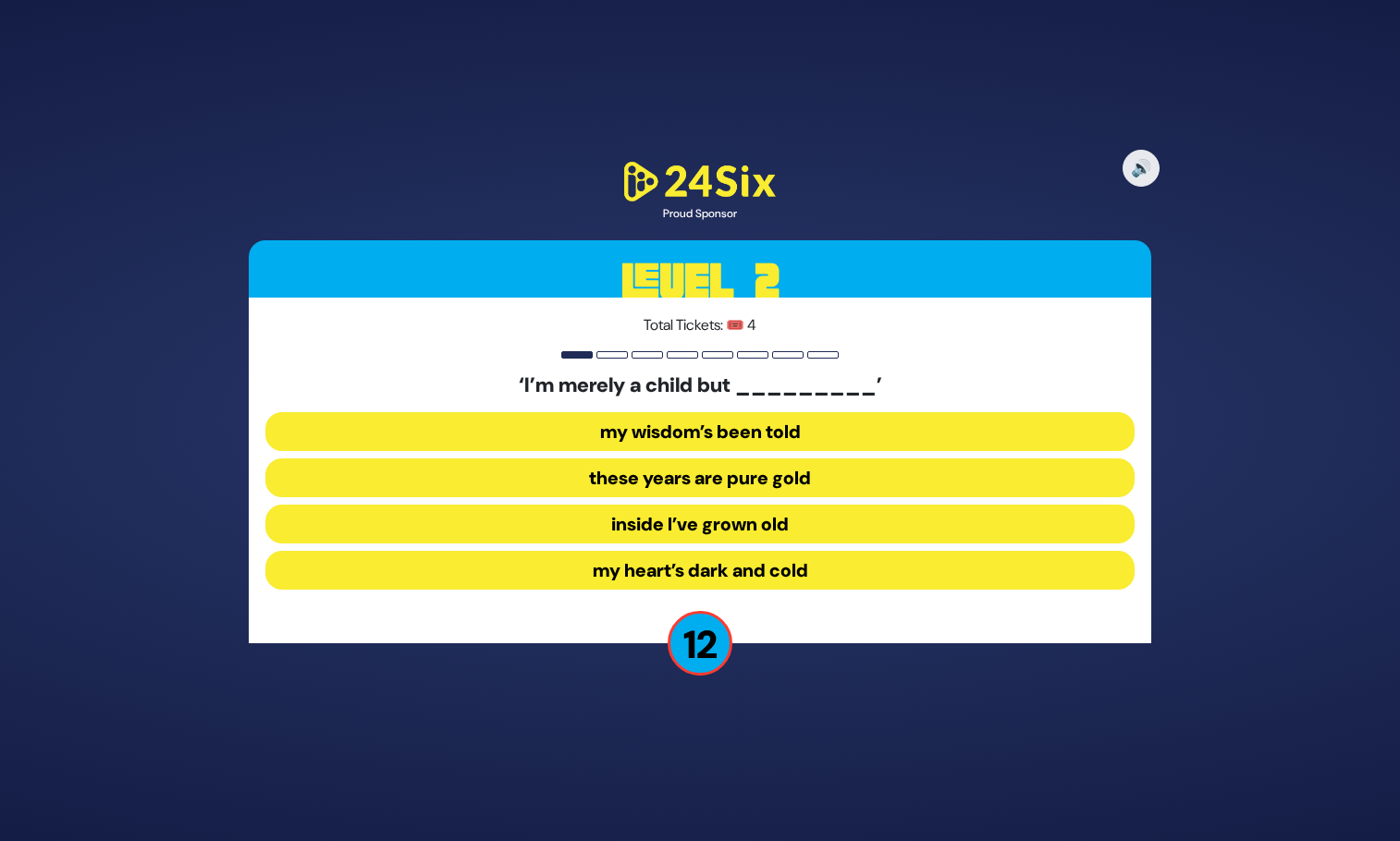
click at [782, 529] on button "inside I’ve grown old" at bounding box center [700, 524] width 869 height 38
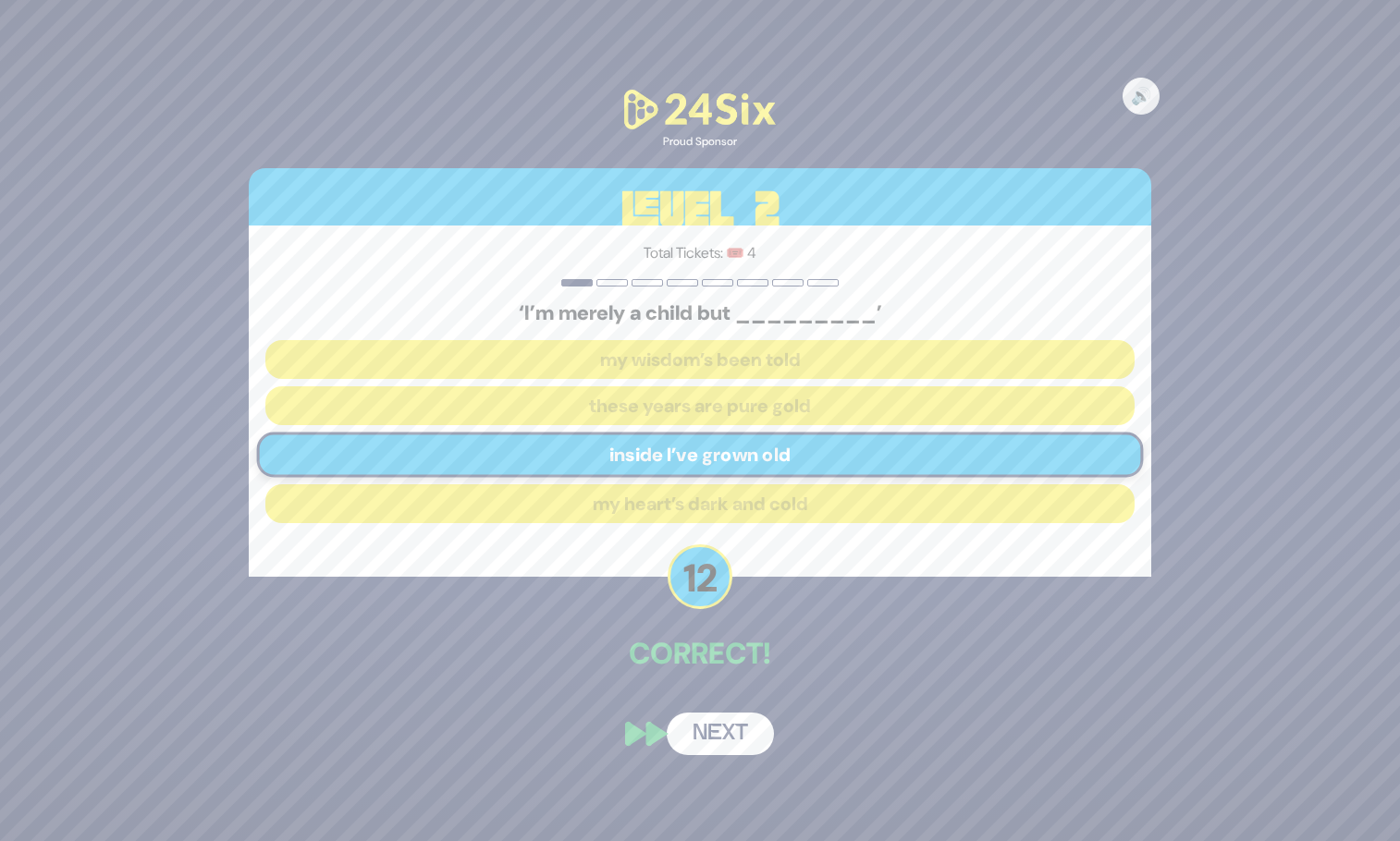
click at [722, 739] on button "Next" at bounding box center [720, 734] width 107 height 42
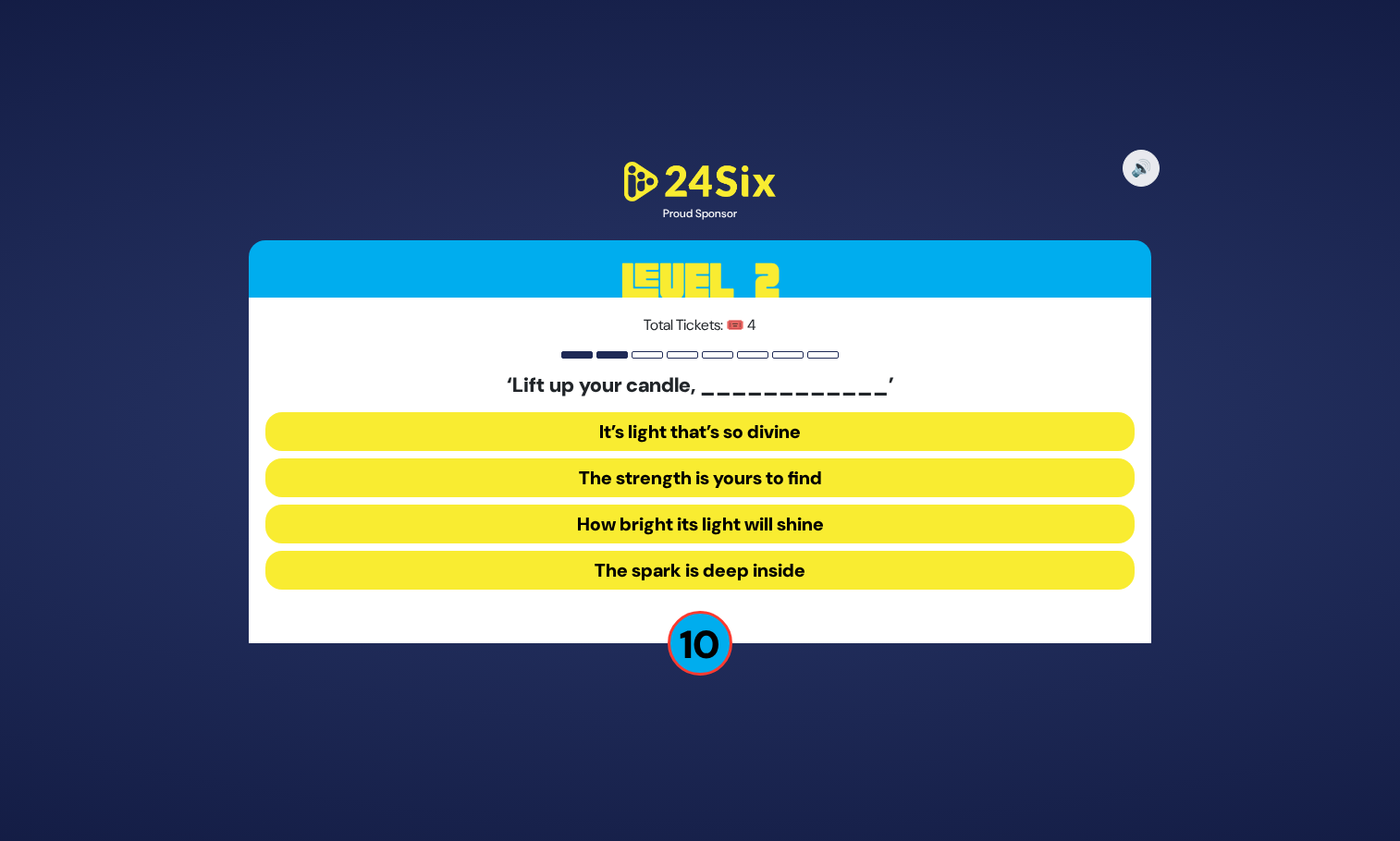
click at [753, 526] on button "How bright its light will shine" at bounding box center [700, 524] width 869 height 38
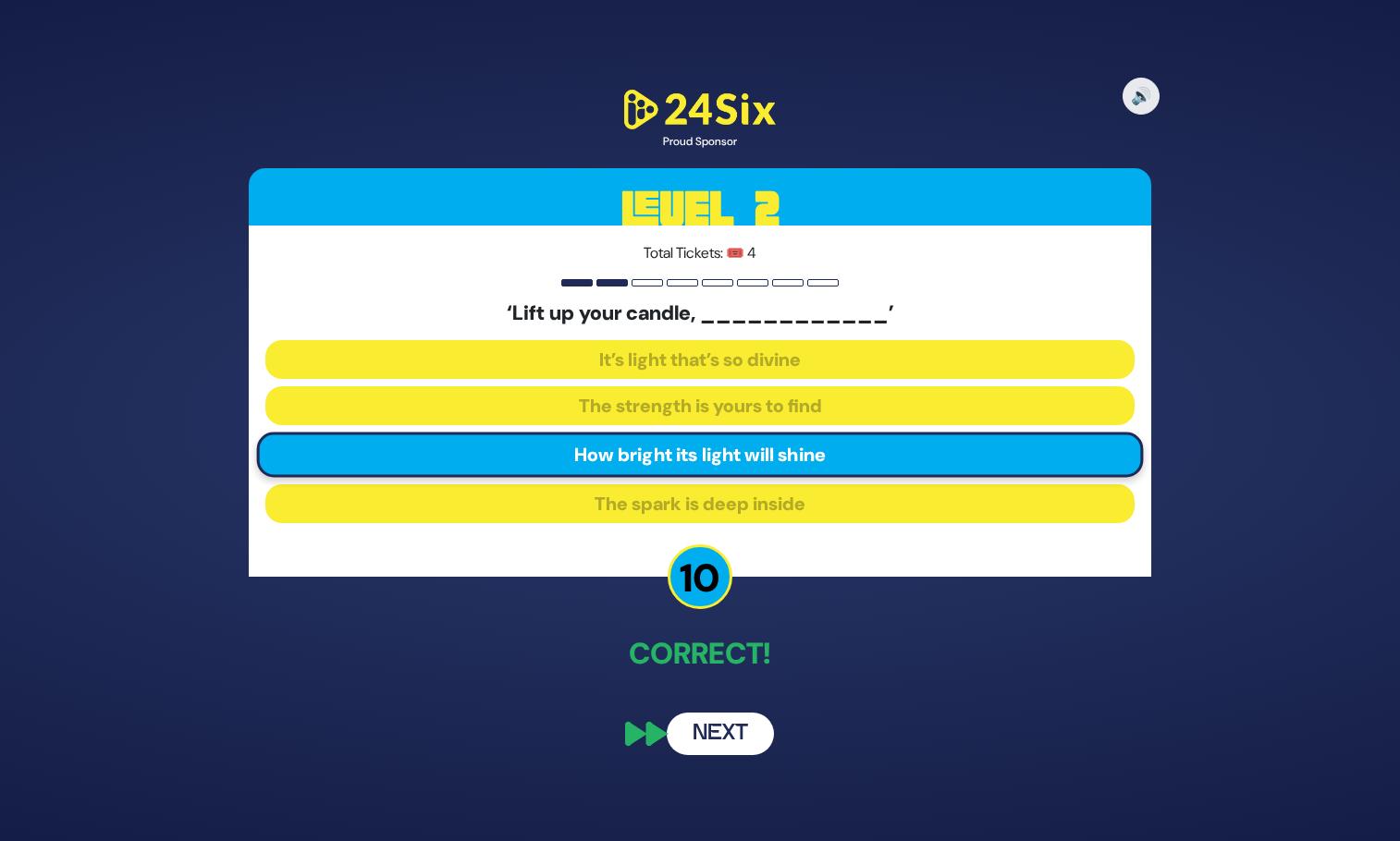
click at [711, 741] on button "Next" at bounding box center [720, 734] width 107 height 42
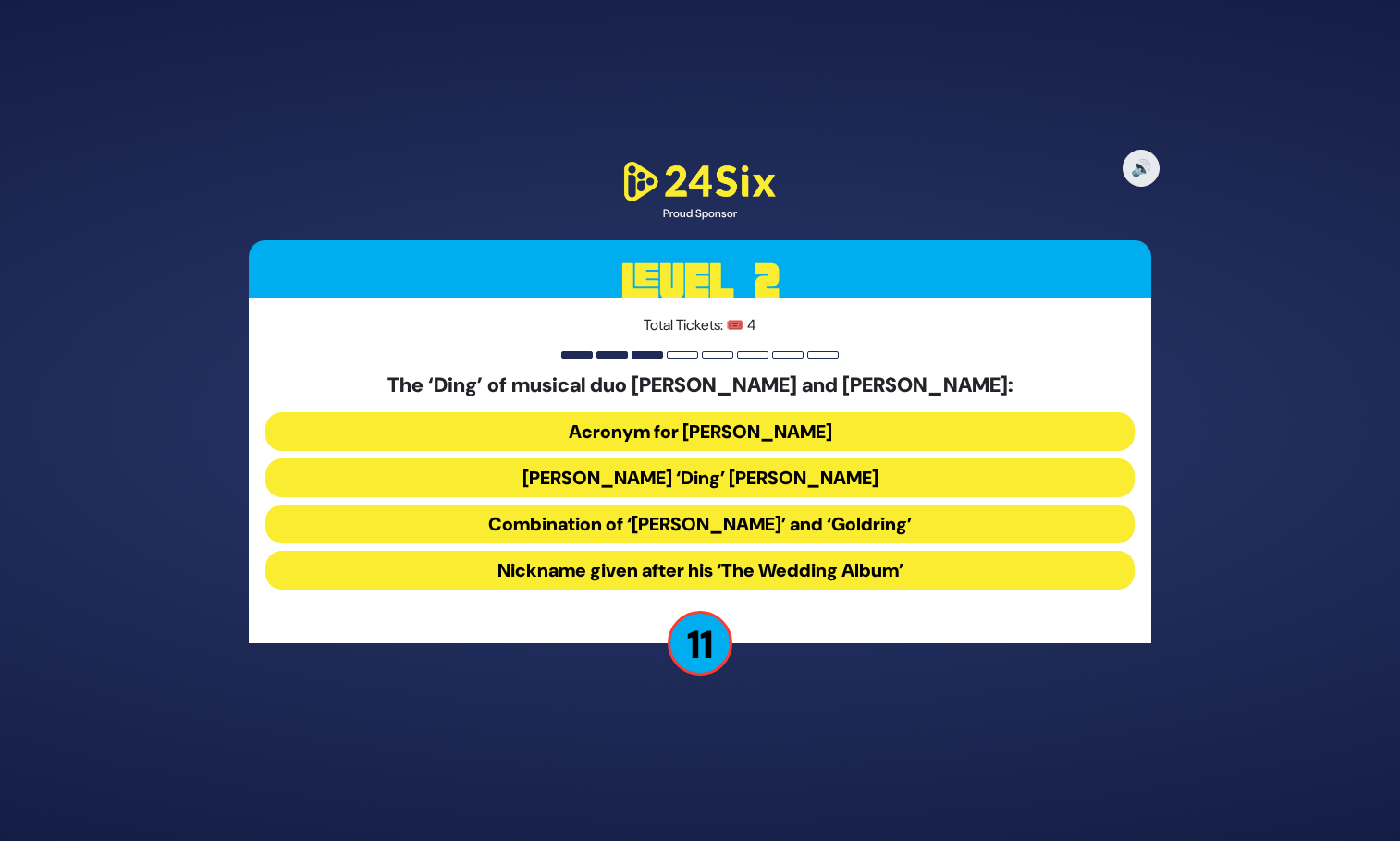
click at [770, 529] on button "Combination of ‘Dovid’ and ‘Goldring’" at bounding box center [700, 524] width 869 height 38
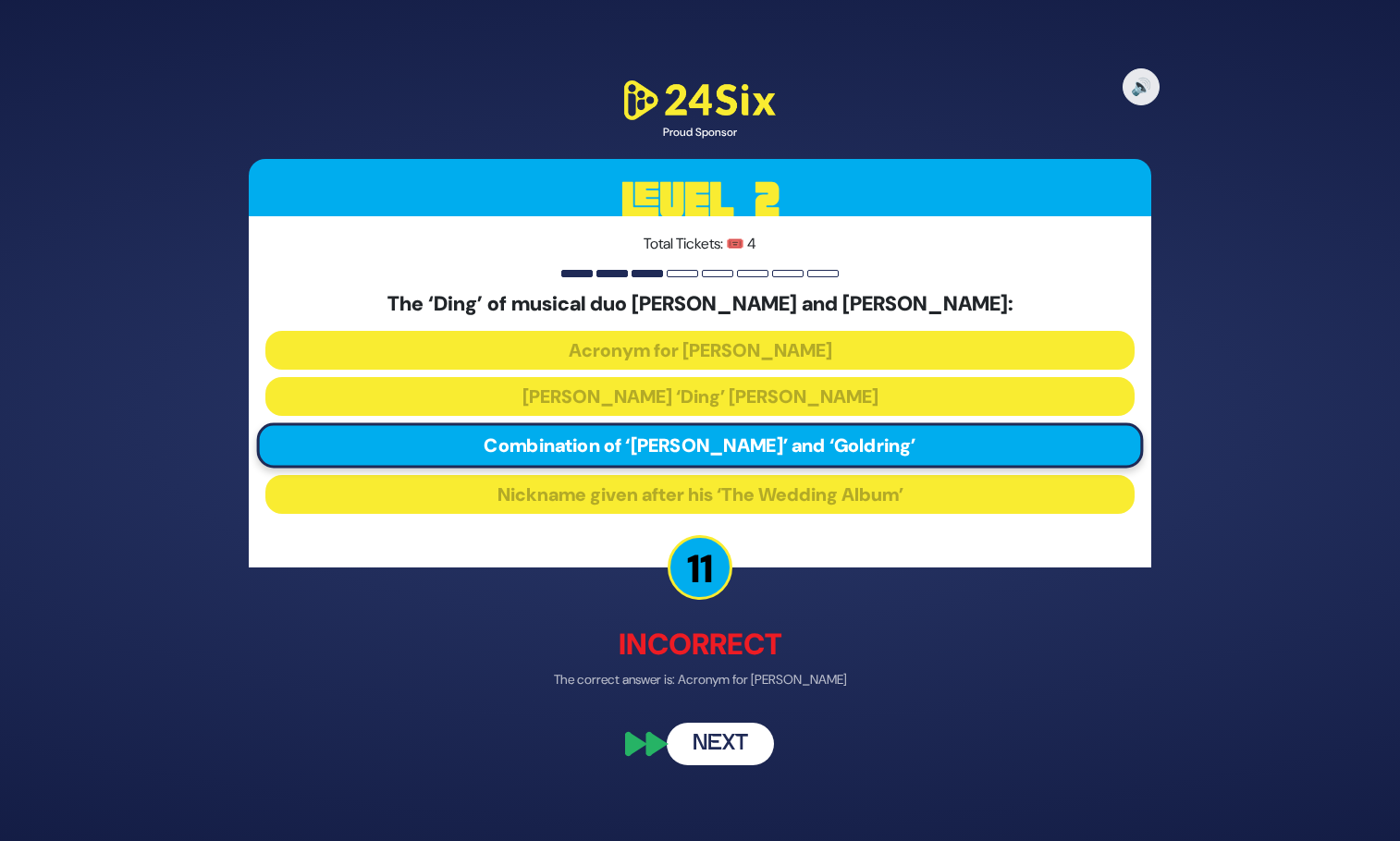
click at [731, 746] on button "Next" at bounding box center [720, 743] width 107 height 42
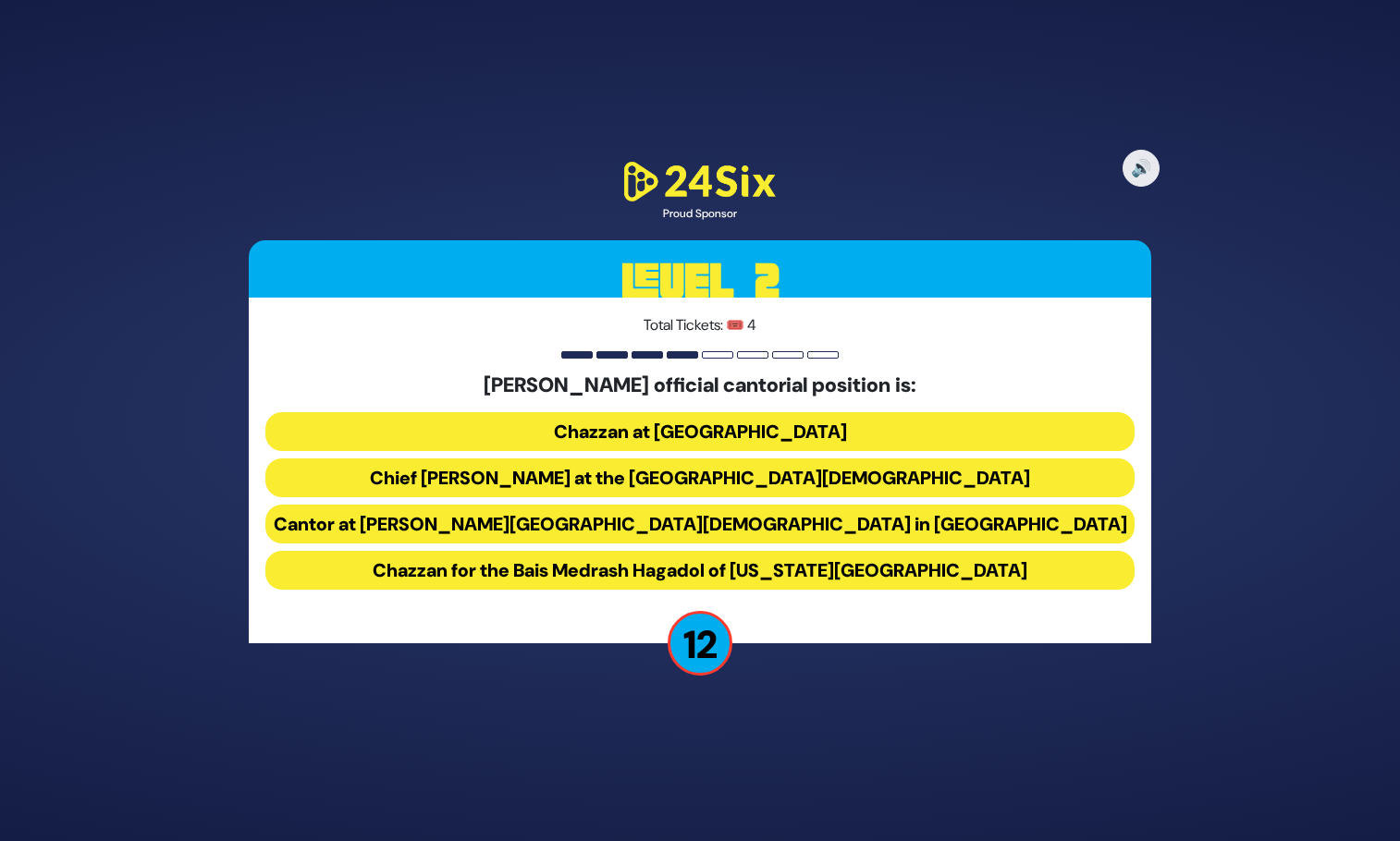
click at [852, 477] on button "Chief Cantor at the Park East Synagogue" at bounding box center [700, 478] width 869 height 38
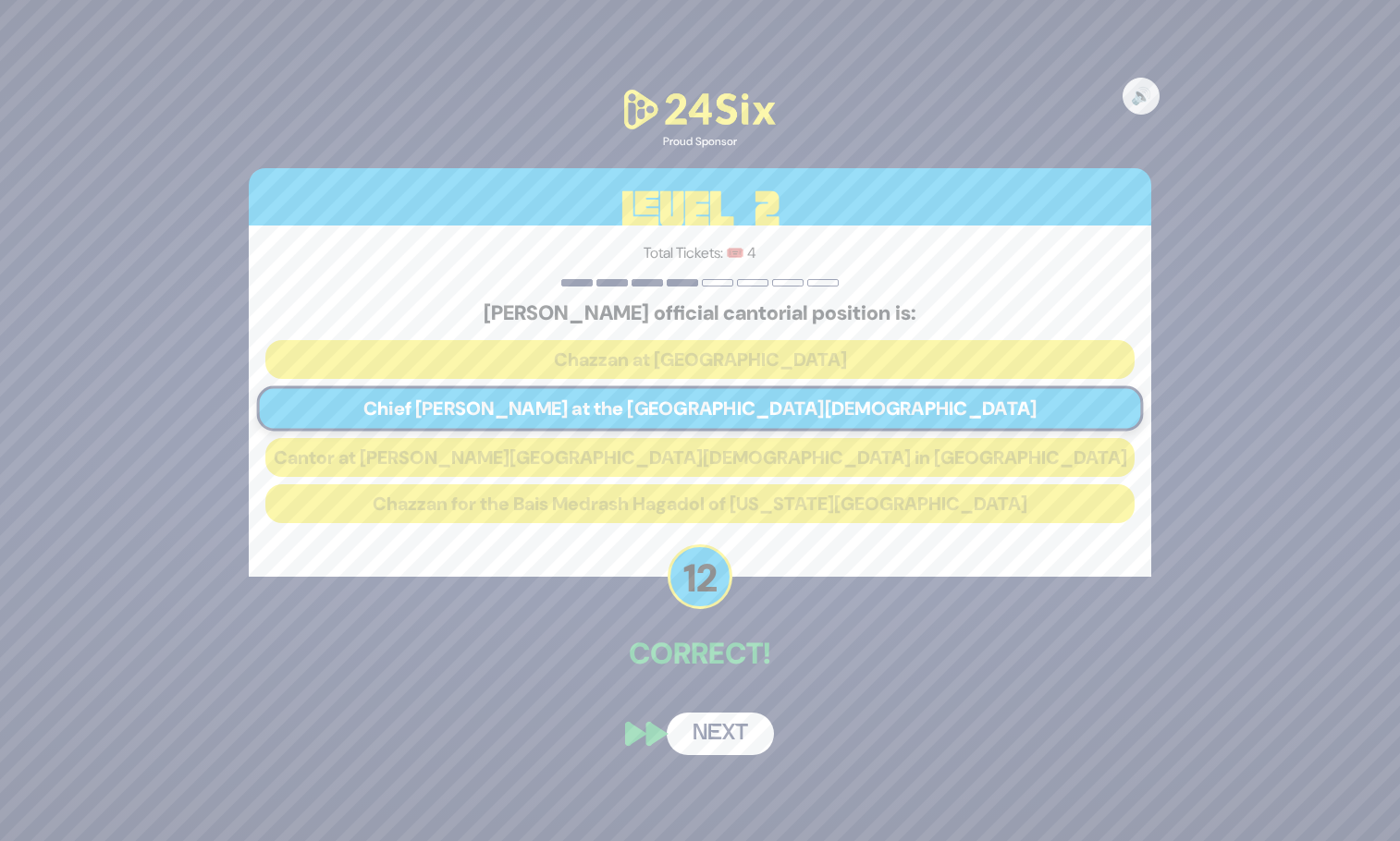
click at [726, 741] on button "Next" at bounding box center [720, 734] width 107 height 42
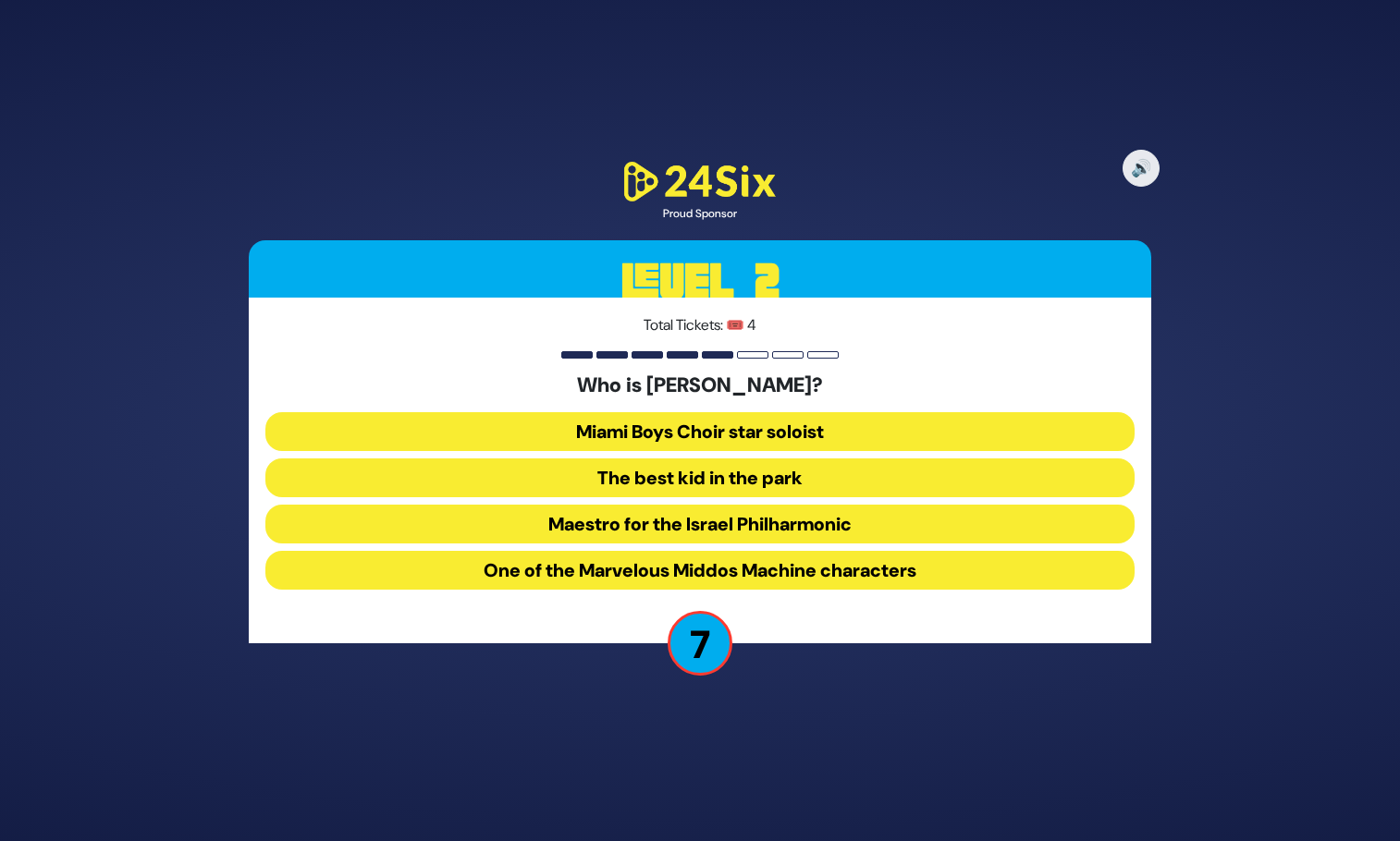
click at [797, 526] on button "Maestro for the Israel Philharmonic" at bounding box center [700, 524] width 869 height 38
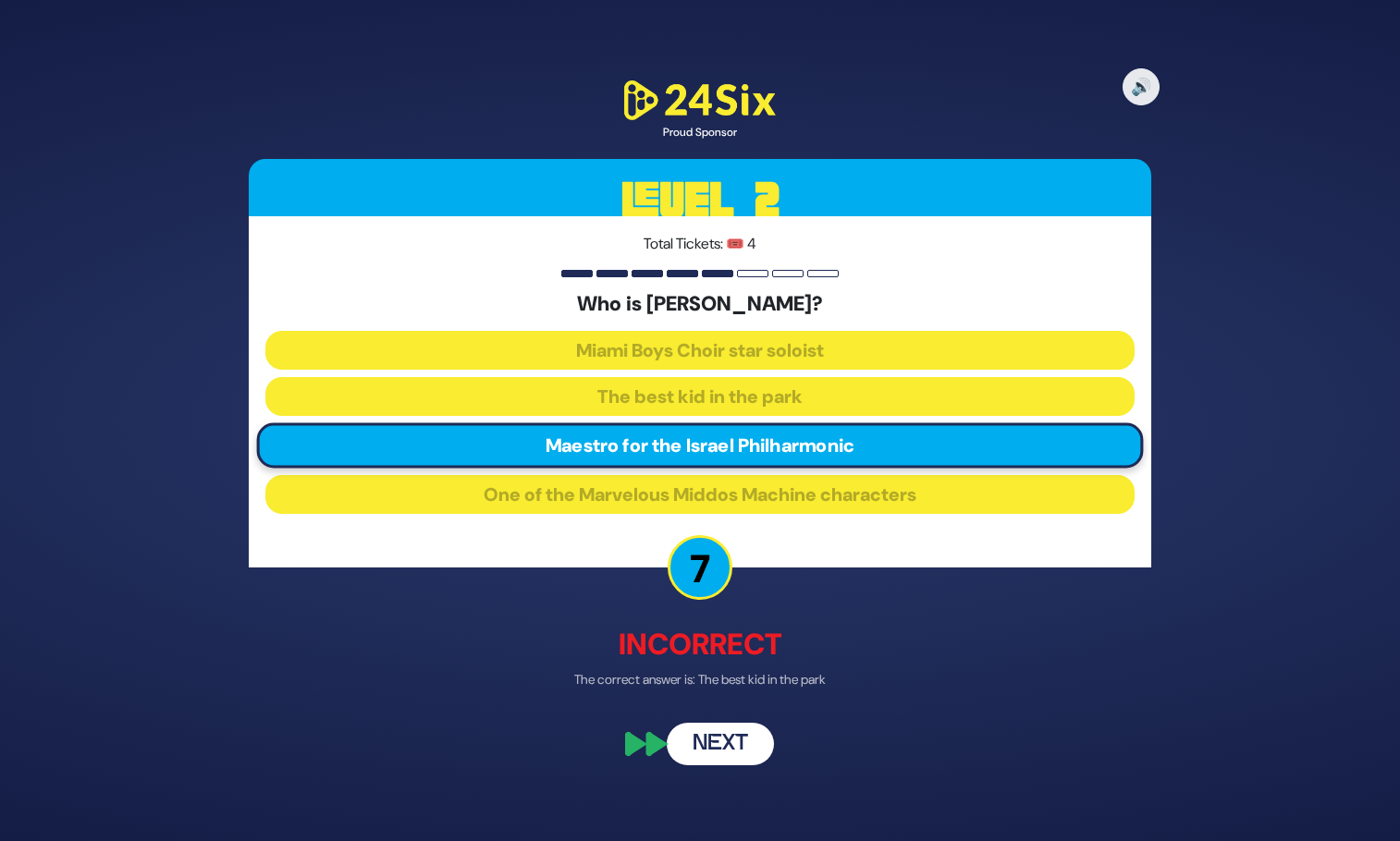
click at [714, 753] on button "Next" at bounding box center [720, 743] width 107 height 42
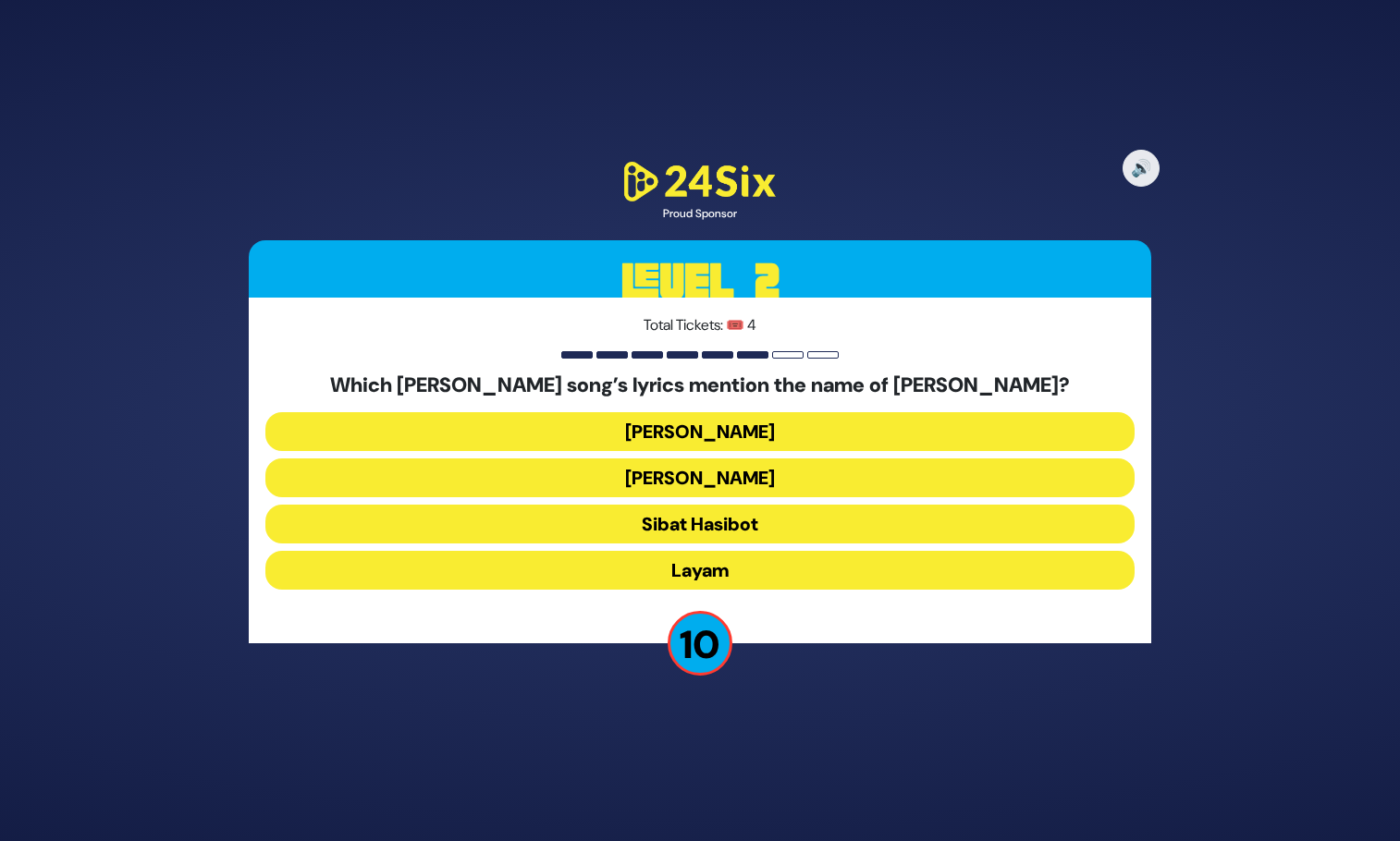
click at [729, 430] on button "Halev Sheli" at bounding box center [700, 432] width 869 height 38
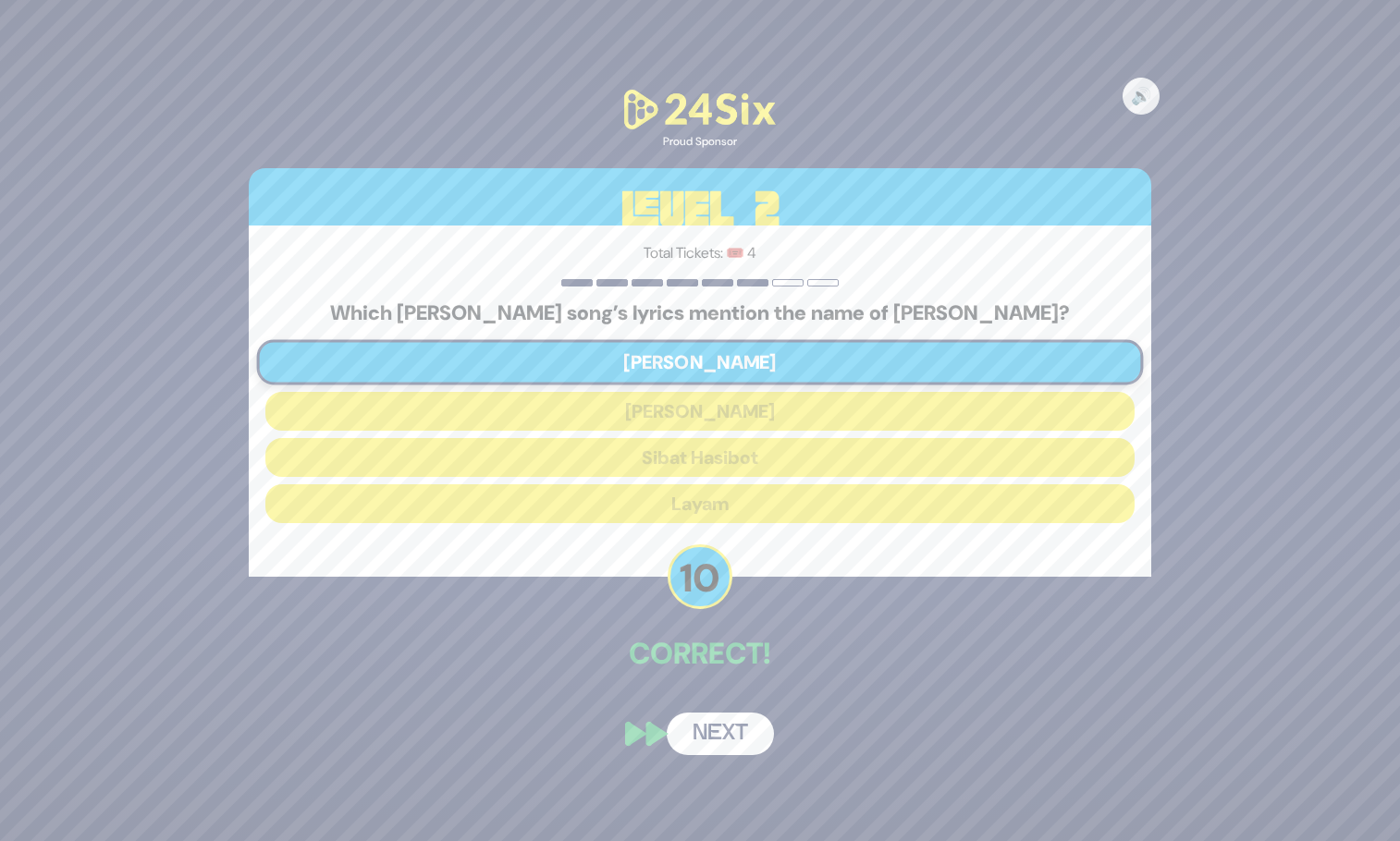
click at [712, 731] on button "Next" at bounding box center [720, 734] width 107 height 42
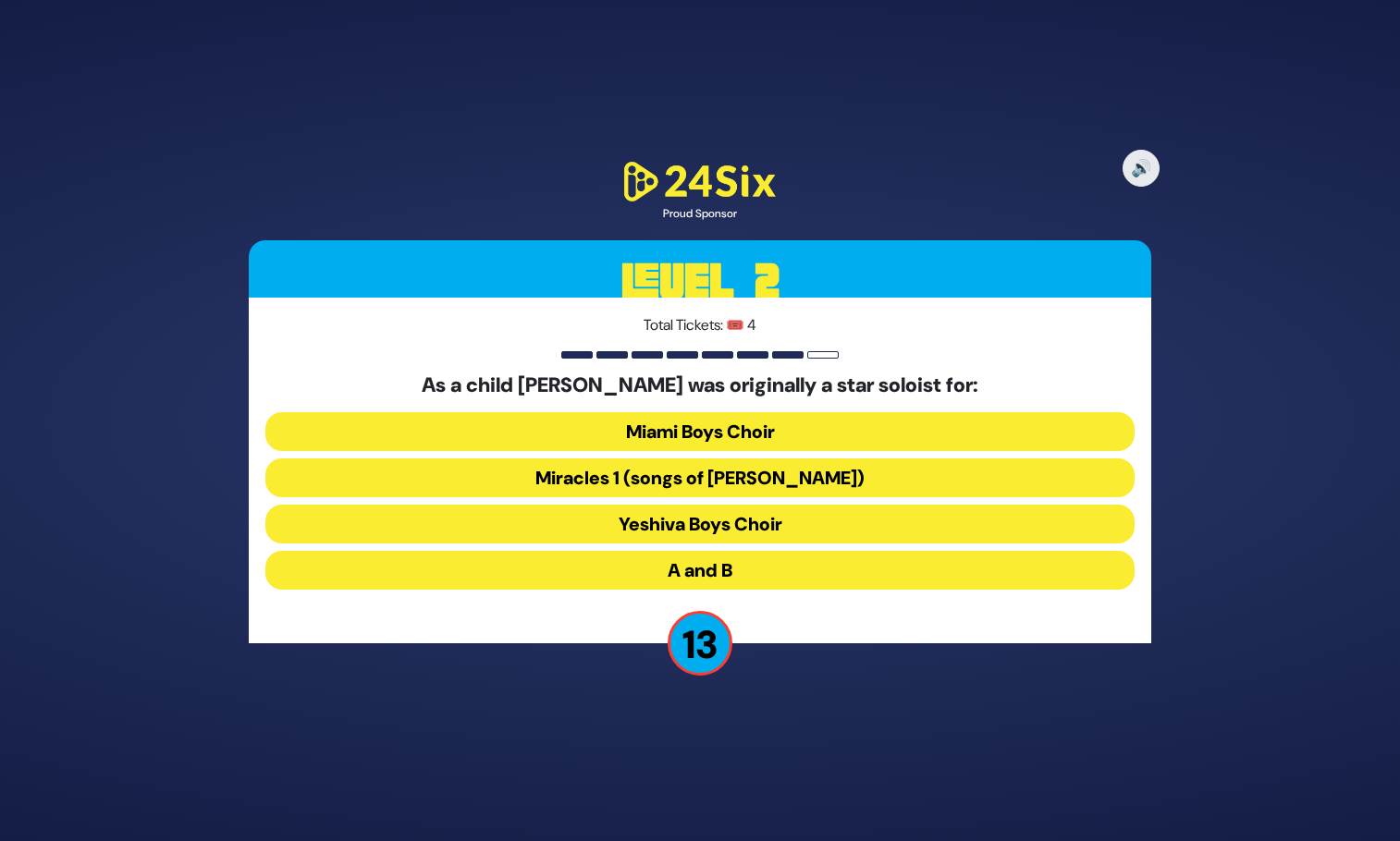
click at [783, 478] on button "Miracles 1 (songs of C. Neuhaus)" at bounding box center [700, 478] width 869 height 38
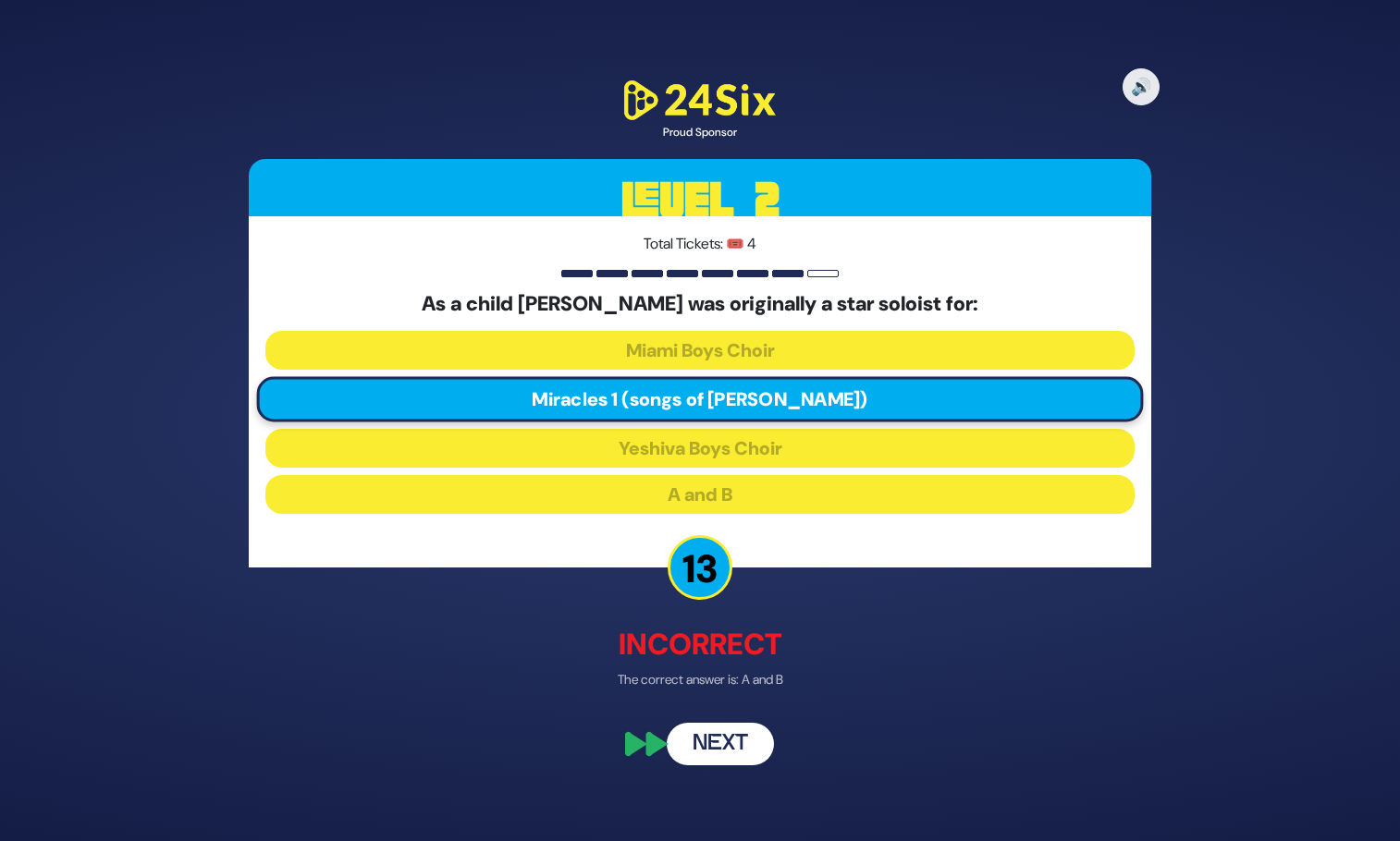
click at [719, 754] on button "Next" at bounding box center [720, 743] width 107 height 42
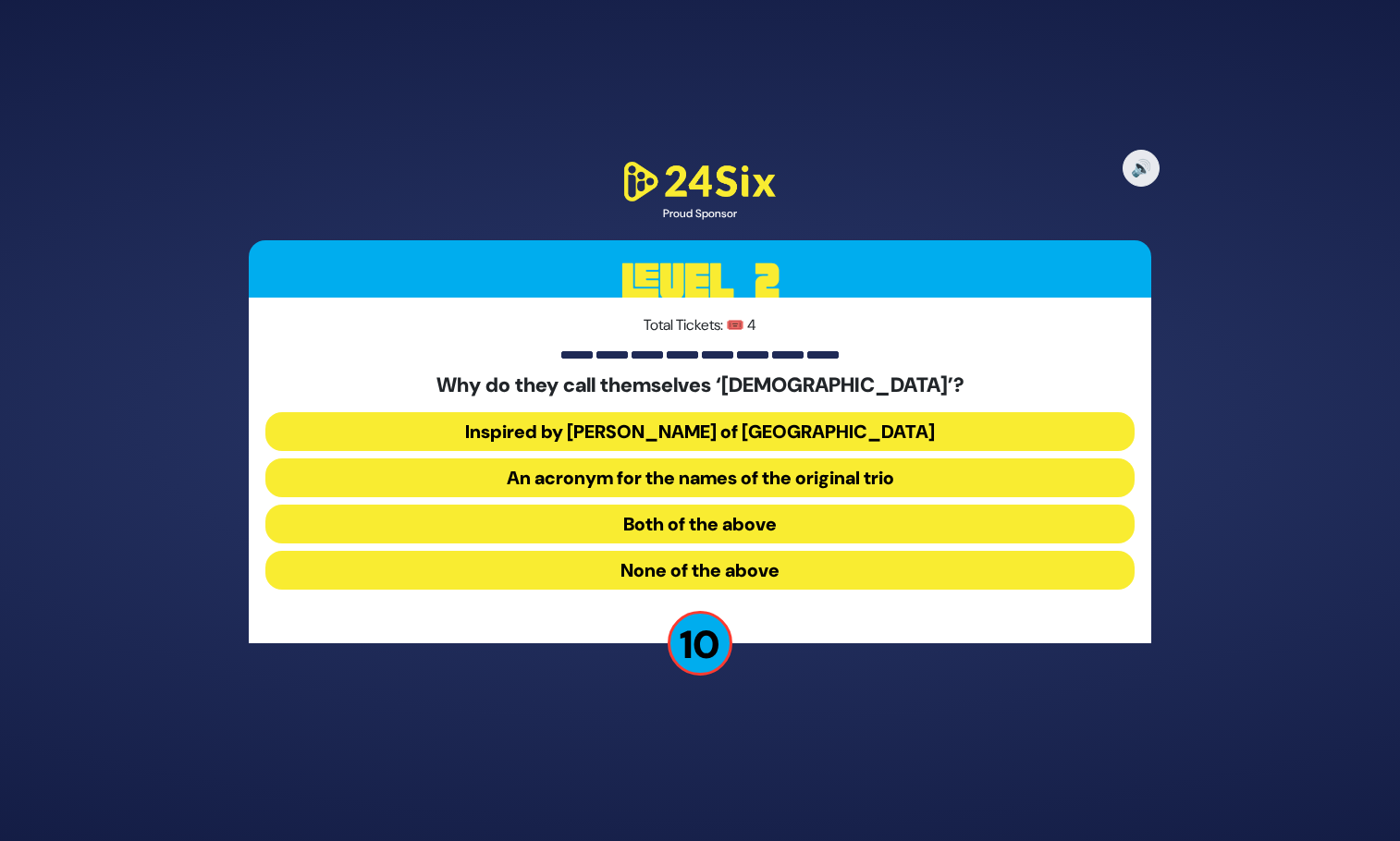
click at [778, 481] on button "An acronym for the names of the original trio" at bounding box center [700, 478] width 869 height 38
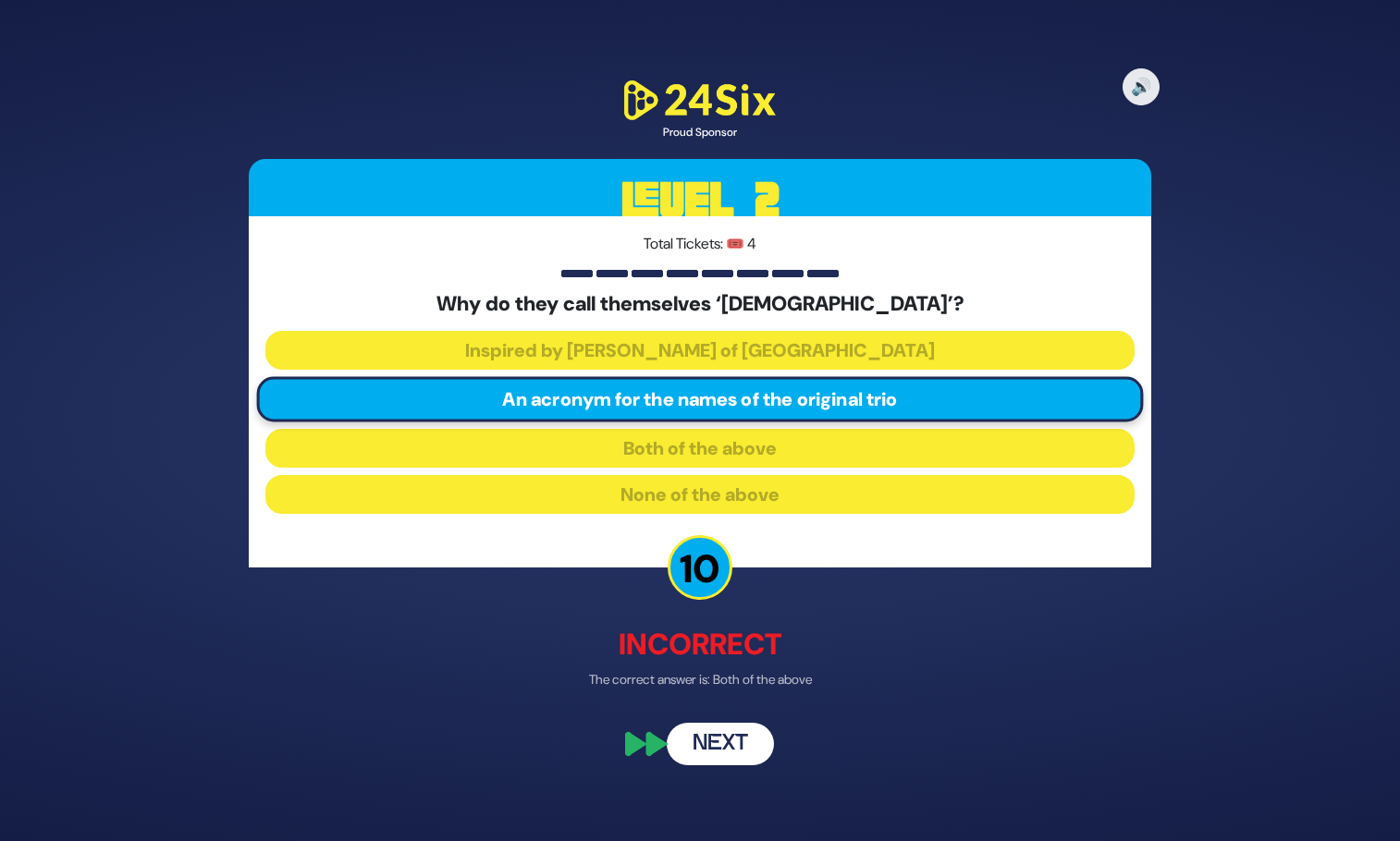
click at [721, 745] on button "Next" at bounding box center [720, 743] width 107 height 42
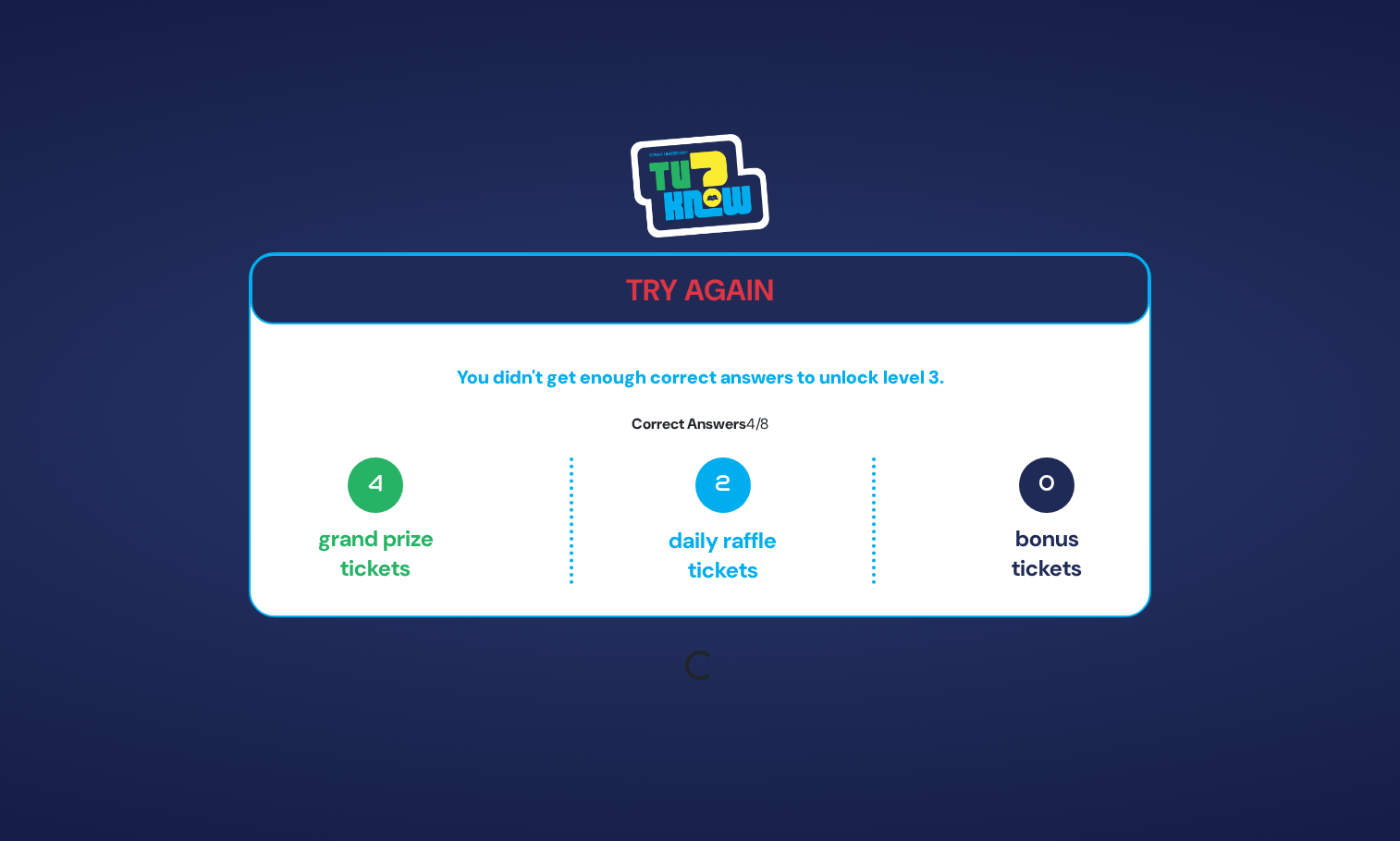
click at [740, 750] on div "Try Again You didn't get enough correct answers to unlock level 3. Correct Answ…" at bounding box center [700, 420] width 1400 height 841
